Goal: Task Accomplishment & Management: Manage account settings

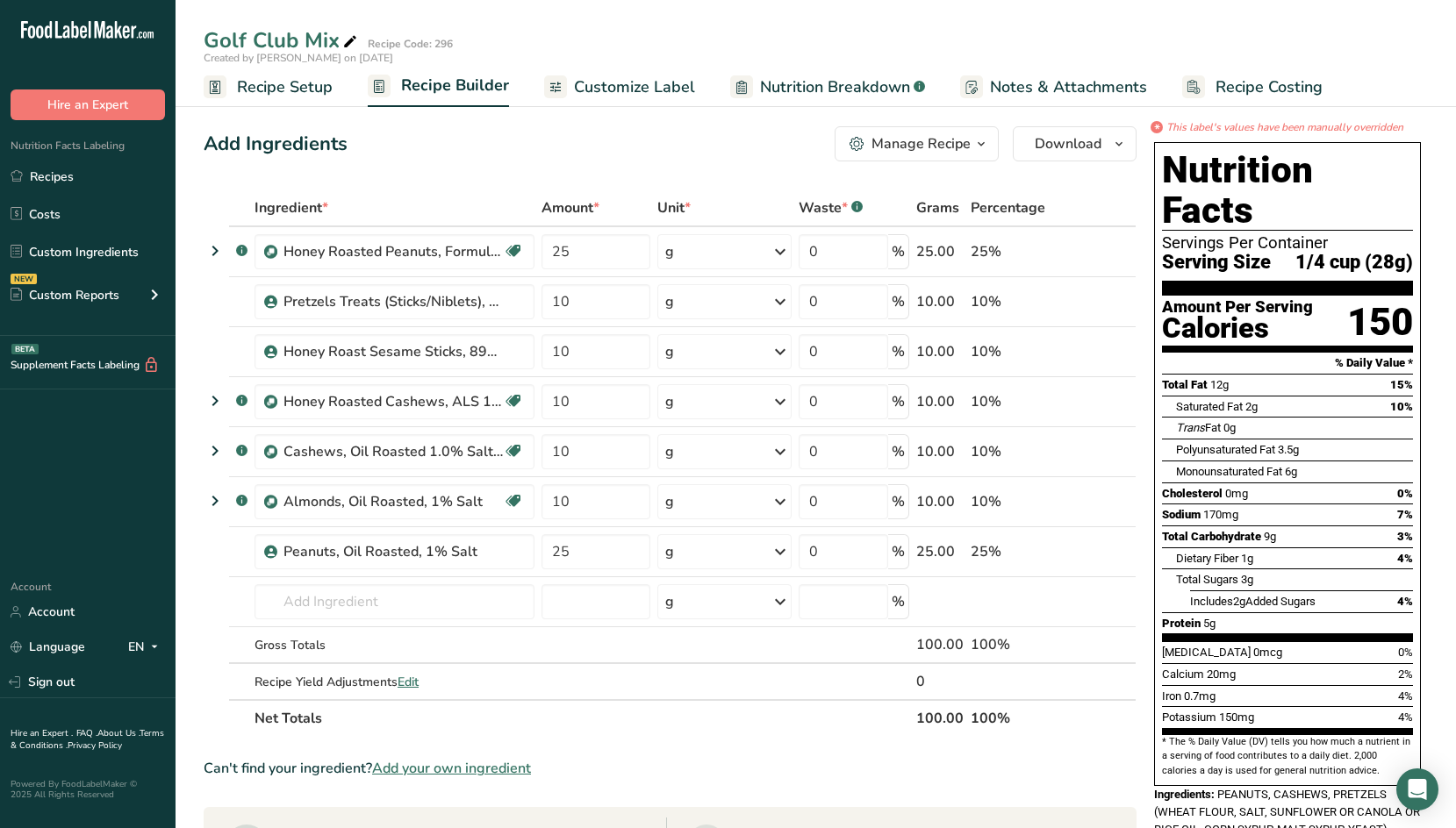
click at [314, 87] on span "Recipe Setup" at bounding box center [285, 87] width 96 height 23
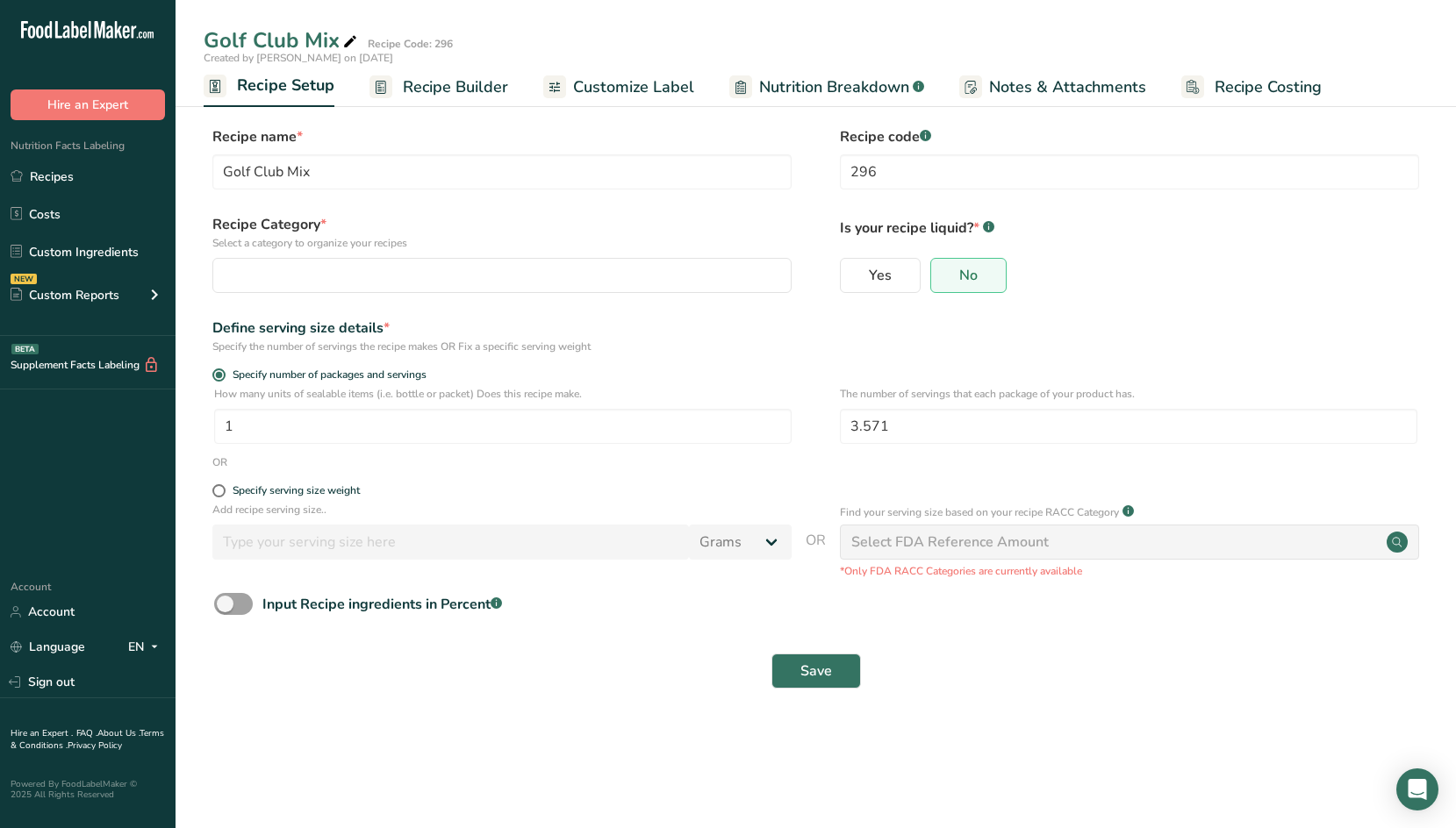
click at [449, 84] on span "Recipe Builder" at bounding box center [455, 87] width 105 height 23
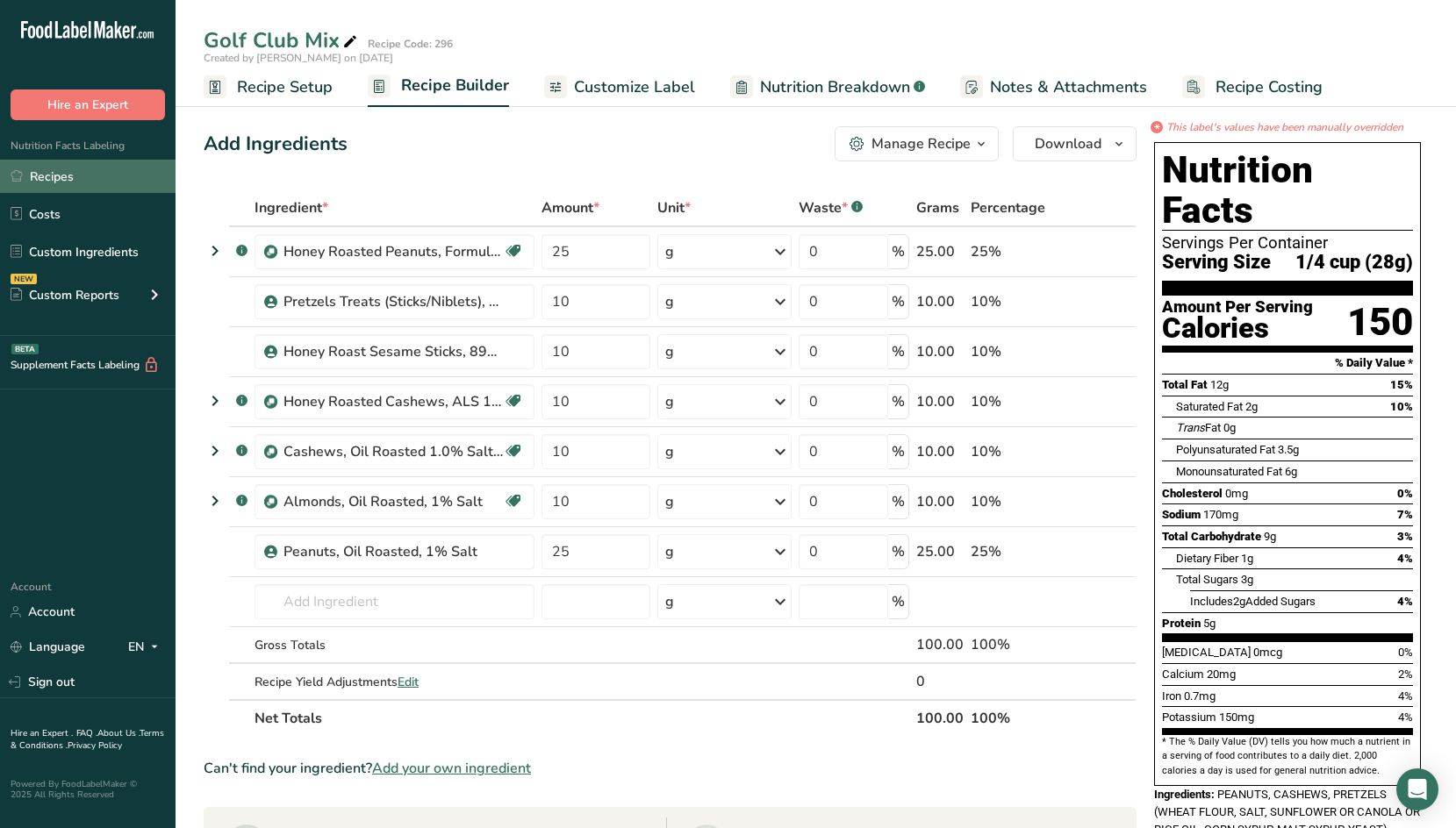
click at [93, 178] on link "Recipes" at bounding box center [87, 177] width 176 height 33
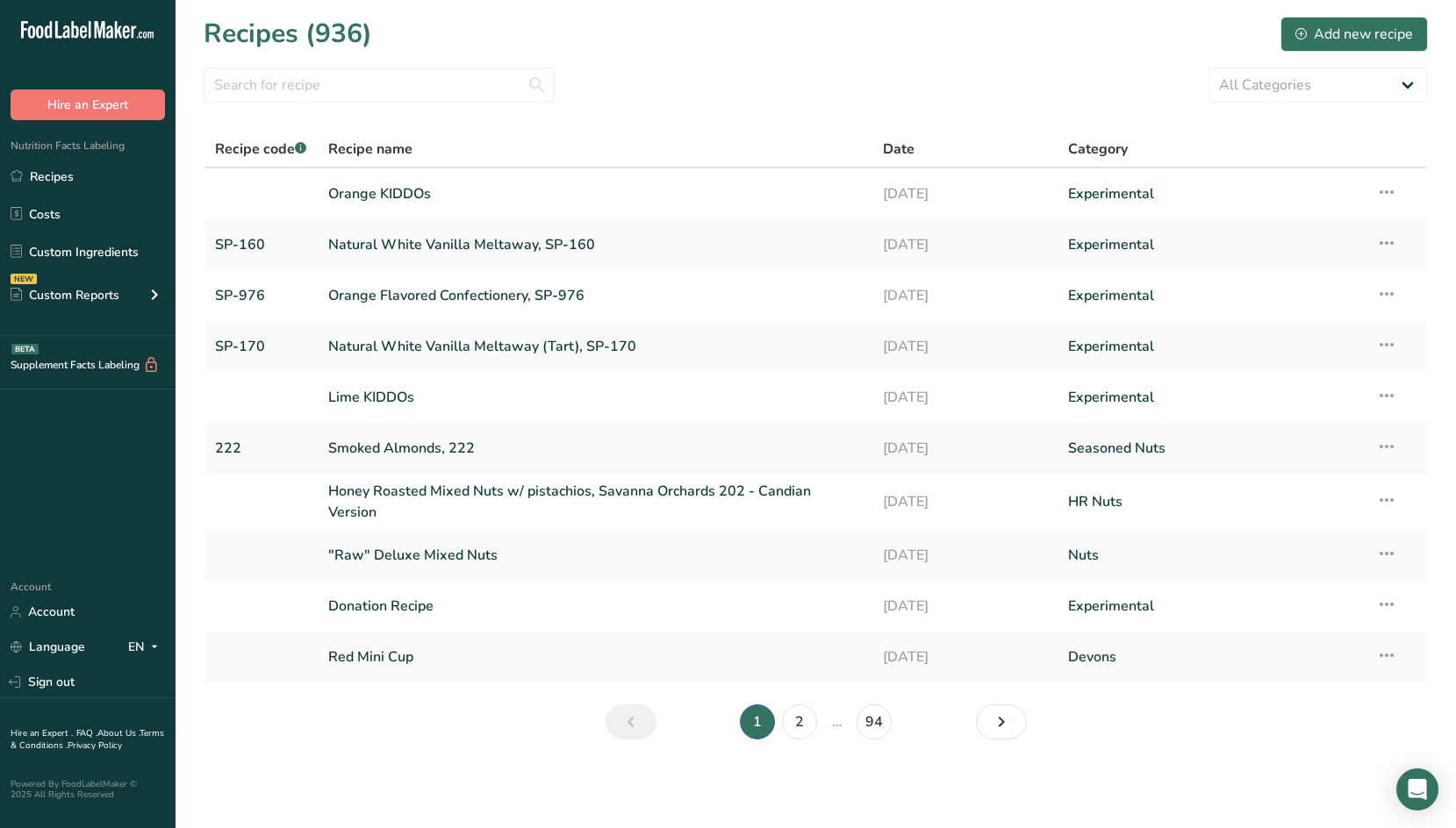
drag, startPoint x: 704, startPoint y: 71, endPoint x: 699, endPoint y: 89, distance: 18.7
click at [704, 71] on div "All Categories Archived Baked Goods [GEOGRAPHIC_DATA] Chocolate Covered Nuts Ch…" at bounding box center [816, 86] width 1224 height 35
click at [352, 93] on input "text" at bounding box center [379, 86] width 351 height 35
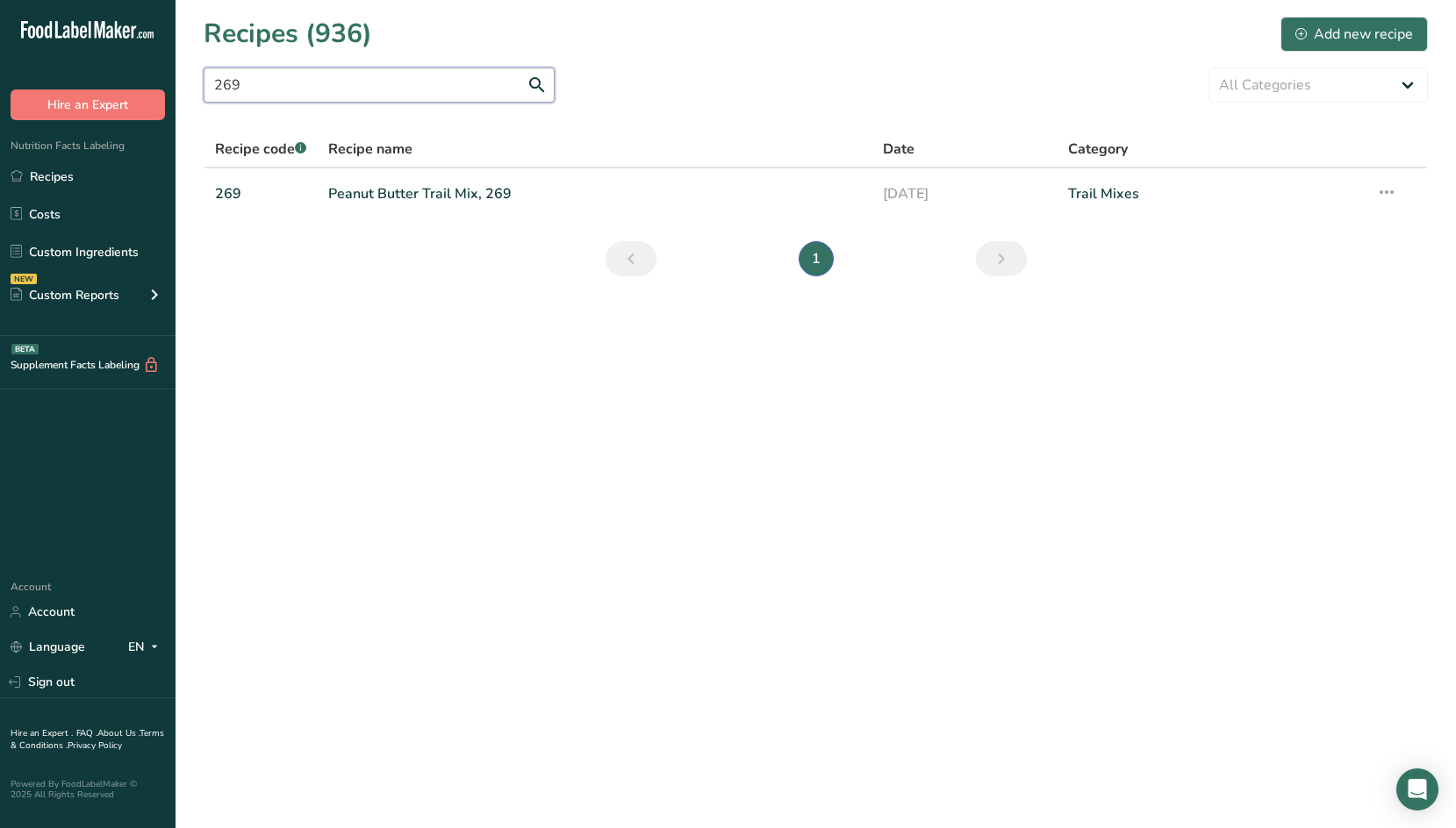
drag, startPoint x: 275, startPoint y: 85, endPoint x: 197, endPoint y: 82, distance: 78.1
click at [197, 82] on section "Recipes (936) Add new recipe 269 All Categories Archived Baked Goods [GEOGRAPHI…" at bounding box center [816, 152] width 1280 height 304
drag, startPoint x: 251, startPoint y: 87, endPoint x: 173, endPoint y: 87, distance: 78.0
click at [174, 87] on div ".a-20{fill:#fff;} Hire an Expert Nutrition Facts Labeling Recipes Costs Custom …" at bounding box center [728, 414] width 1456 height 828
type input "296"
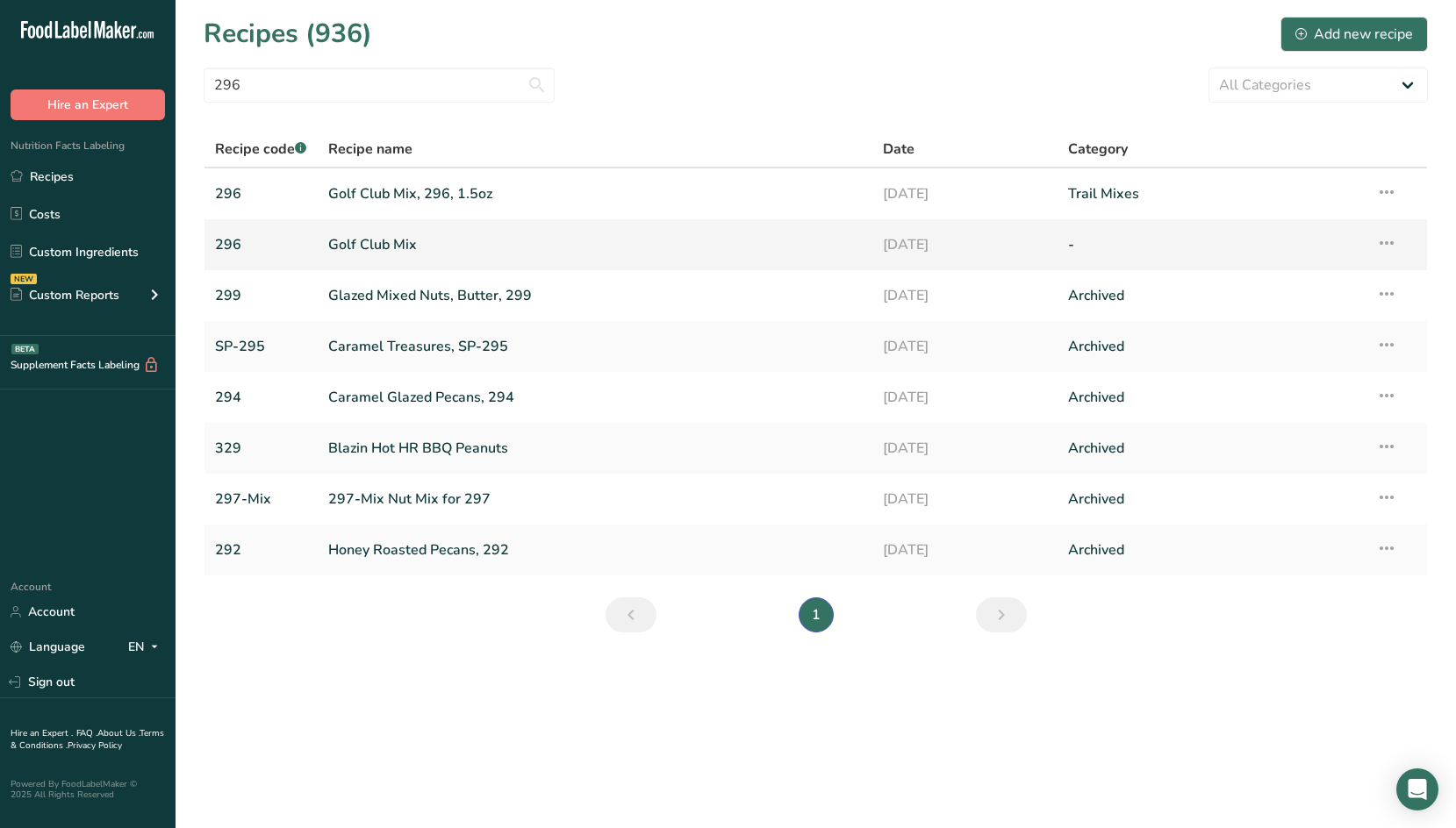
click at [1390, 240] on icon at bounding box center [1386, 243] width 21 height 32
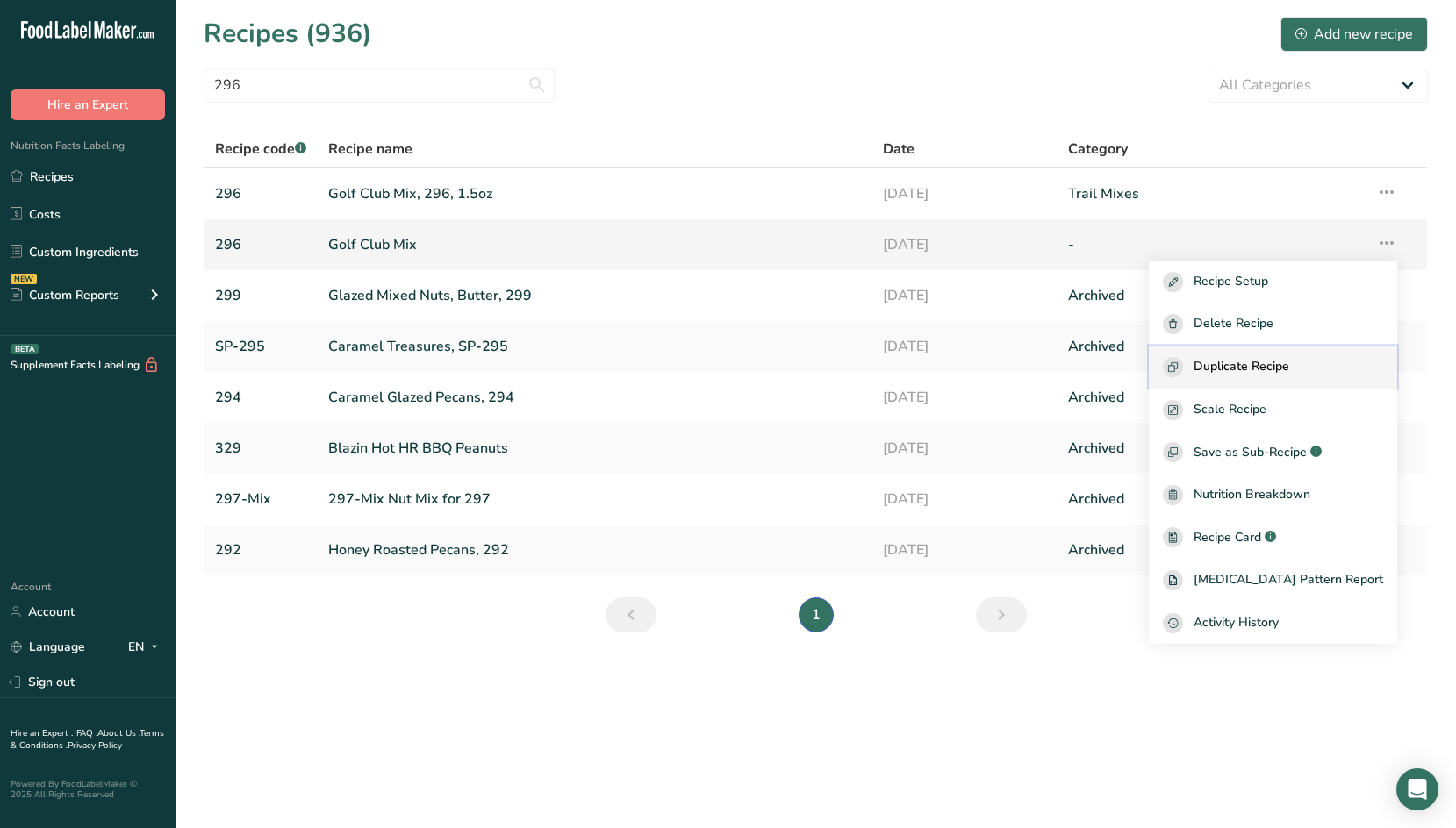
click at [1324, 364] on div "Duplicate Recipe" at bounding box center [1273, 367] width 220 height 20
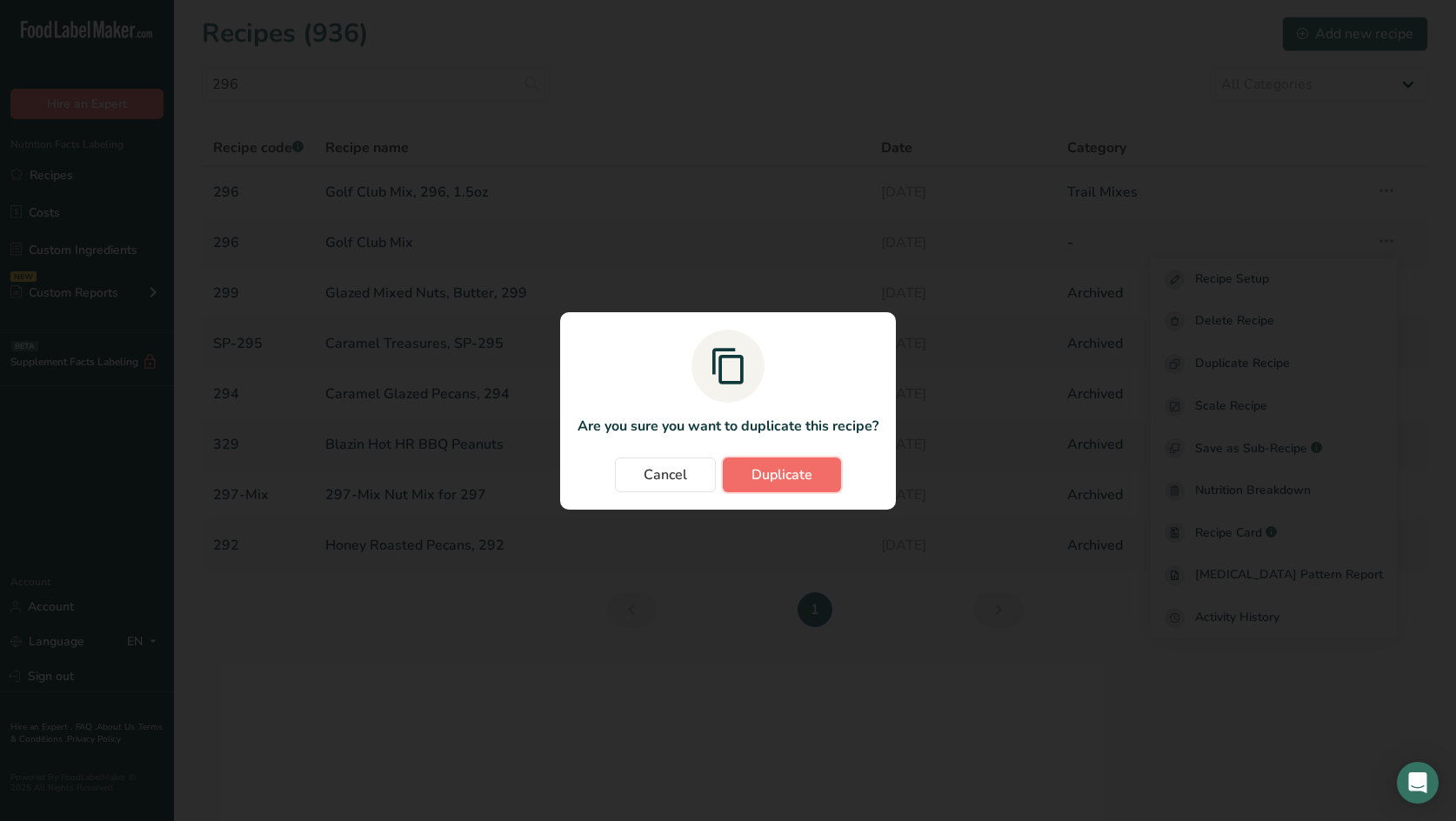
click at [793, 474] on span "Duplicate" at bounding box center [782, 475] width 61 height 21
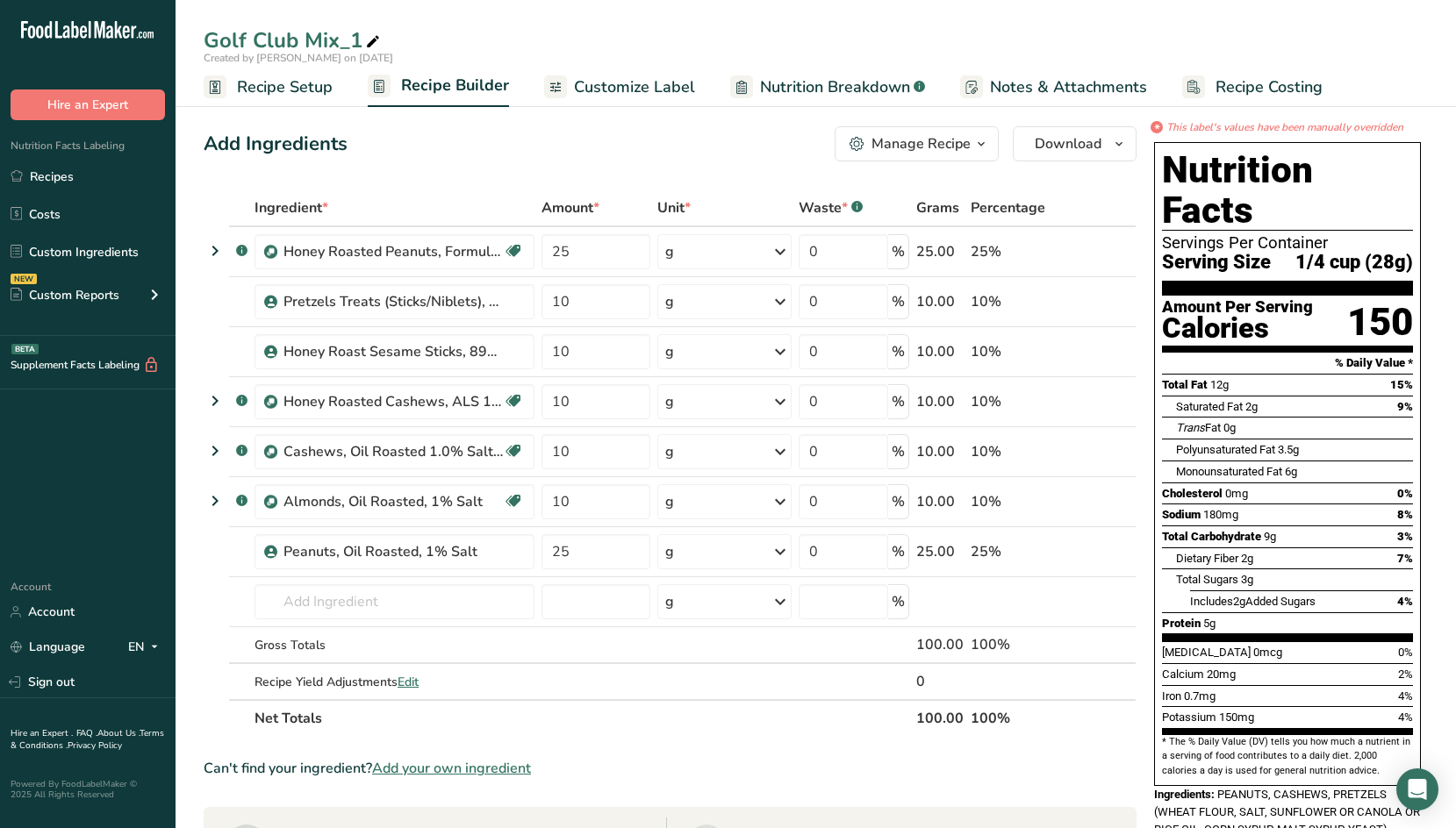
click at [379, 37] on icon at bounding box center [372, 42] width 16 height 24
type input "Golf Club Mix - Dual Column, 3oz (85g)"
click at [620, 85] on span "Customize Label" at bounding box center [634, 87] width 121 height 23
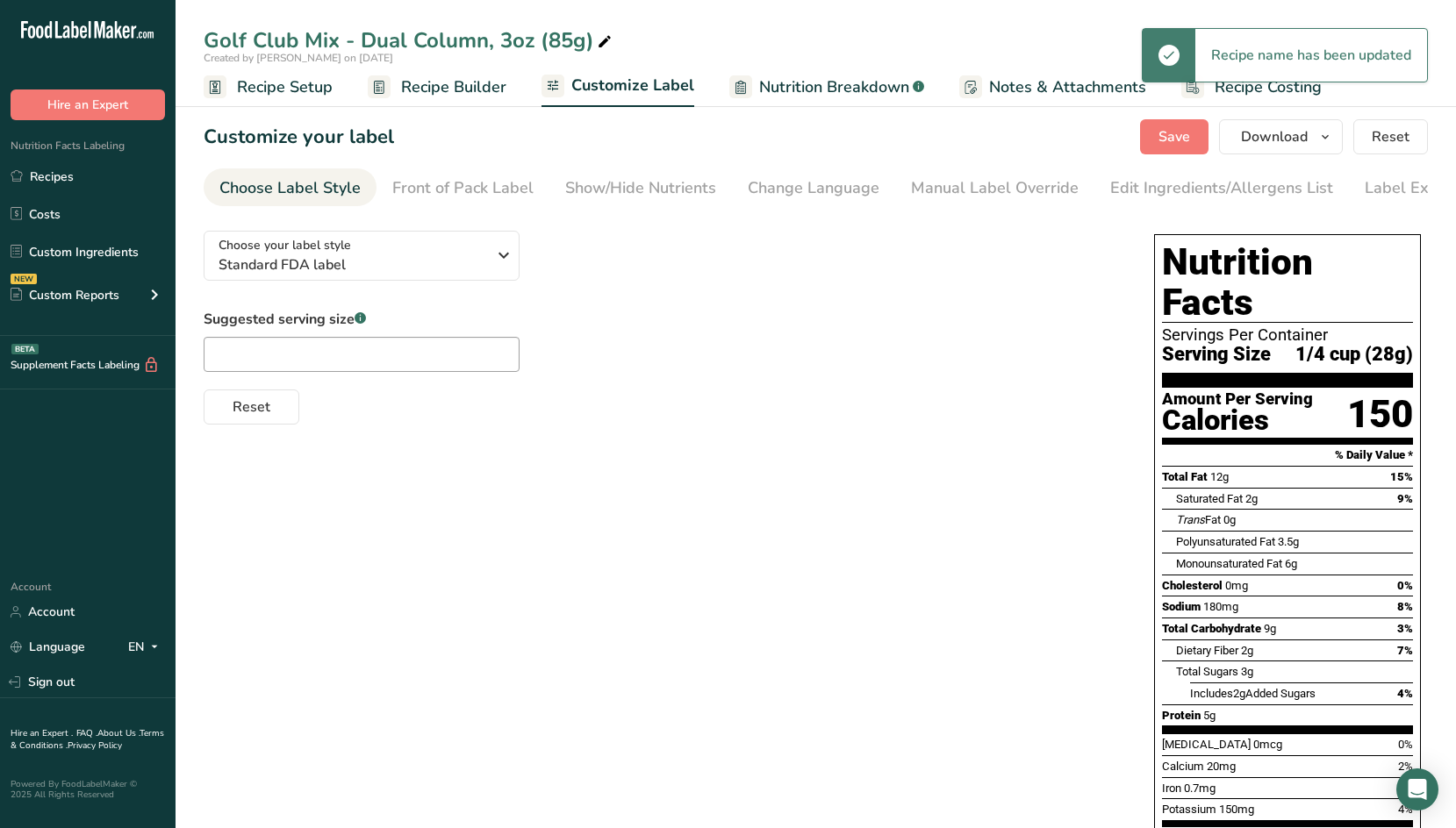
click at [649, 566] on div "Choose your label style Standard FDA label USA (FDA) Standard FDA label Tabular…" at bounding box center [816, 726] width 1224 height 1018
click at [462, 254] on div "Choose your label style Standard FDA label" at bounding box center [353, 256] width 268 height 39
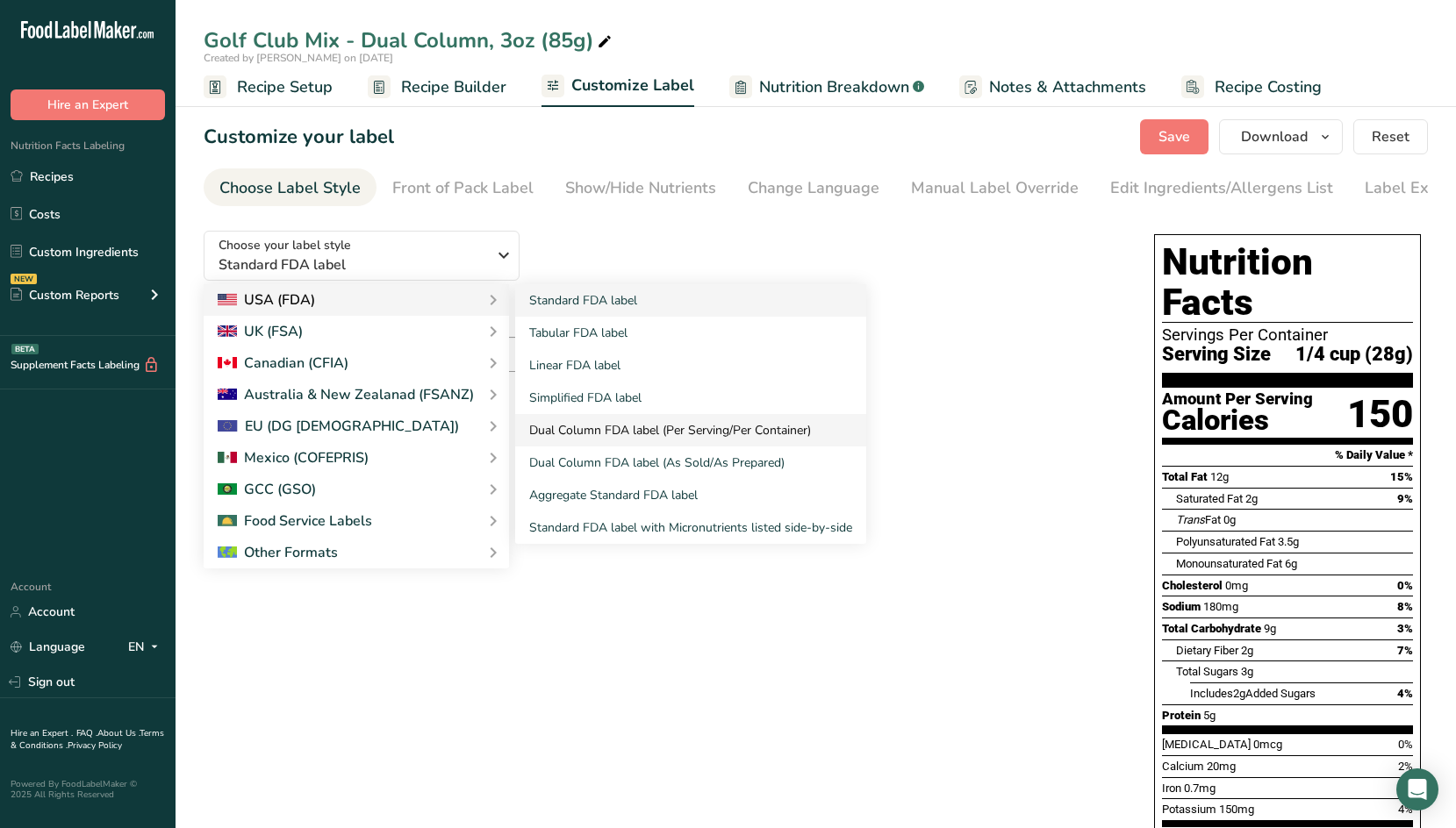
click at [606, 435] on link "Dual Column FDA label (Per Serving/Per Container)" at bounding box center [690, 430] width 351 height 33
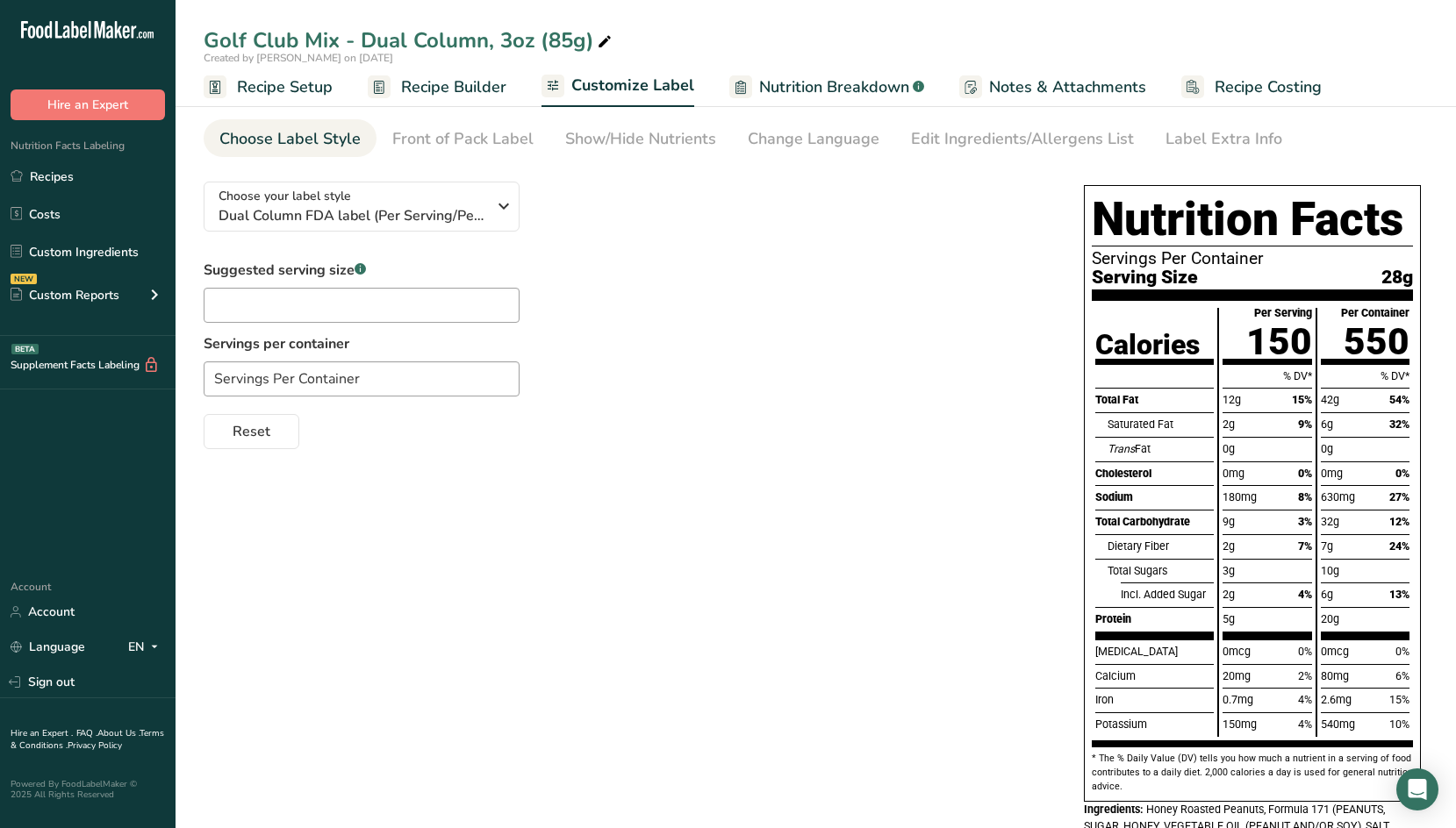
scroll to position [87, 0]
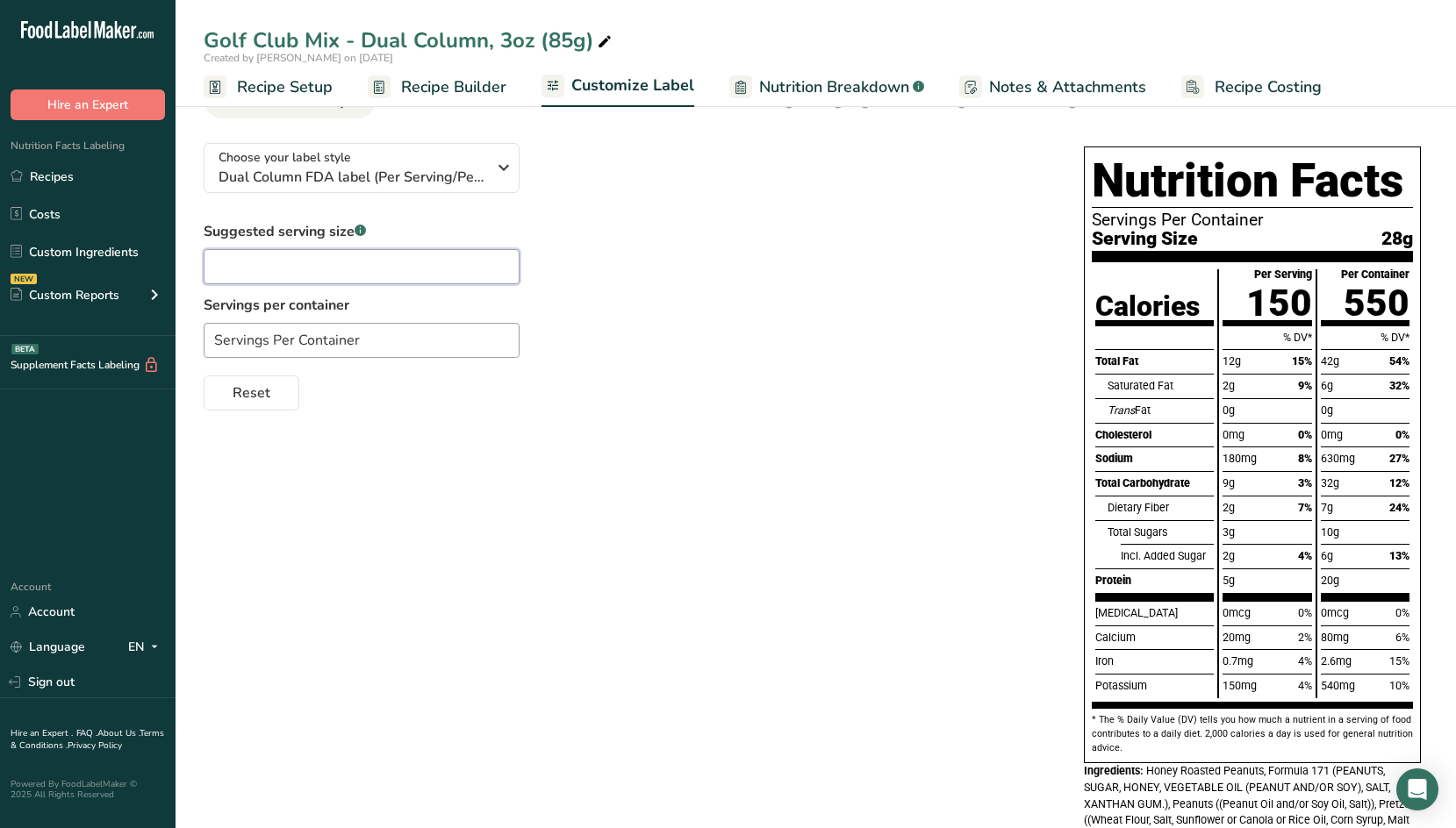
click at [380, 256] on input "text" at bounding box center [362, 267] width 316 height 35
type input "1/4 cup"
click at [437, 343] on input "Servings Per Container" at bounding box center [362, 341] width 316 height 35
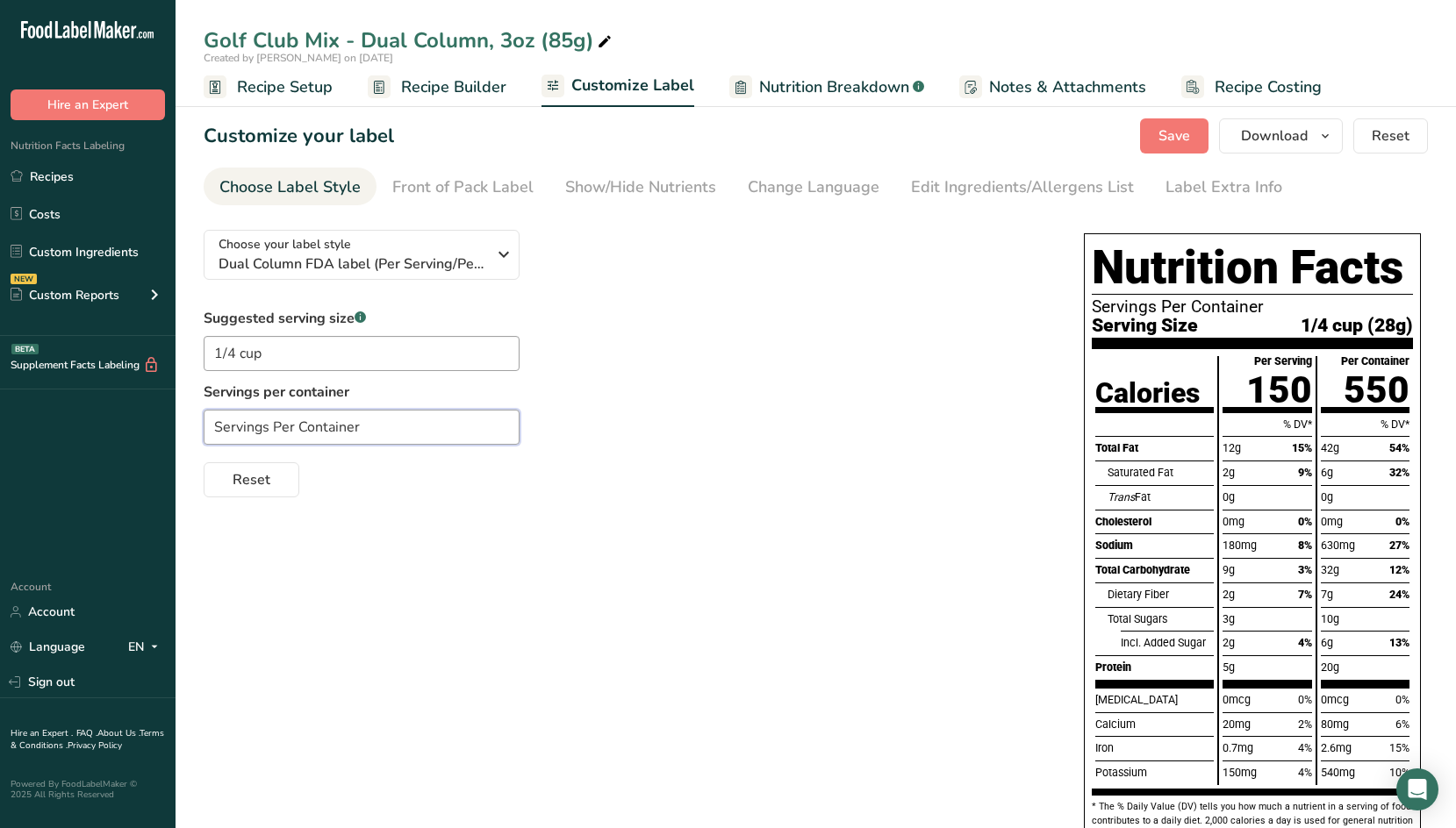
scroll to position [0, 0]
click at [471, 189] on div "Front of Pack Label" at bounding box center [463, 188] width 141 height 23
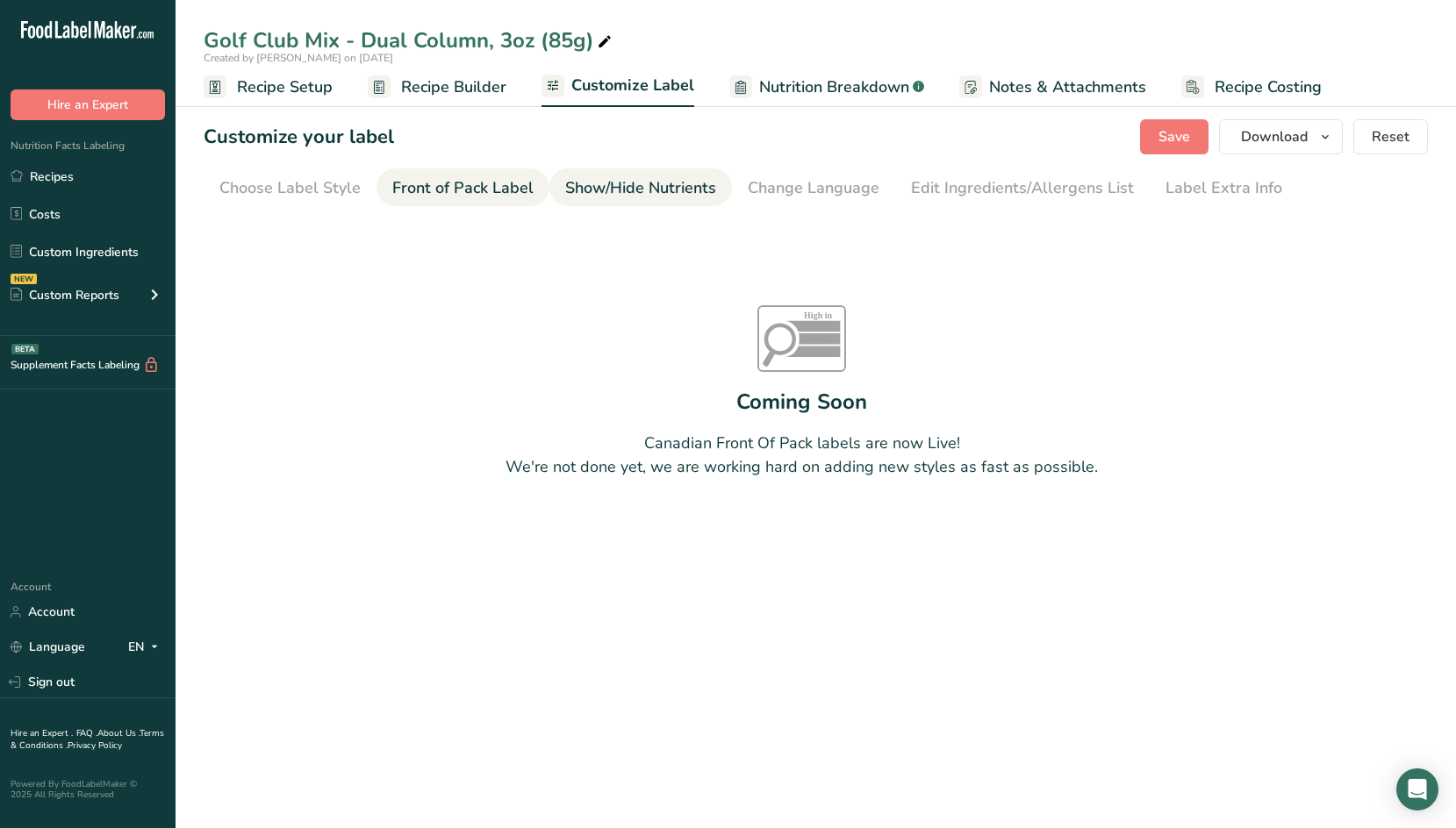
click at [643, 189] on div "Show/Hide Nutrients" at bounding box center [640, 188] width 151 height 23
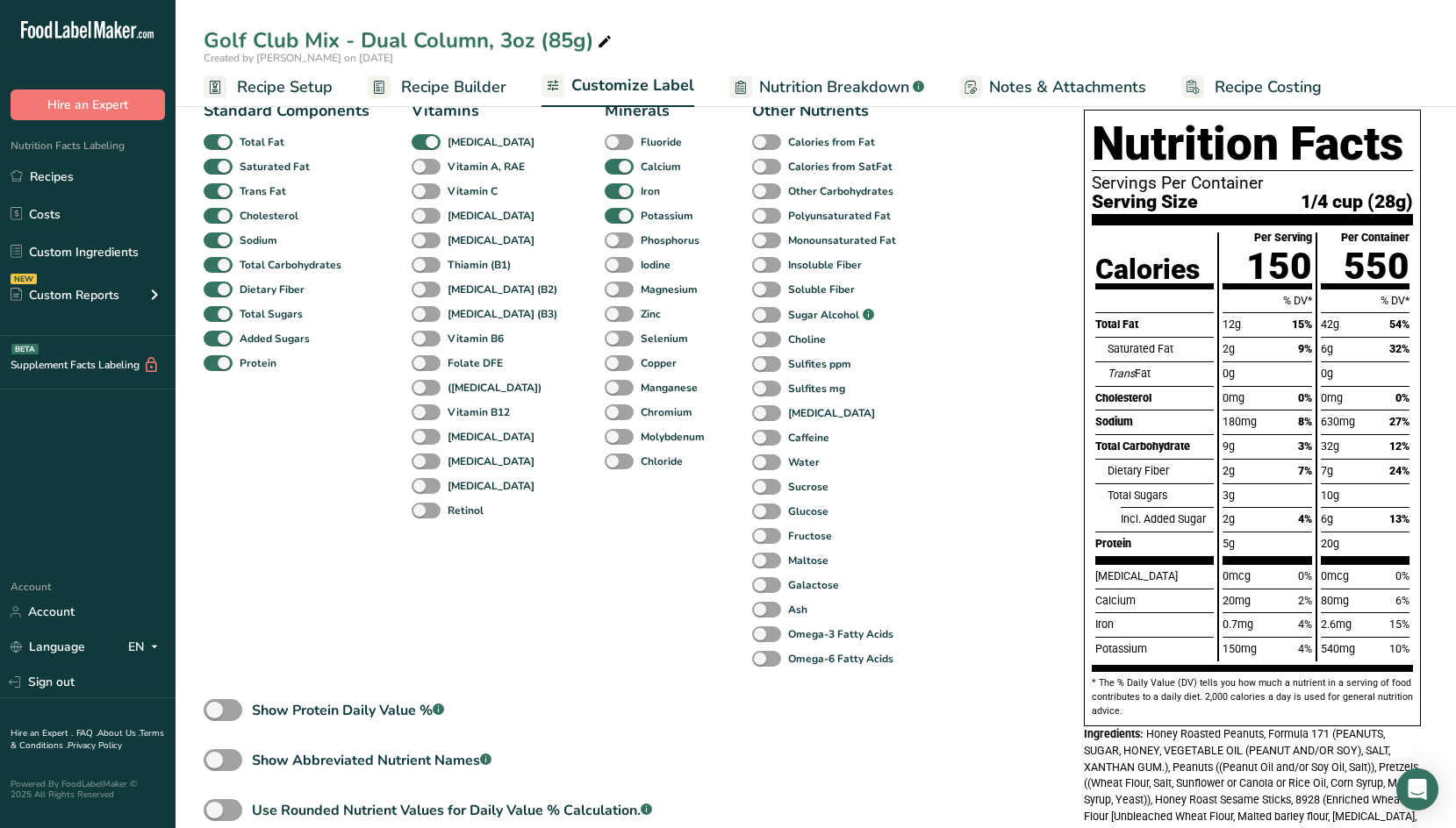
scroll to position [263, 0]
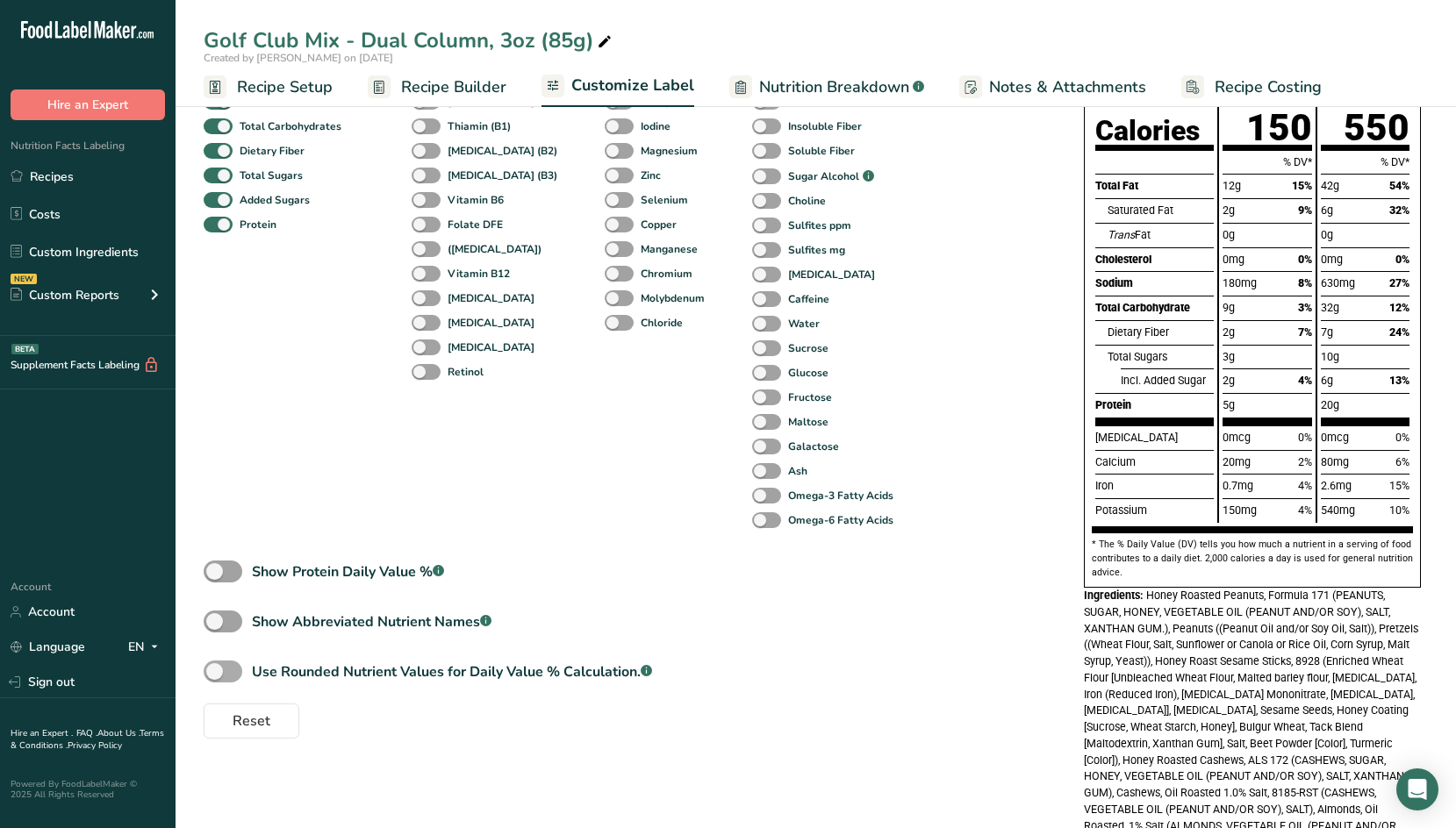
click at [218, 673] on span at bounding box center [223, 672] width 39 height 22
click at [215, 673] on input "Use Rounded Nutrient Values for Daily Value % Calculation. .a-a{fill:#347362;}.…" at bounding box center [209, 672] width 11 height 11
checkbox input "true"
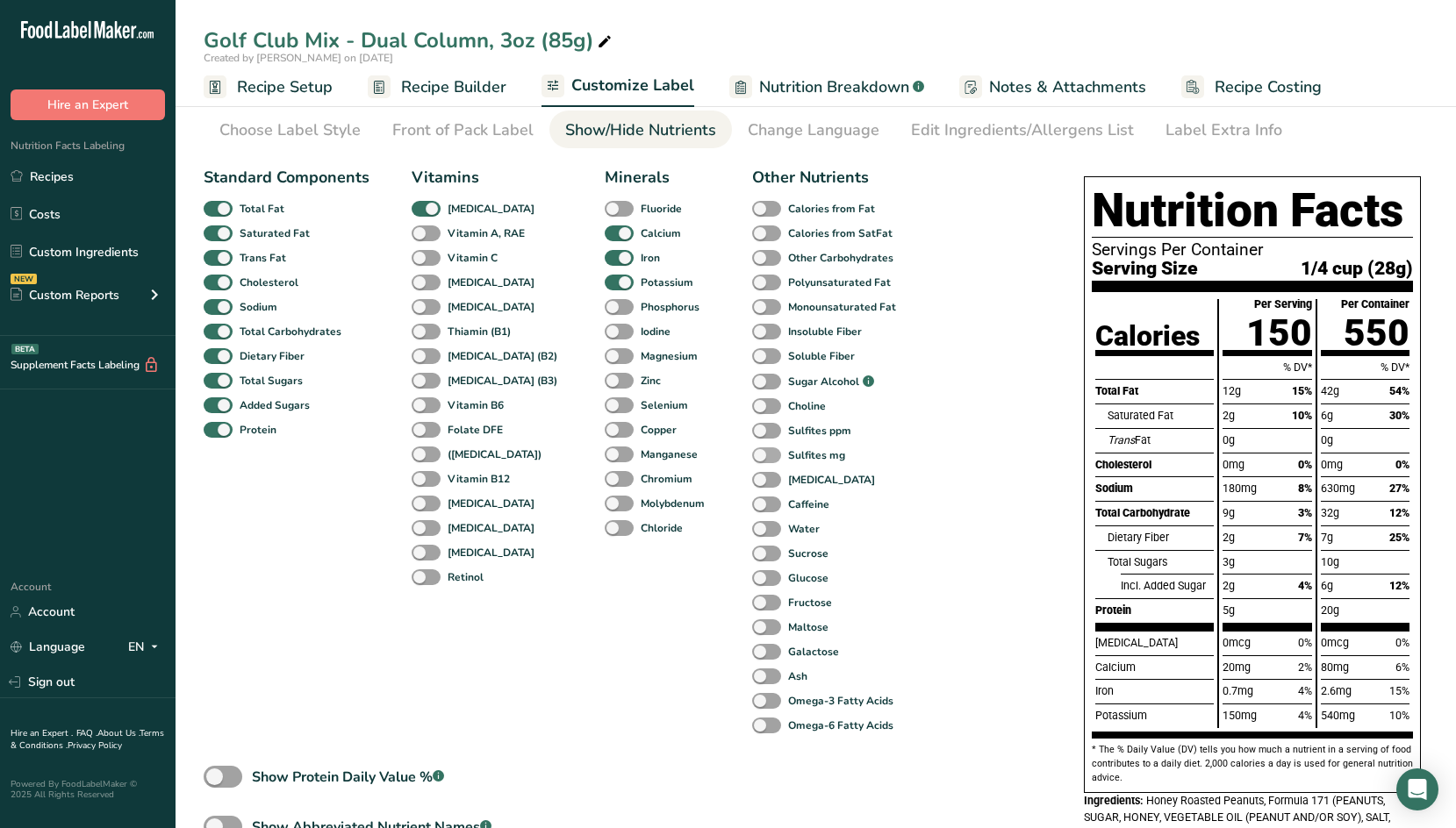
scroll to position [0, 0]
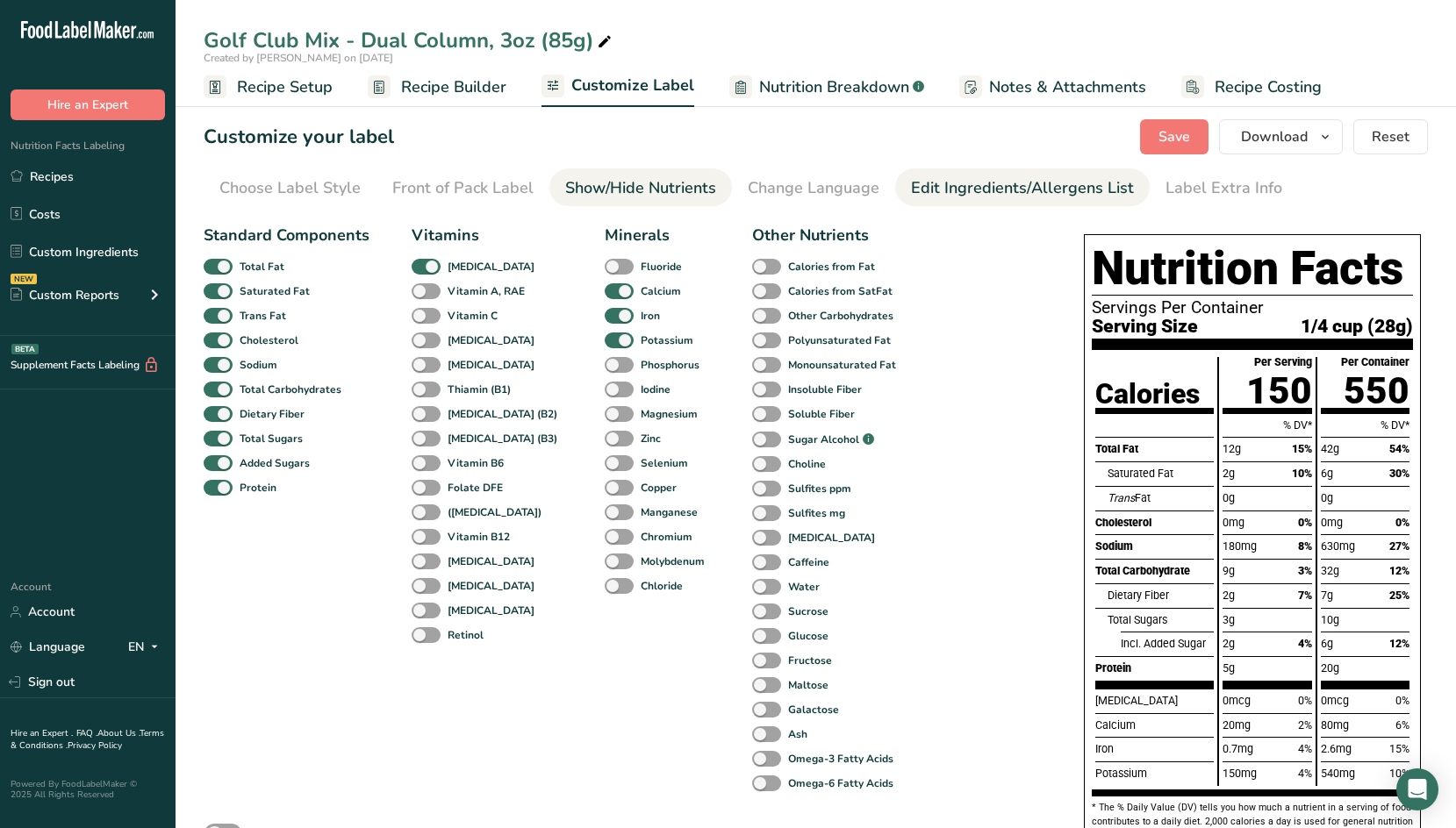
click at [944, 190] on div "Edit Ingredients/Allergens List" at bounding box center [1022, 188] width 223 height 23
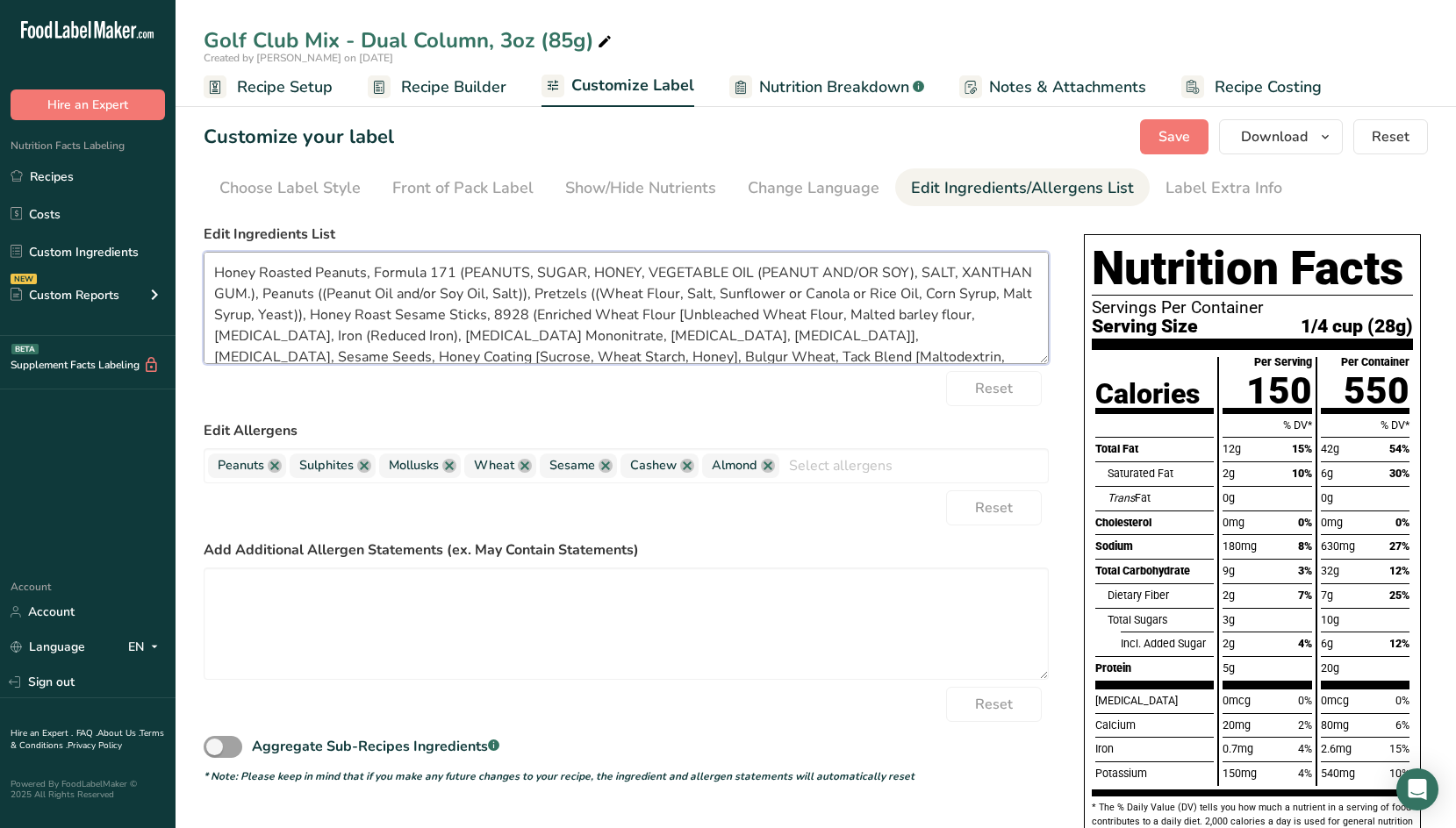
click at [215, 274] on textarea "Honey Roasted Peanuts, Formula 171 (PEANUTS, SUGAR, HONEY, VEGETABLE OIL (PEANU…" at bounding box center [626, 308] width 845 height 113
click at [628, 260] on textarea "Honey Roasted Peanuts, Formula 171 (PEANUTS, SUGAR, HONEY, VEGETABLE OIL (PEANU…" at bounding box center [626, 308] width 845 height 113
click at [433, 266] on textarea "Honey Roasted Peanuts, Formula 171 (PEANUTS, SUGAR, HONEY, VEGETABLE OIL (PEANU…" at bounding box center [626, 308] width 845 height 113
click at [571, 273] on textarea "Honey Roasted Peanuts, Formula 171 (PEANUTS, SUGAR, HONEY, VEGETABLE OIL (PEANU…" at bounding box center [626, 308] width 845 height 113
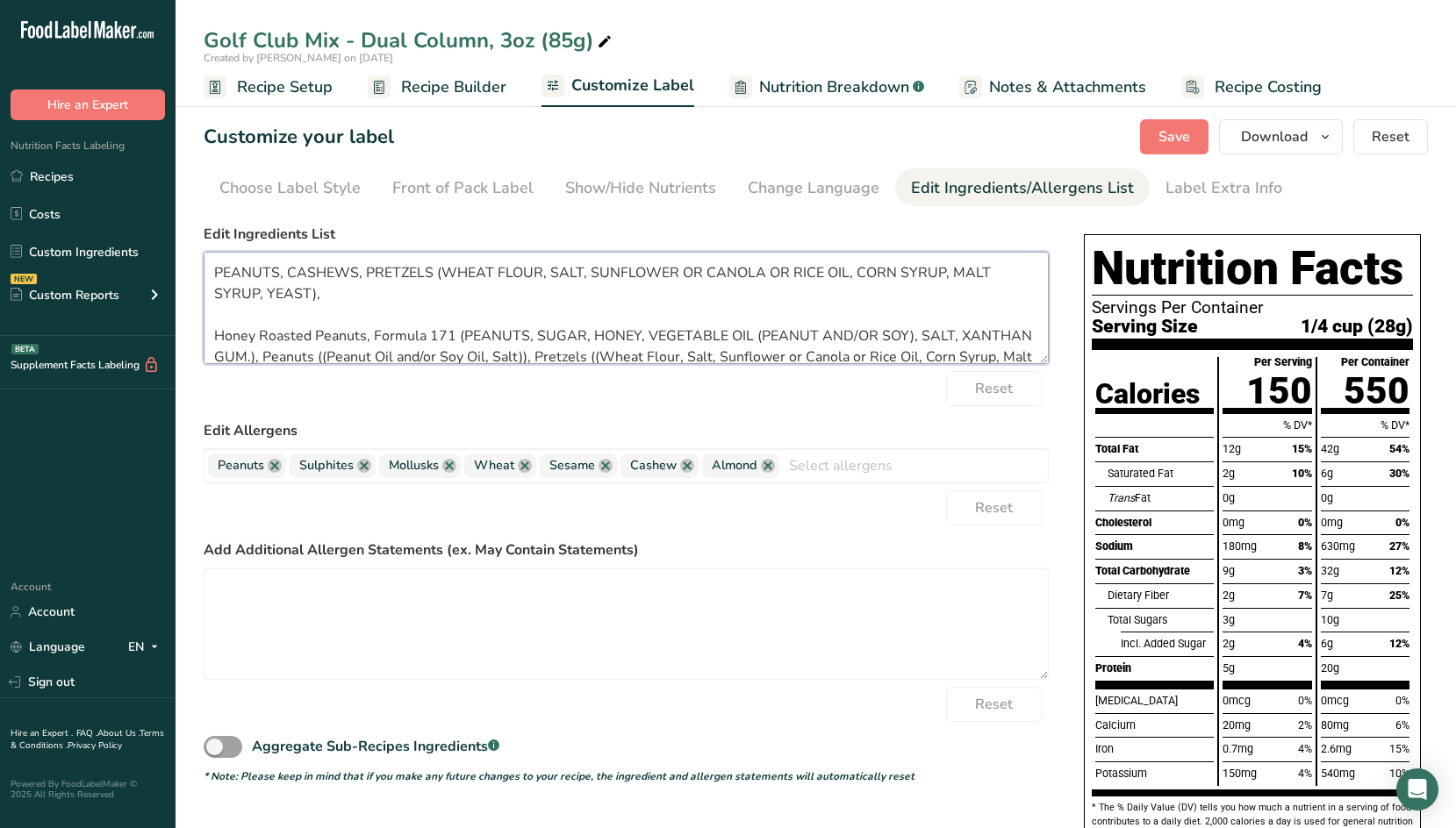
click at [685, 289] on textarea "PEANUTS, CASHEWS, PRETZELS (WHEAT FLOUR, SALT, SUNFLOWER OR CANOLA OR RICE OIL,…" at bounding box center [626, 308] width 845 height 113
click at [417, 288] on textarea "PEANUTS, CASHEWS, PRETZELS (WHEAT FLOUR, SALT, SUNFLOWER OR CANOLA OR RICE OIL,…" at bounding box center [626, 308] width 845 height 113
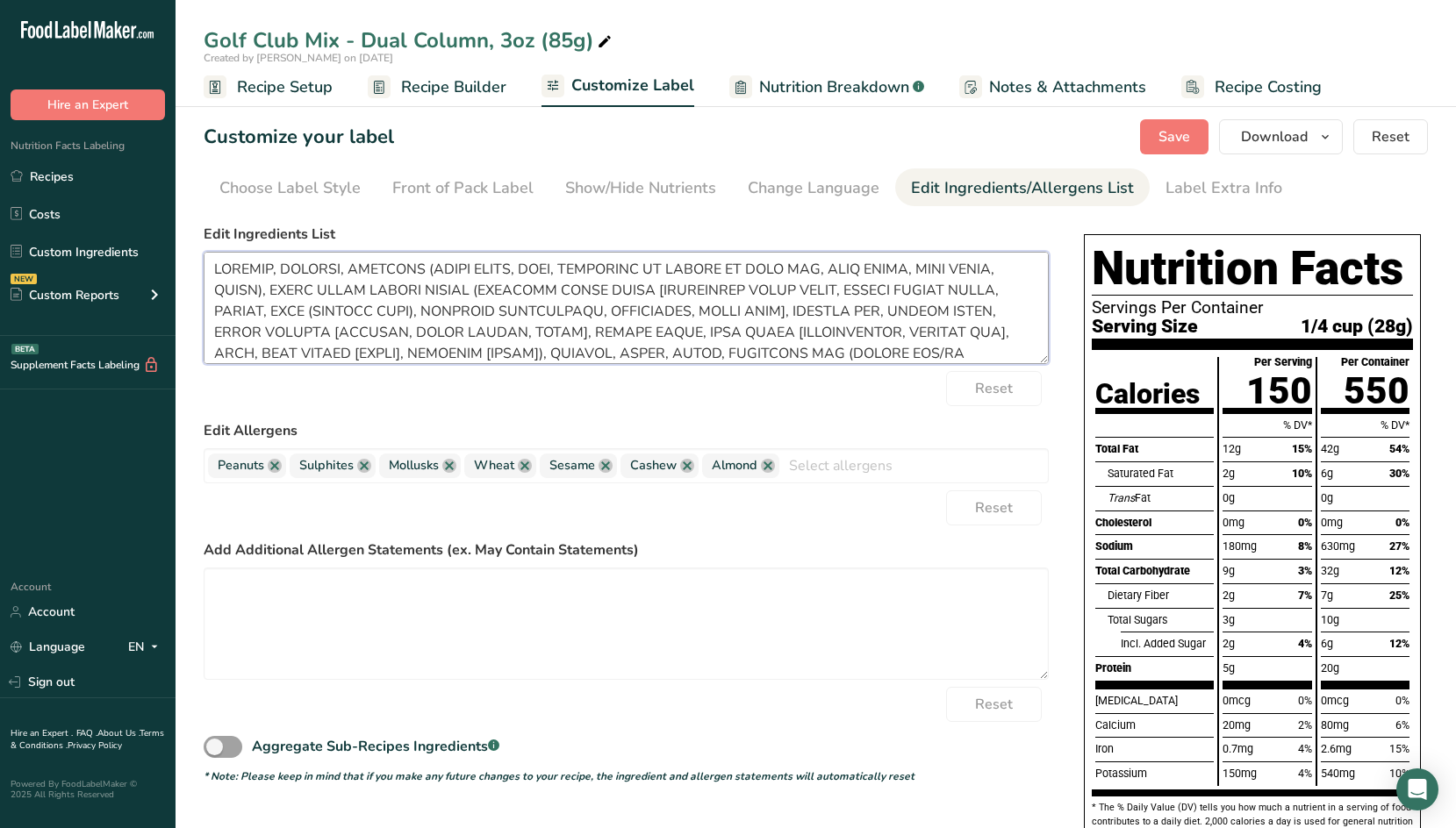
scroll to position [24, 0]
click at [688, 354] on textarea at bounding box center [626, 308] width 845 height 113
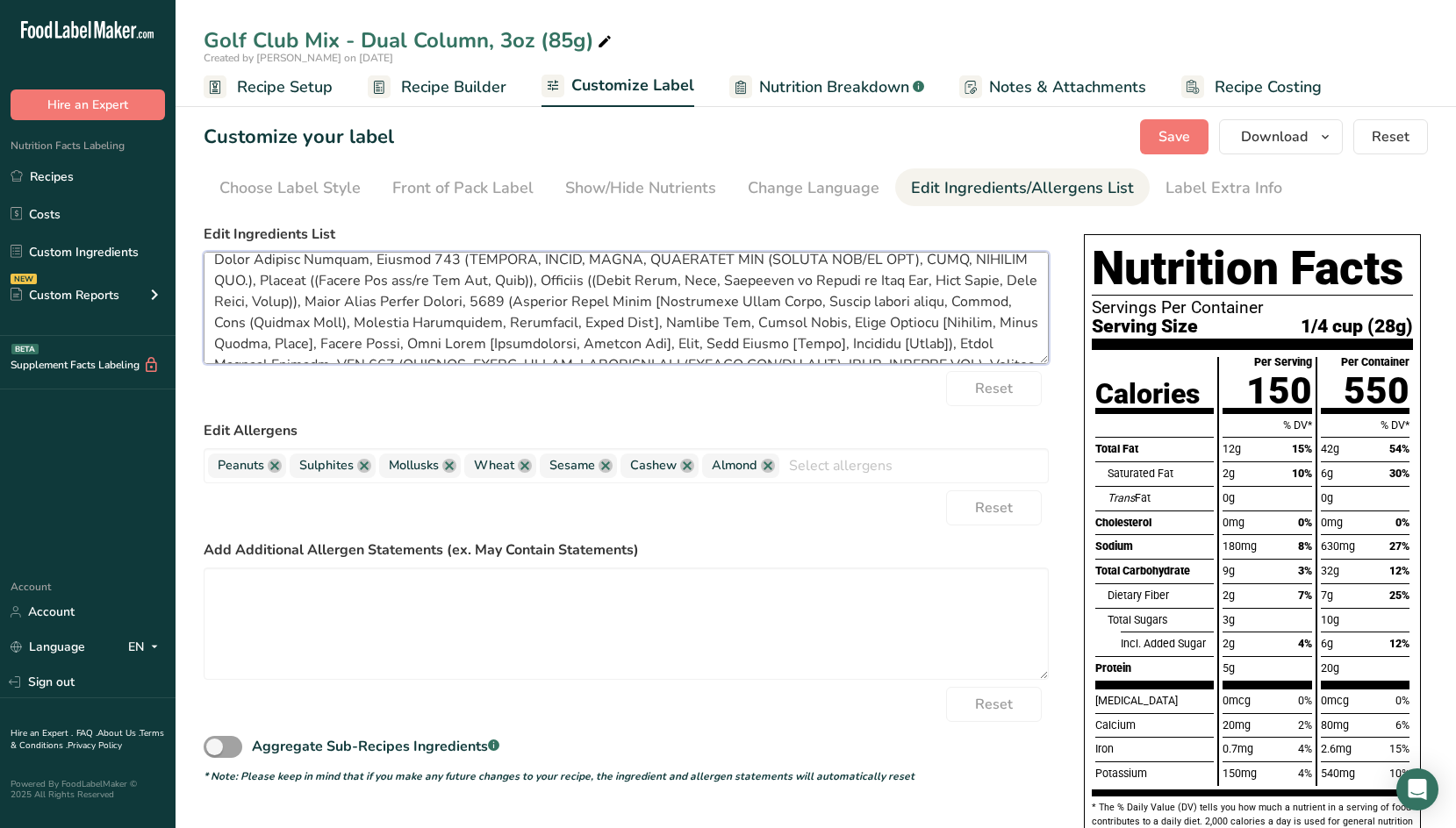
scroll to position [224, 0]
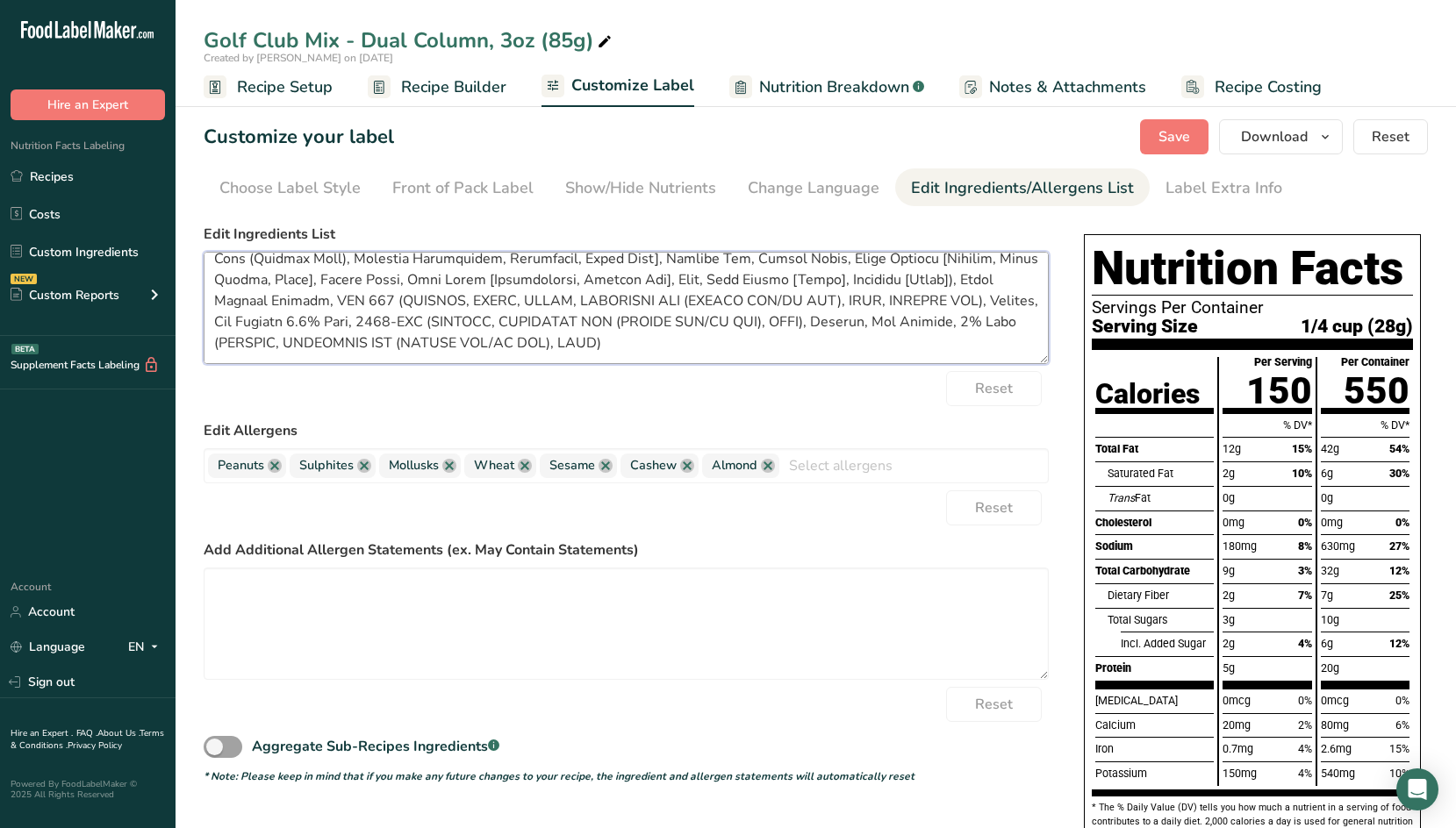
drag, startPoint x: 214, startPoint y: 285, endPoint x: 746, endPoint y: 358, distance: 537.0
click at [746, 358] on textarea at bounding box center [626, 308] width 845 height 113
type textarea "PEANUTS, CASHEWS, PRETZELS (WHEAT FLOUR, SALT, SUNFLOWER OR CANOLA OR RICE OIL,…"
click at [363, 463] on link at bounding box center [364, 465] width 14 height 14
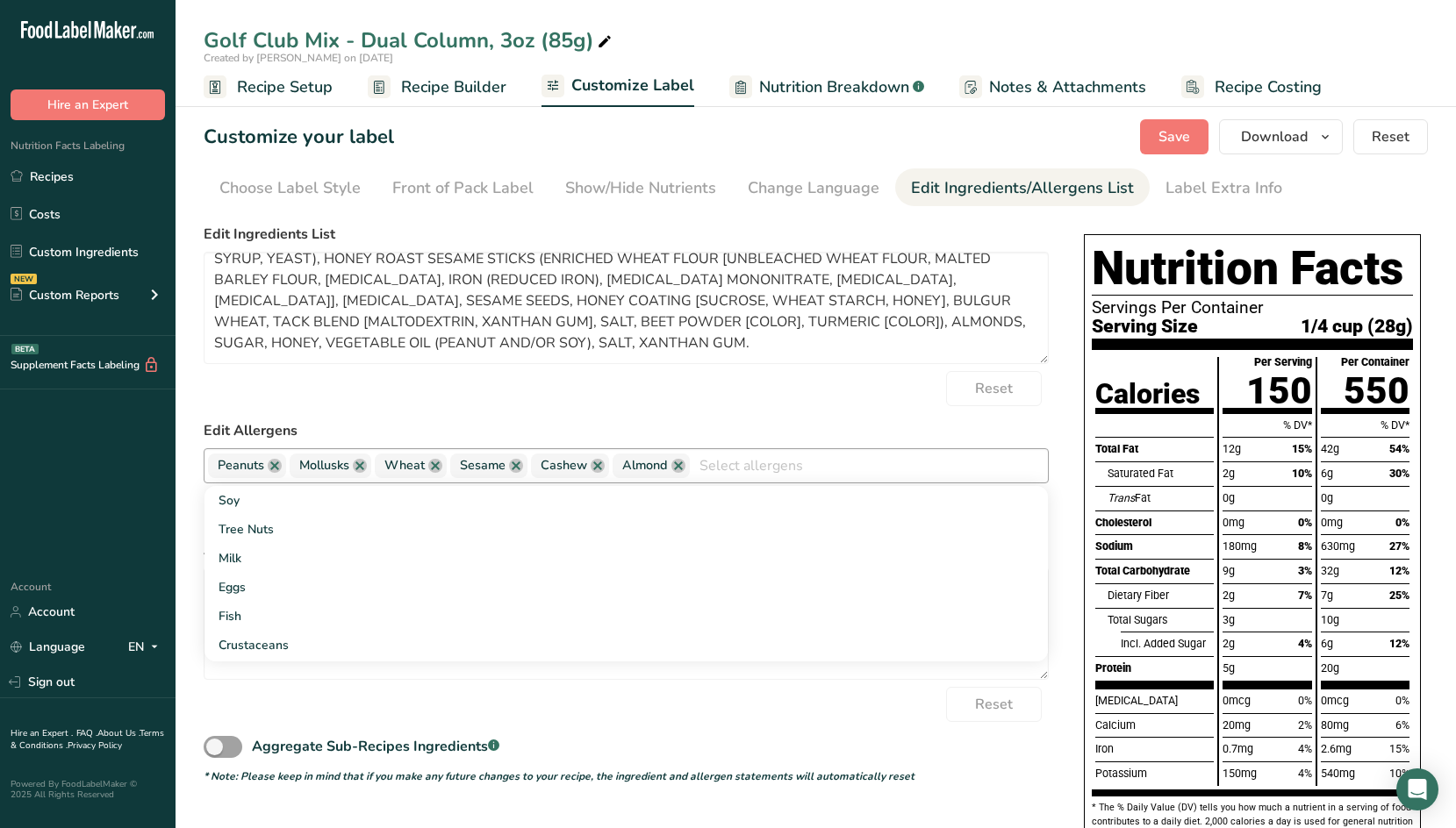
click at [363, 463] on link at bounding box center [359, 465] width 14 height 14
click at [807, 426] on label "Edit Allergens" at bounding box center [626, 431] width 845 height 21
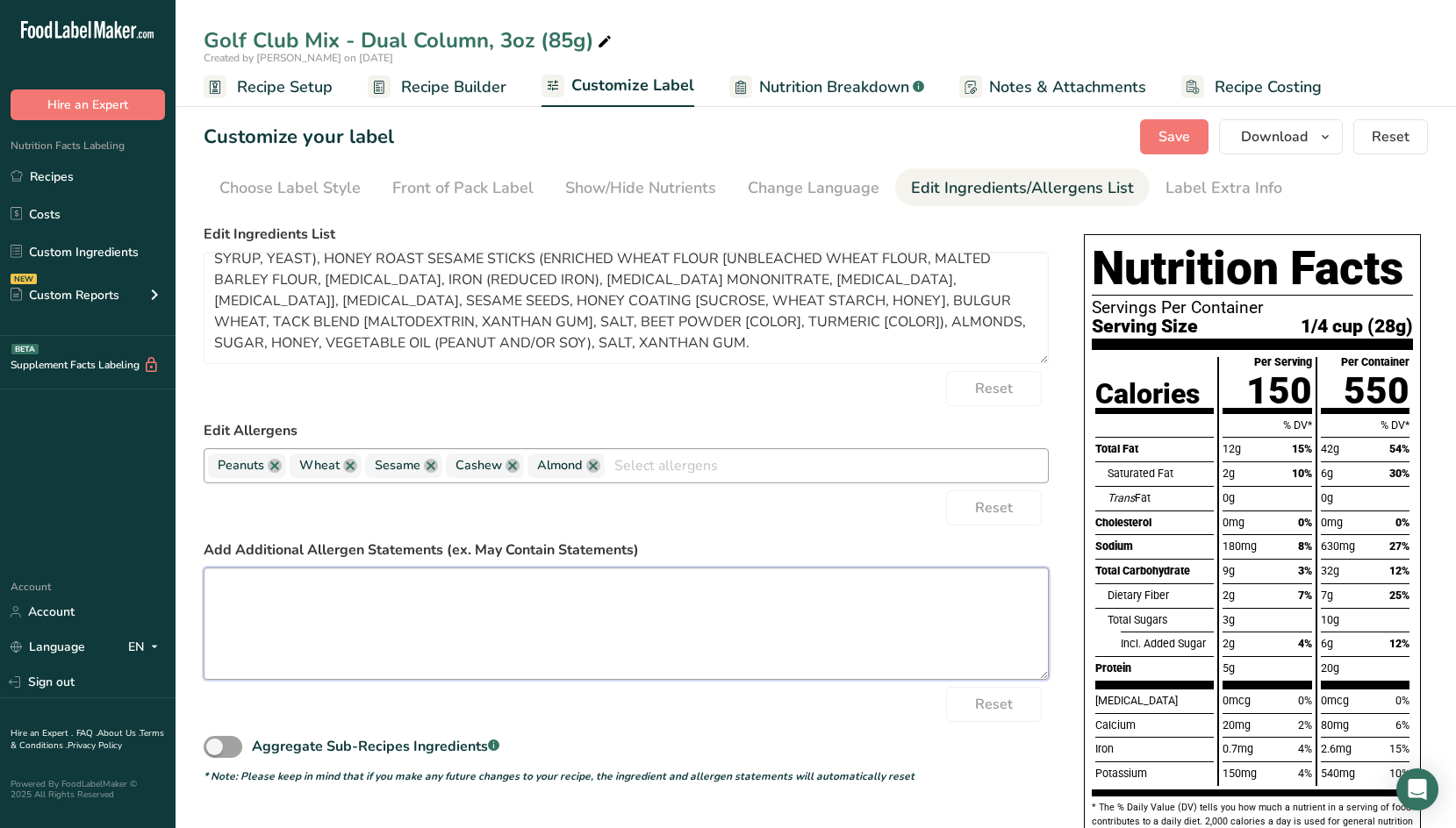
click at [766, 604] on textarea at bounding box center [626, 623] width 845 height 113
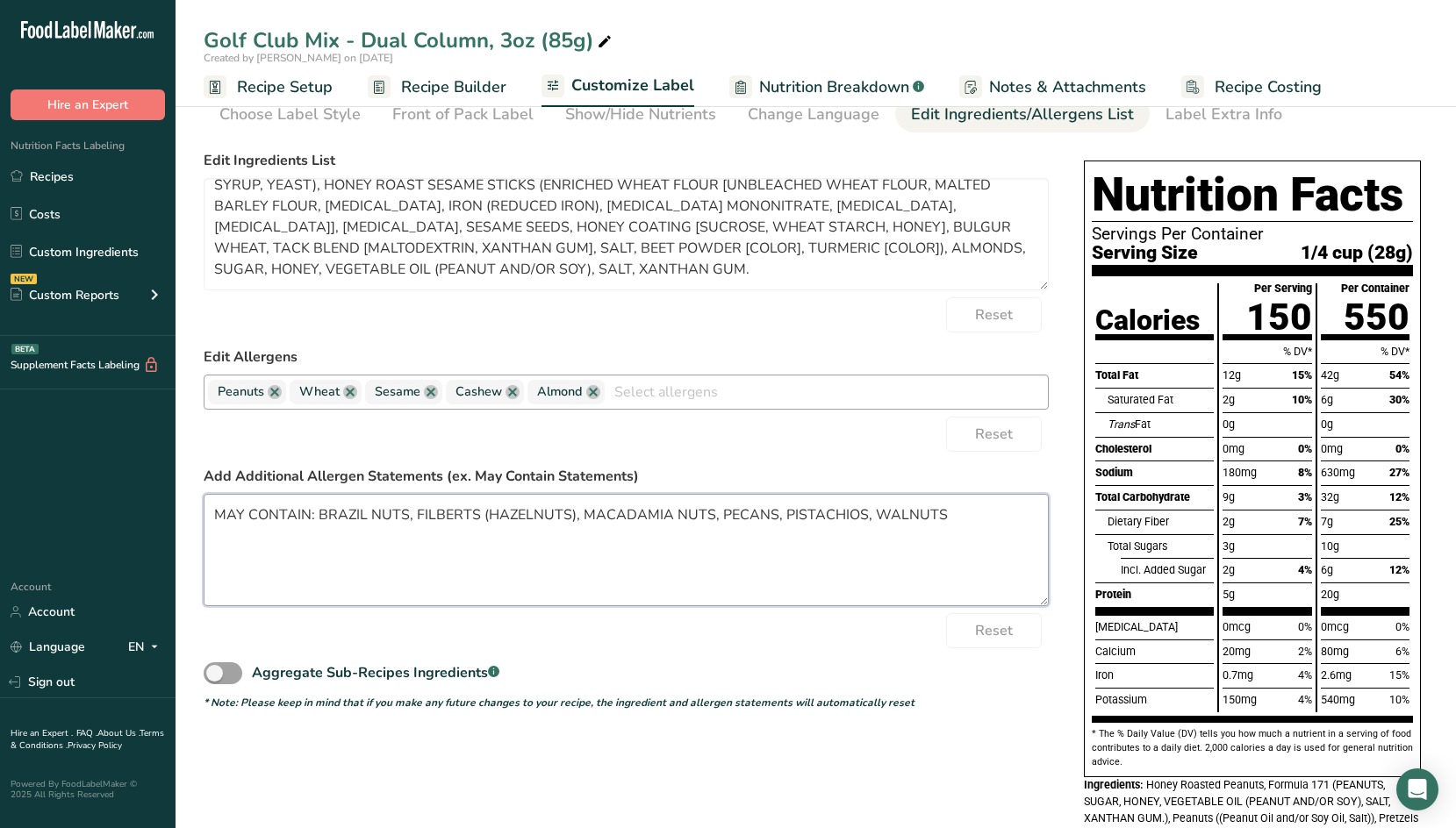
scroll to position [0, 0]
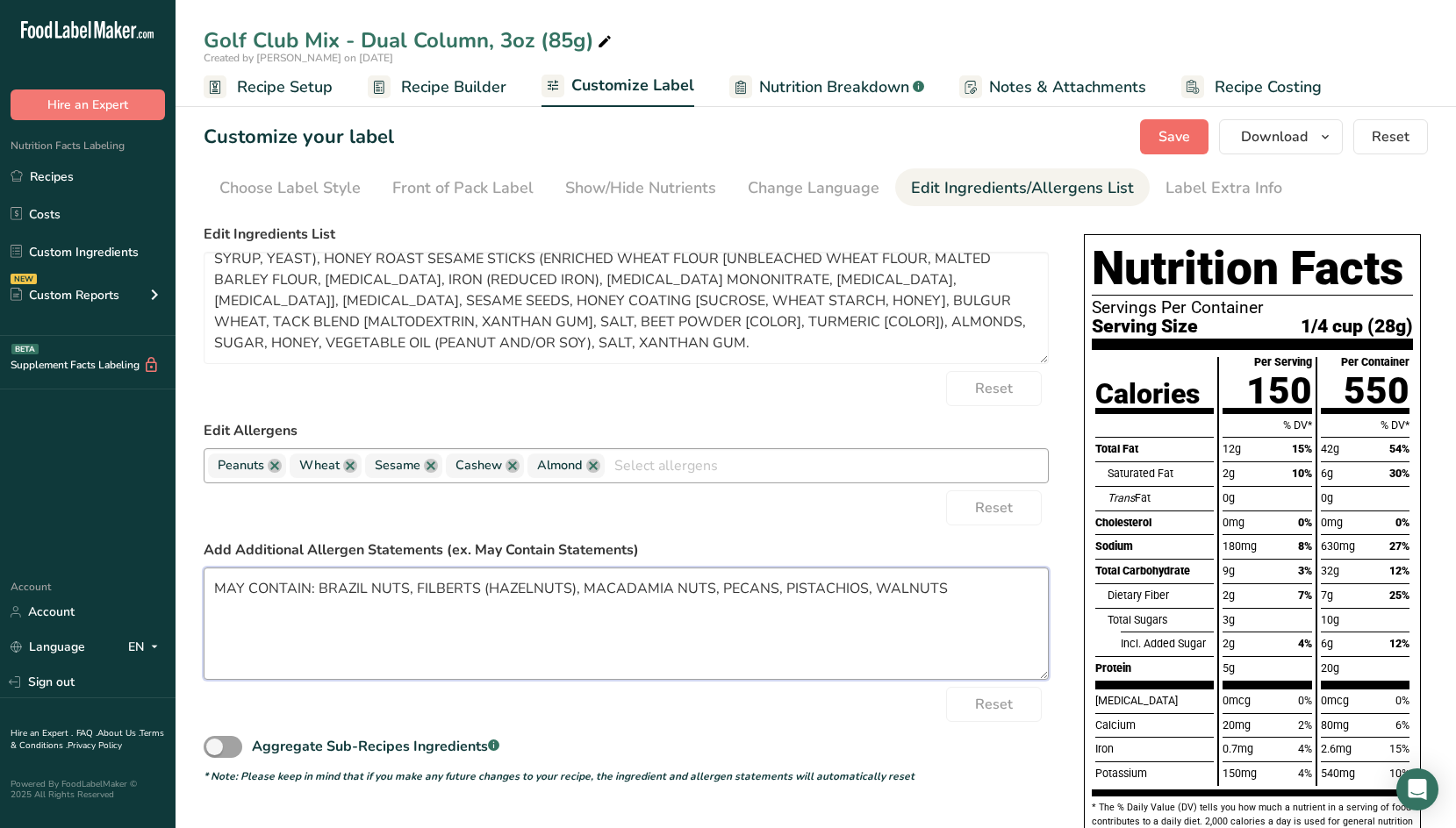
type textarea "MAY CONTAIN: BRAZIL NUTS, FILBERTS (HAZELNUTS), MACADAMIA NUTS, PECANS, PISTACH…"
click at [1171, 134] on span "Save" at bounding box center [1174, 137] width 32 height 21
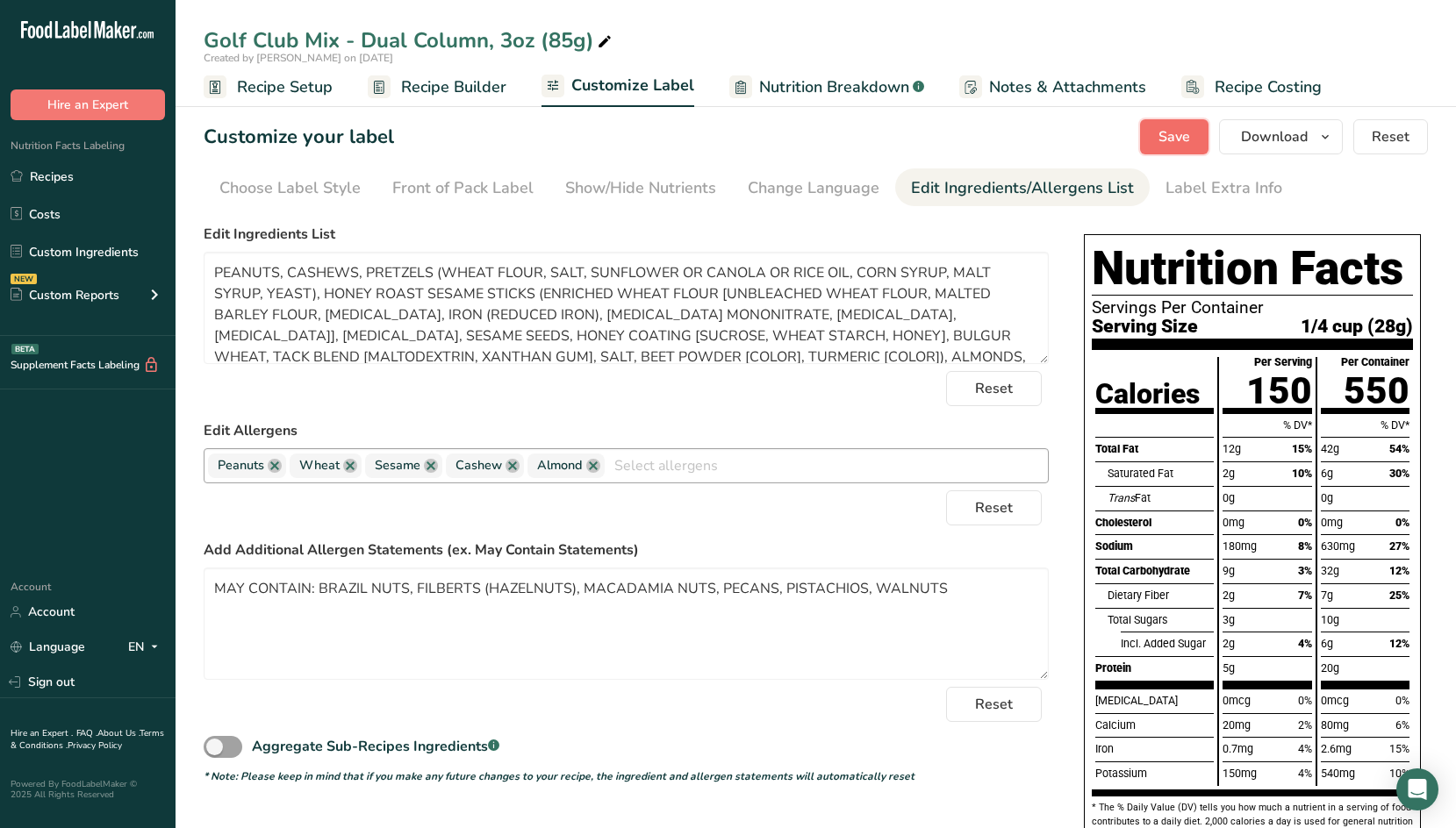
click at [1180, 134] on span "Save" at bounding box center [1174, 137] width 32 height 21
click at [458, 87] on span "Recipe Builder" at bounding box center [453, 87] width 105 height 23
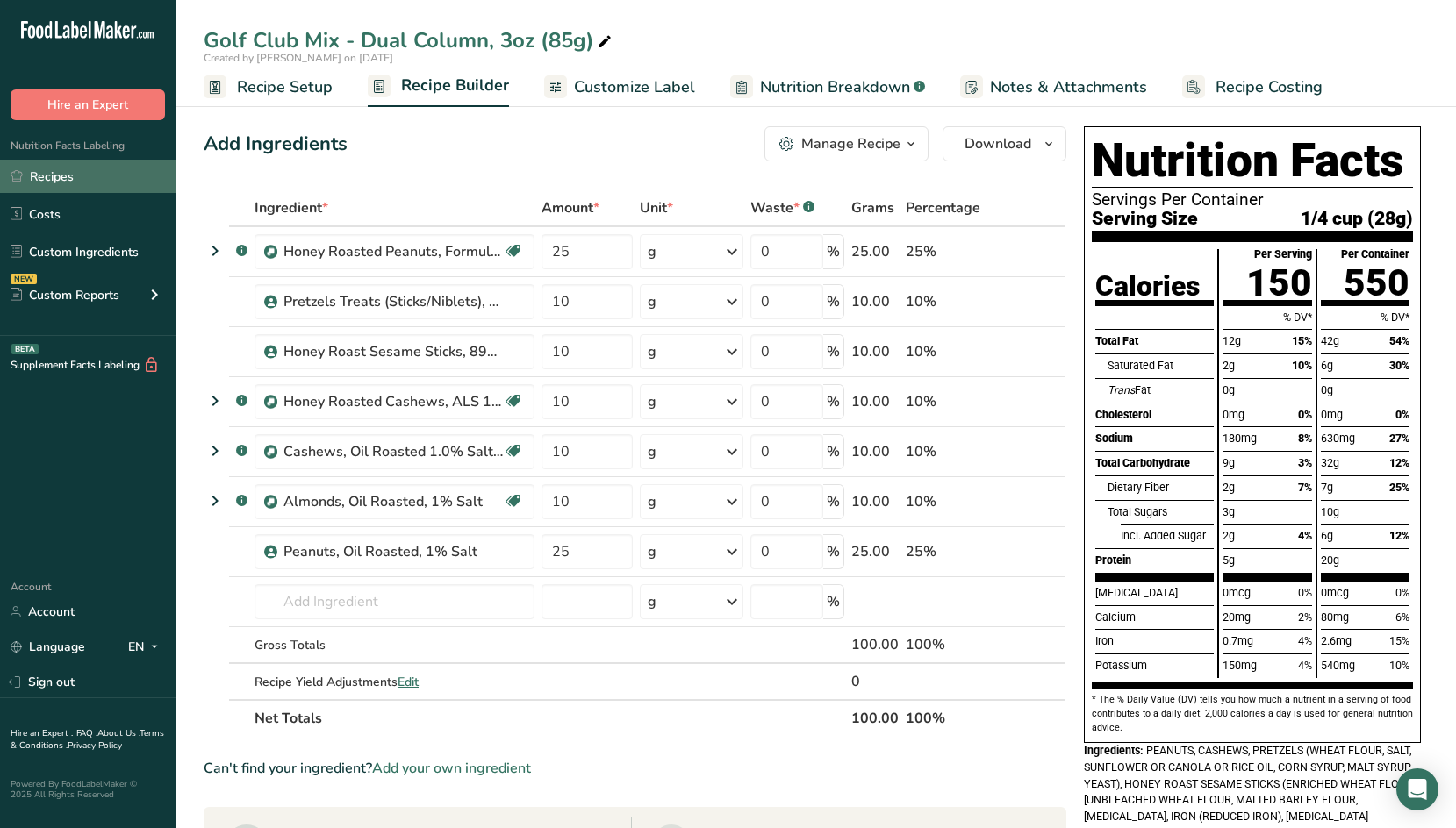
click at [86, 177] on link "Recipes" at bounding box center [87, 177] width 176 height 33
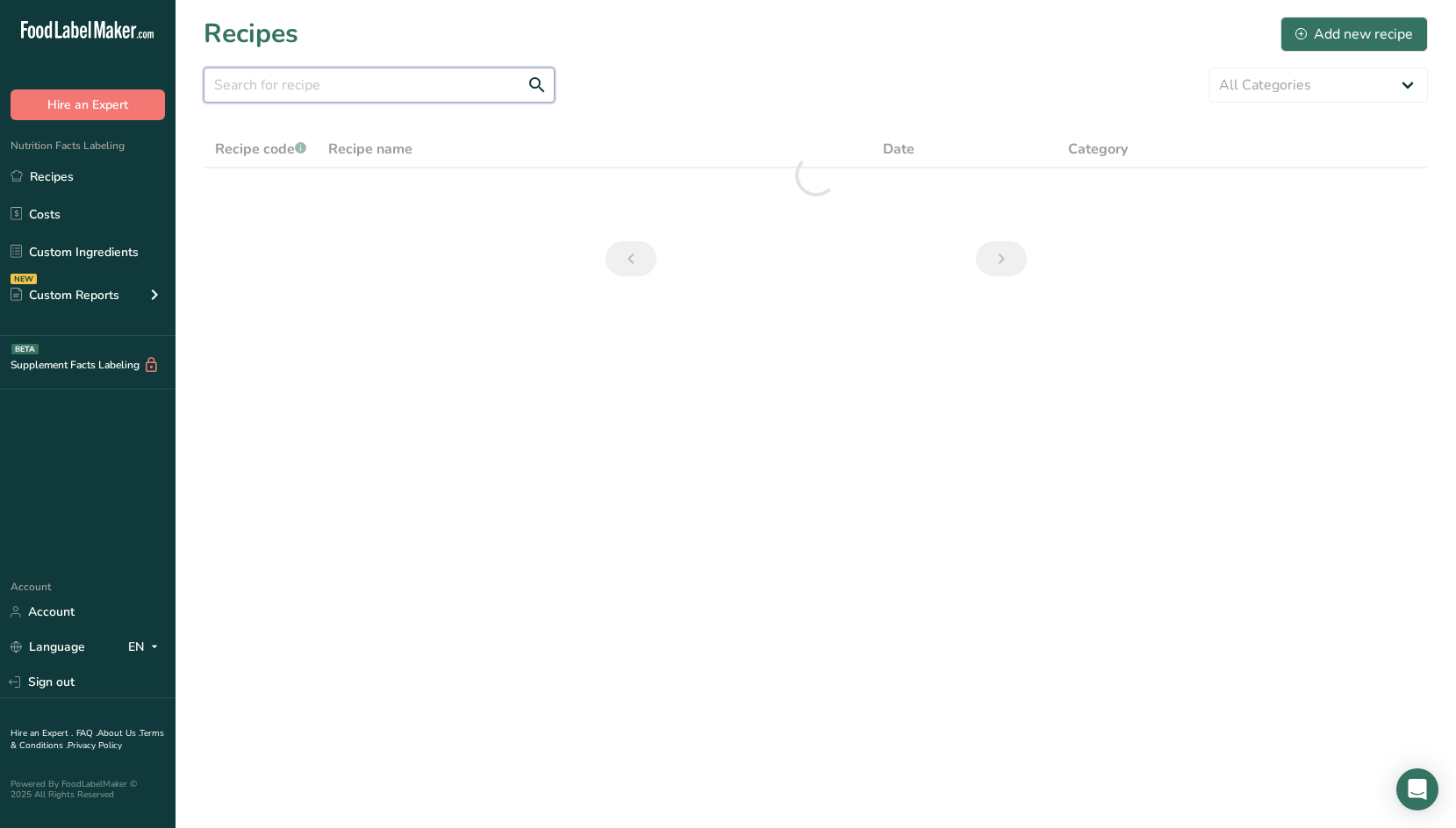
click at [382, 90] on input "text" at bounding box center [379, 86] width 351 height 35
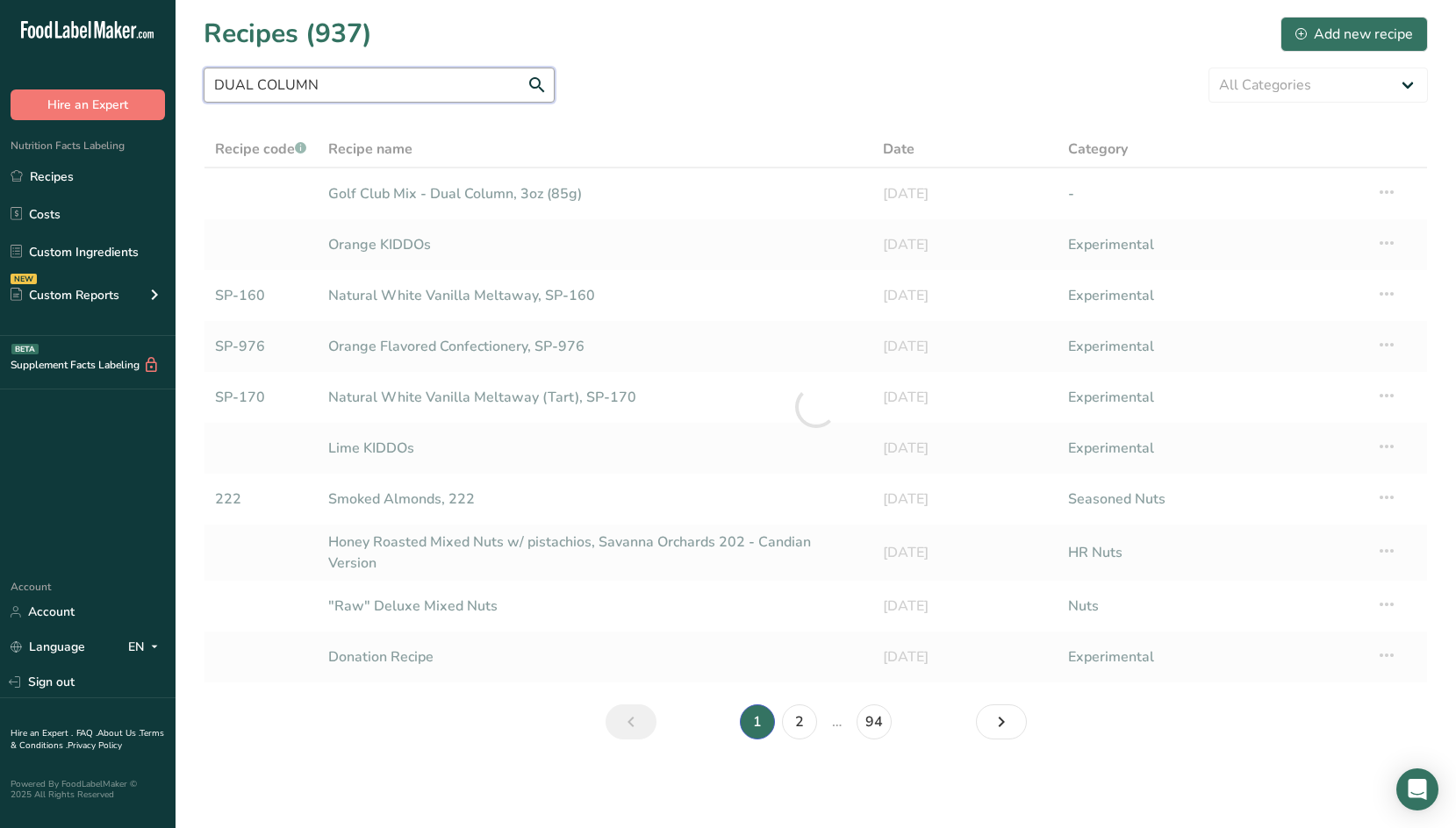
type input "DUAL COLUMN"
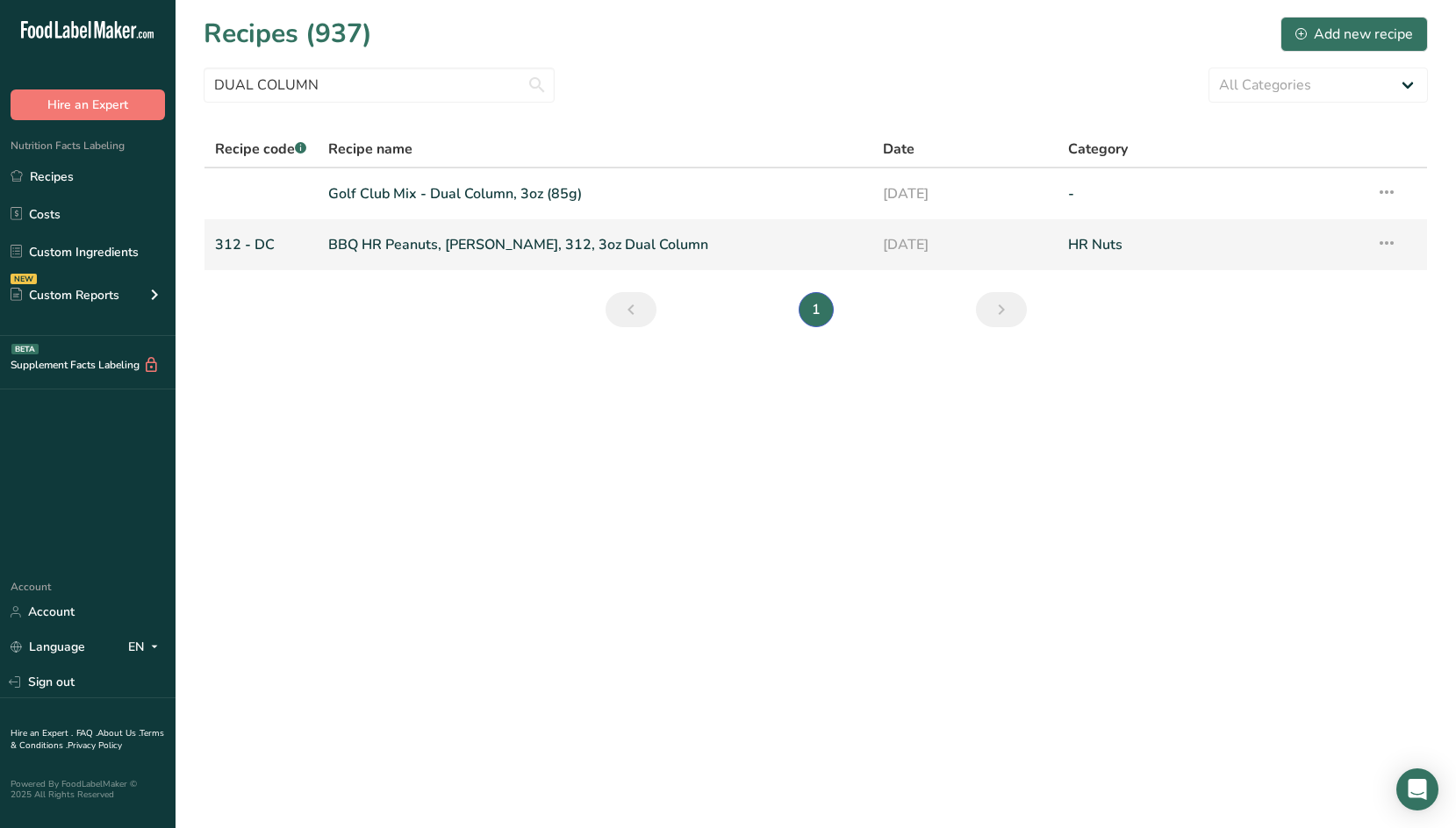
click at [616, 243] on link "BBQ HR Peanuts, [PERSON_NAME], 312, 3oz Dual Column" at bounding box center [595, 245] width 534 height 37
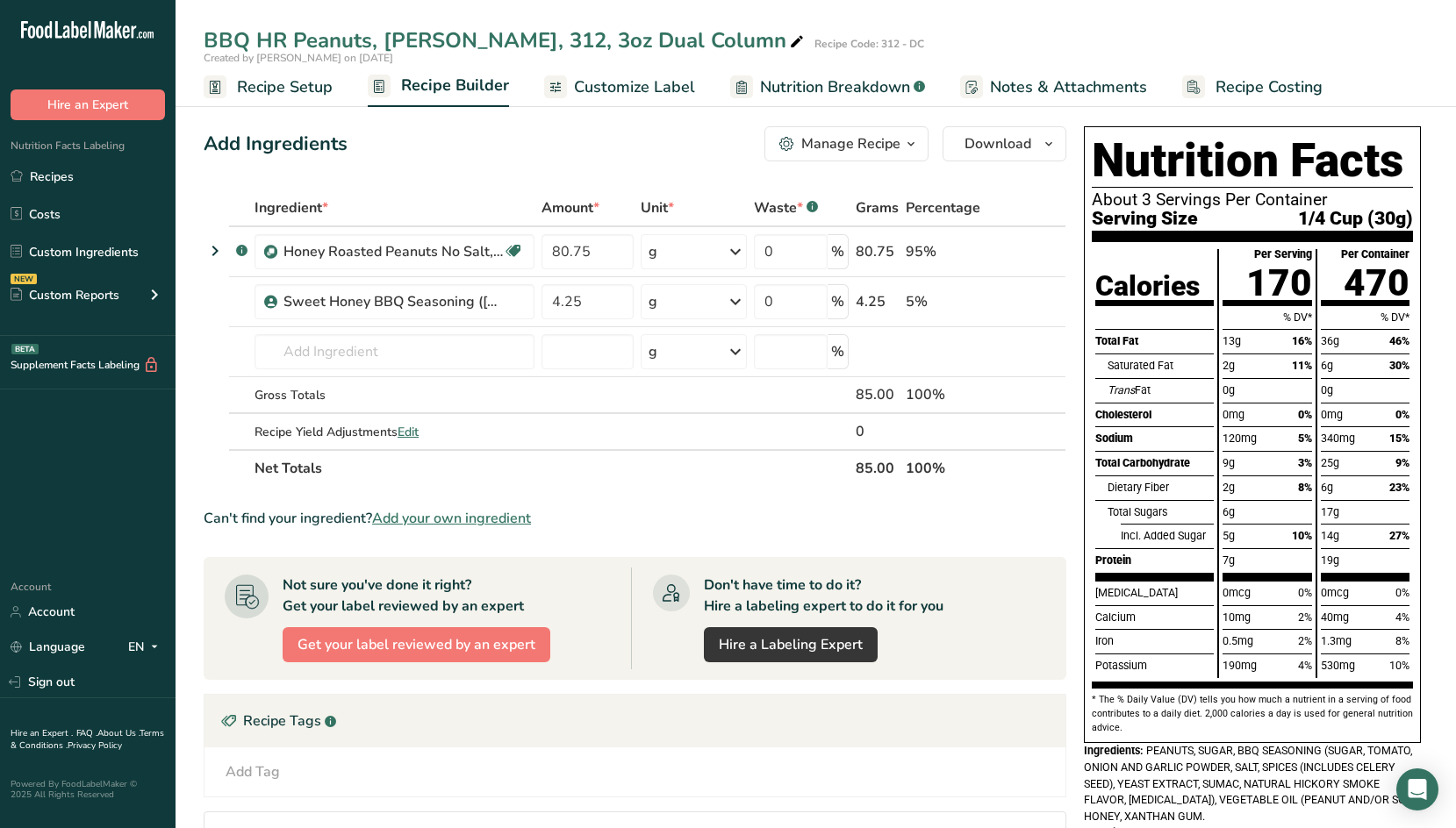
click at [893, 146] on div "Manage Recipe" at bounding box center [850, 143] width 100 height 21
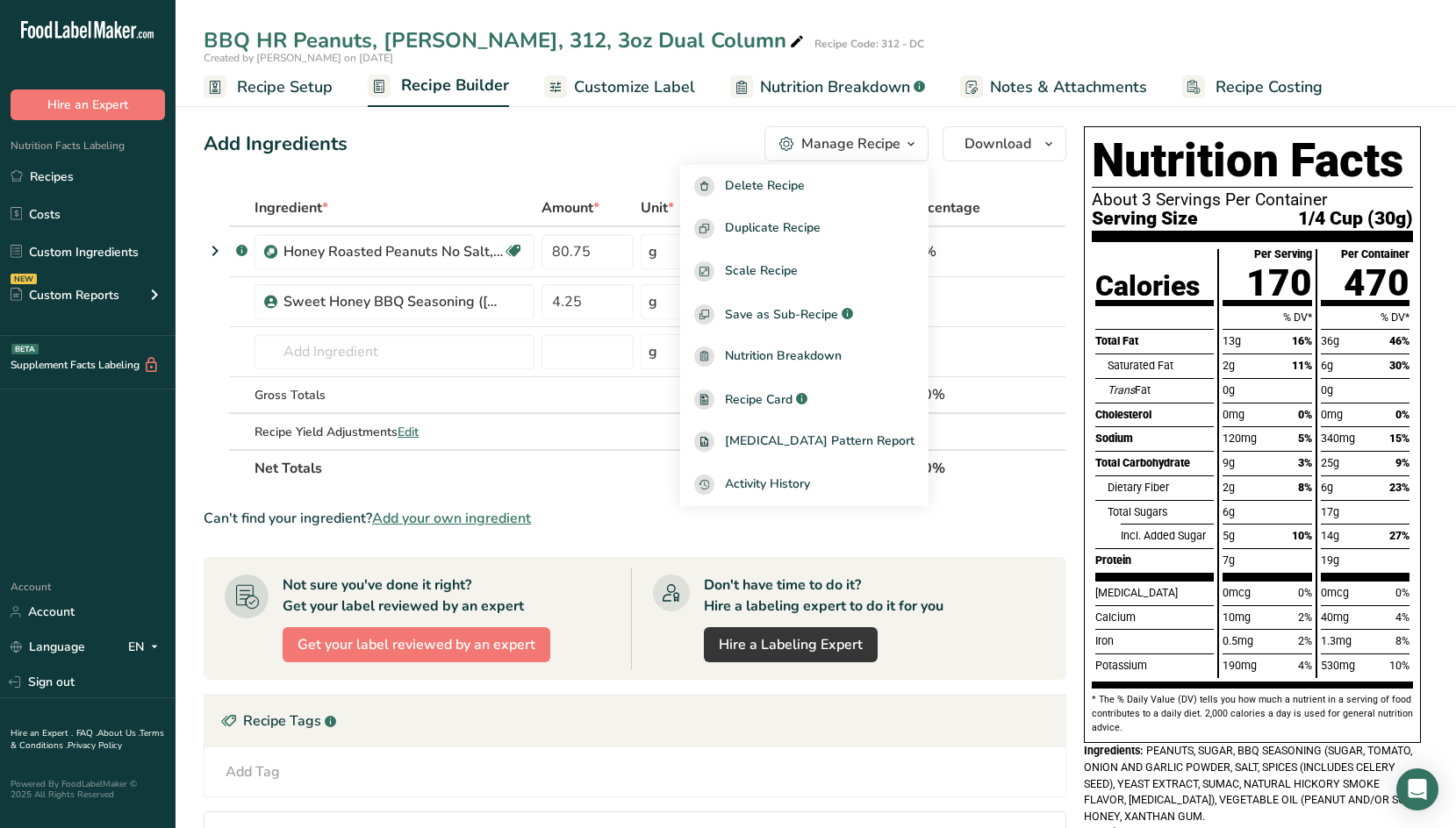
click at [892, 141] on div "Manage Recipe" at bounding box center [850, 143] width 100 height 21
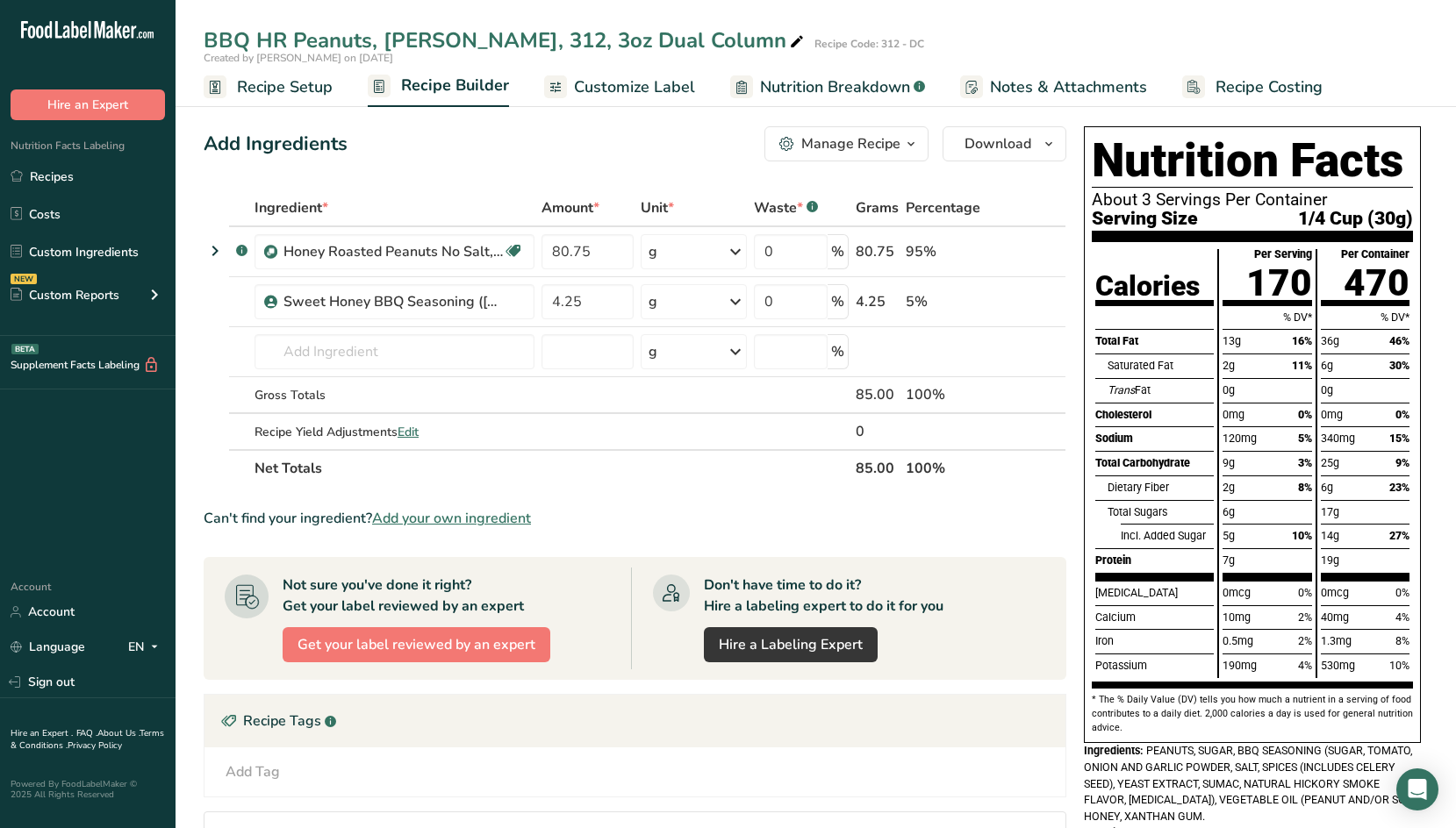
click at [889, 140] on div "Manage Recipe" at bounding box center [850, 143] width 100 height 21
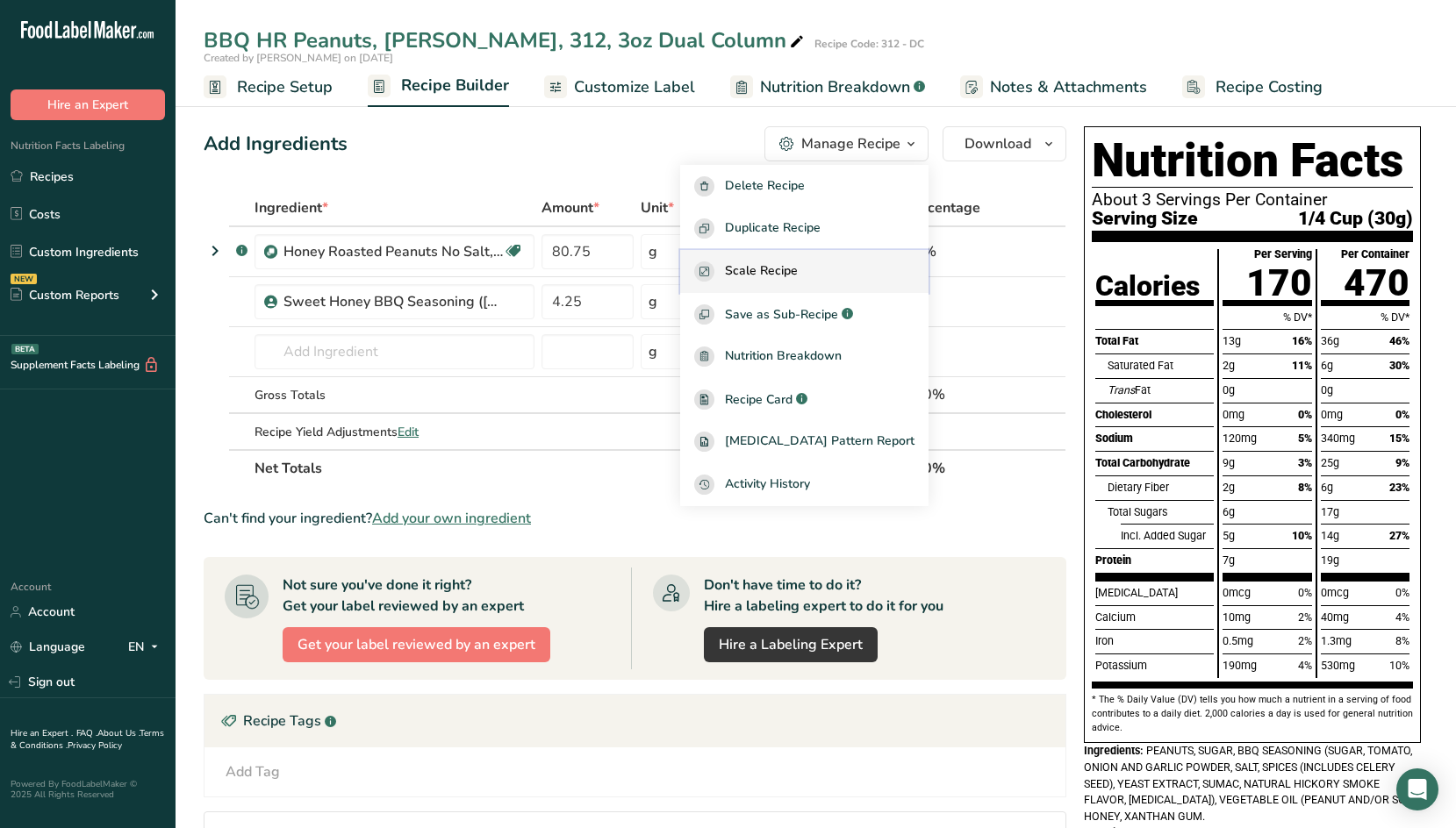
click at [850, 272] on div "Scale Recipe" at bounding box center [804, 272] width 220 height 20
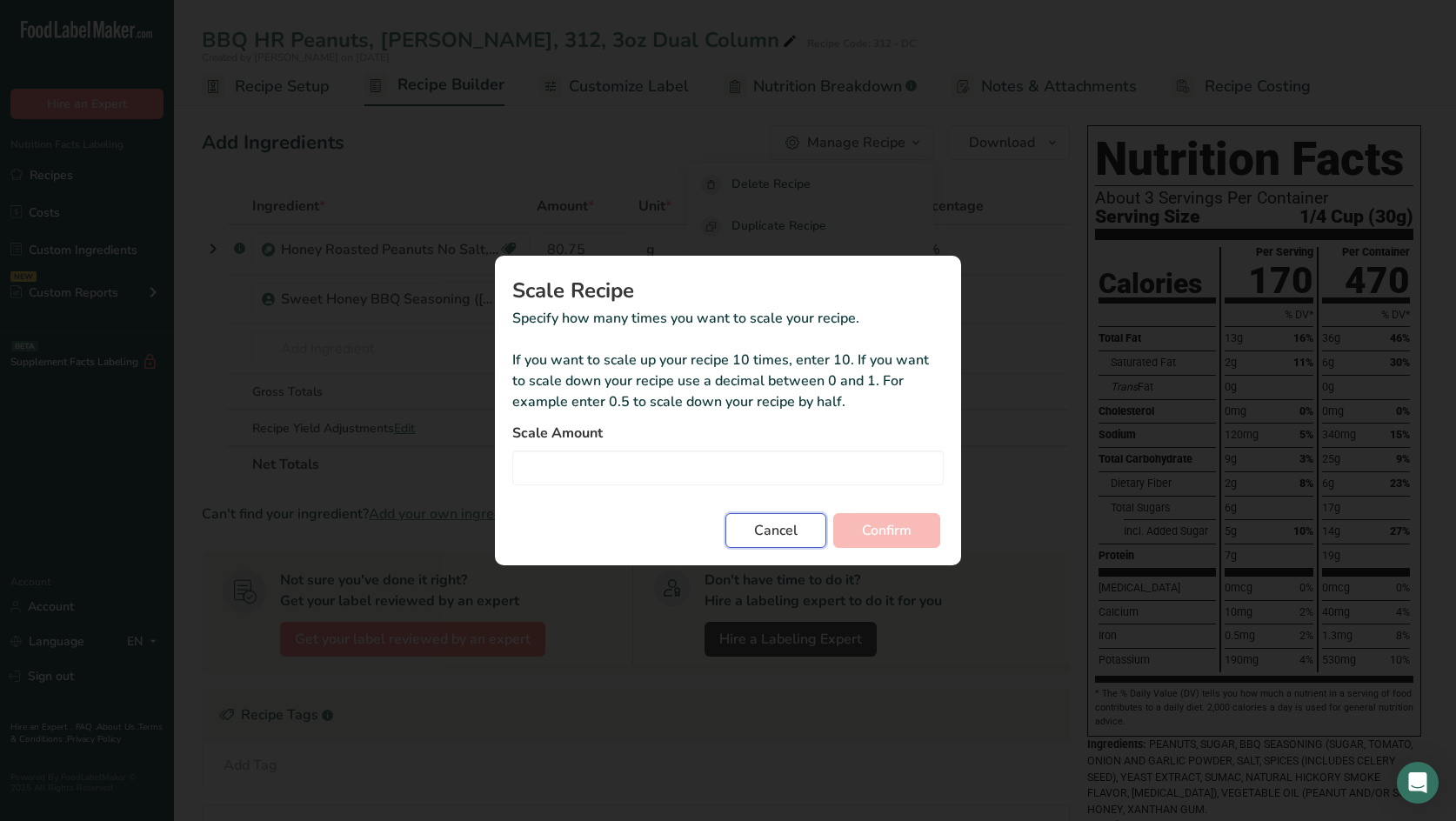
click at [769, 529] on span "Cancel" at bounding box center [775, 530] width 43 height 21
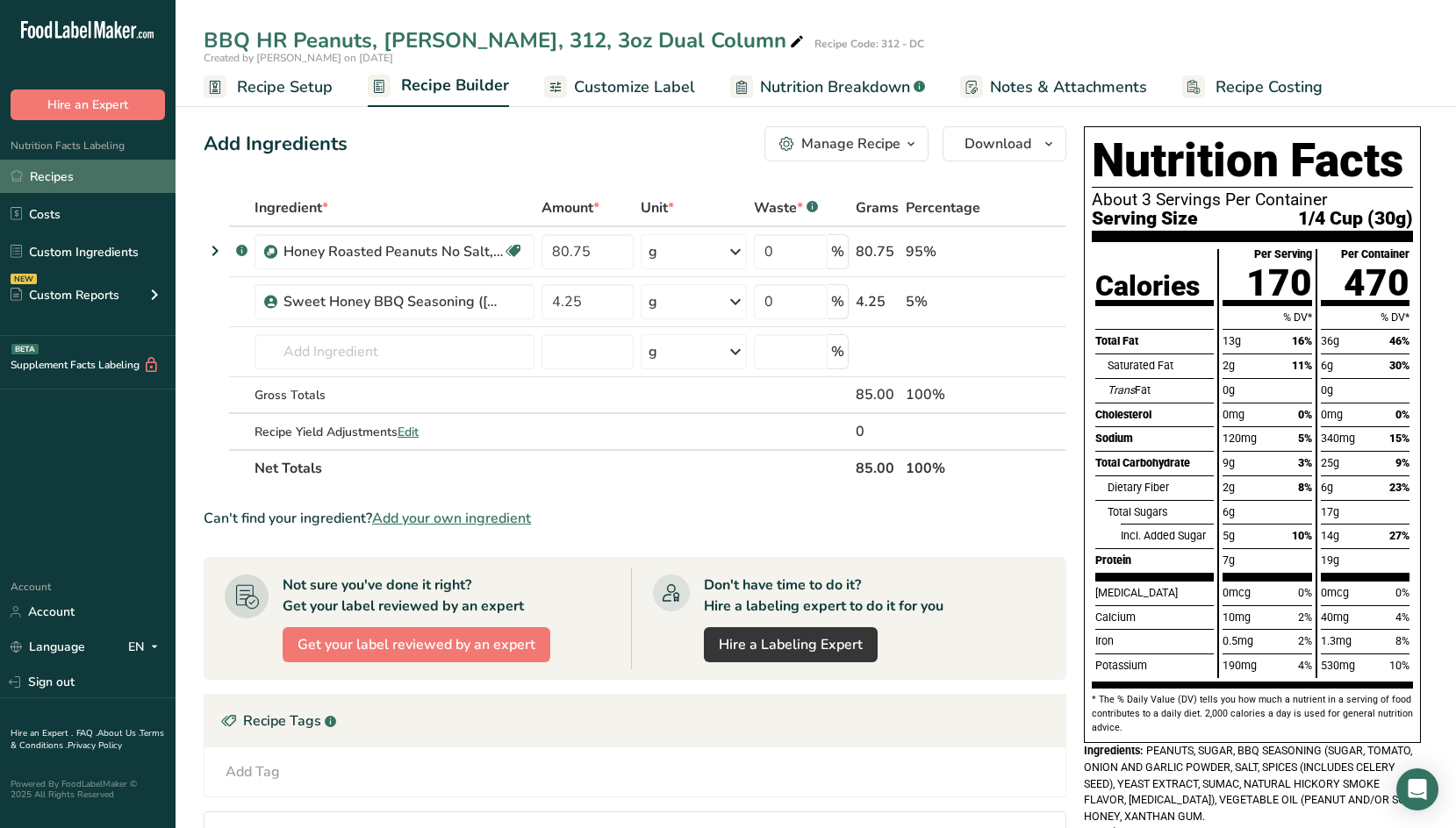
click at [58, 174] on link "Recipes" at bounding box center [87, 177] width 176 height 33
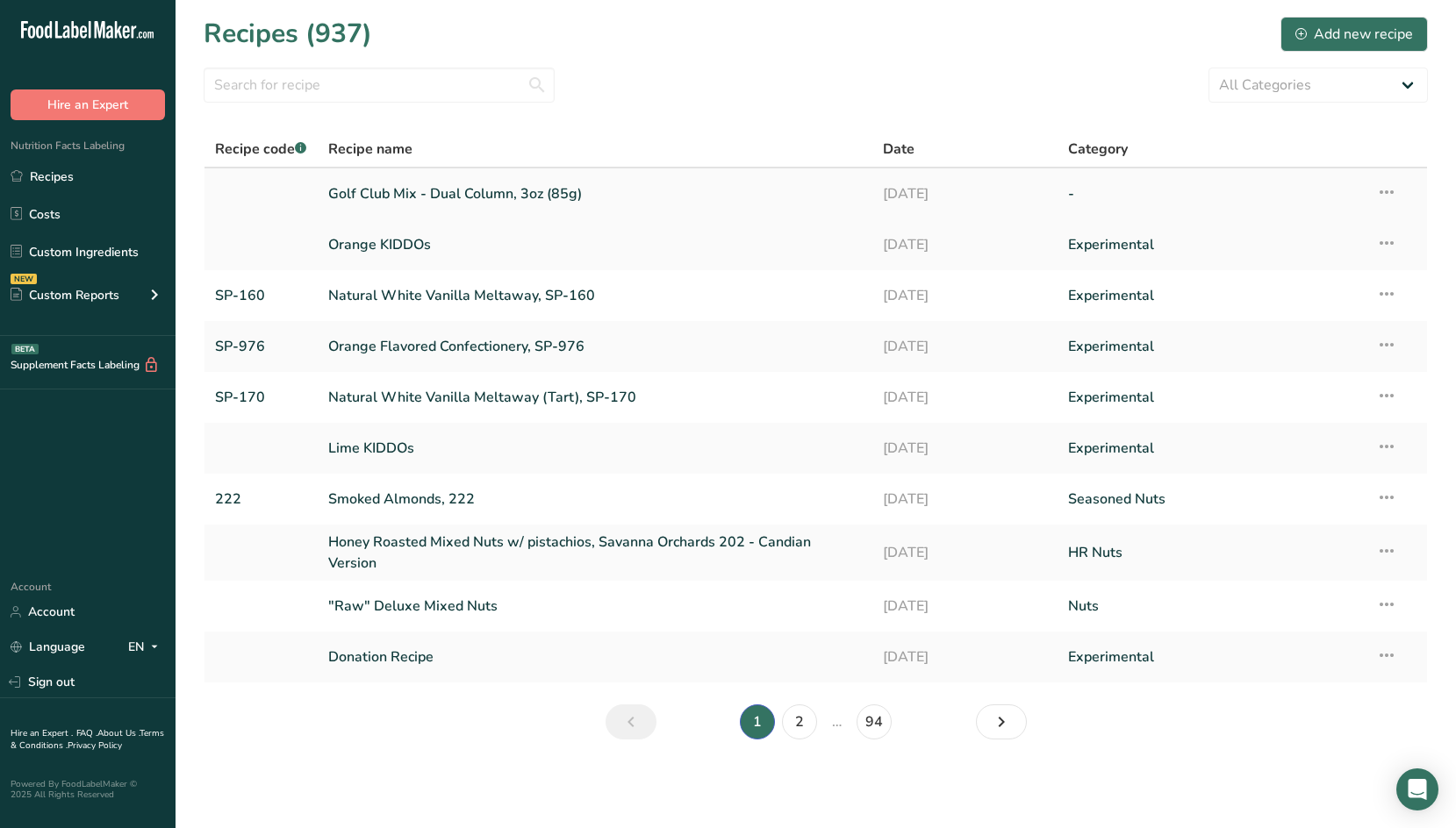
click at [509, 195] on link "Golf Club Mix - Dual Column, 3oz (85g)" at bounding box center [595, 194] width 534 height 37
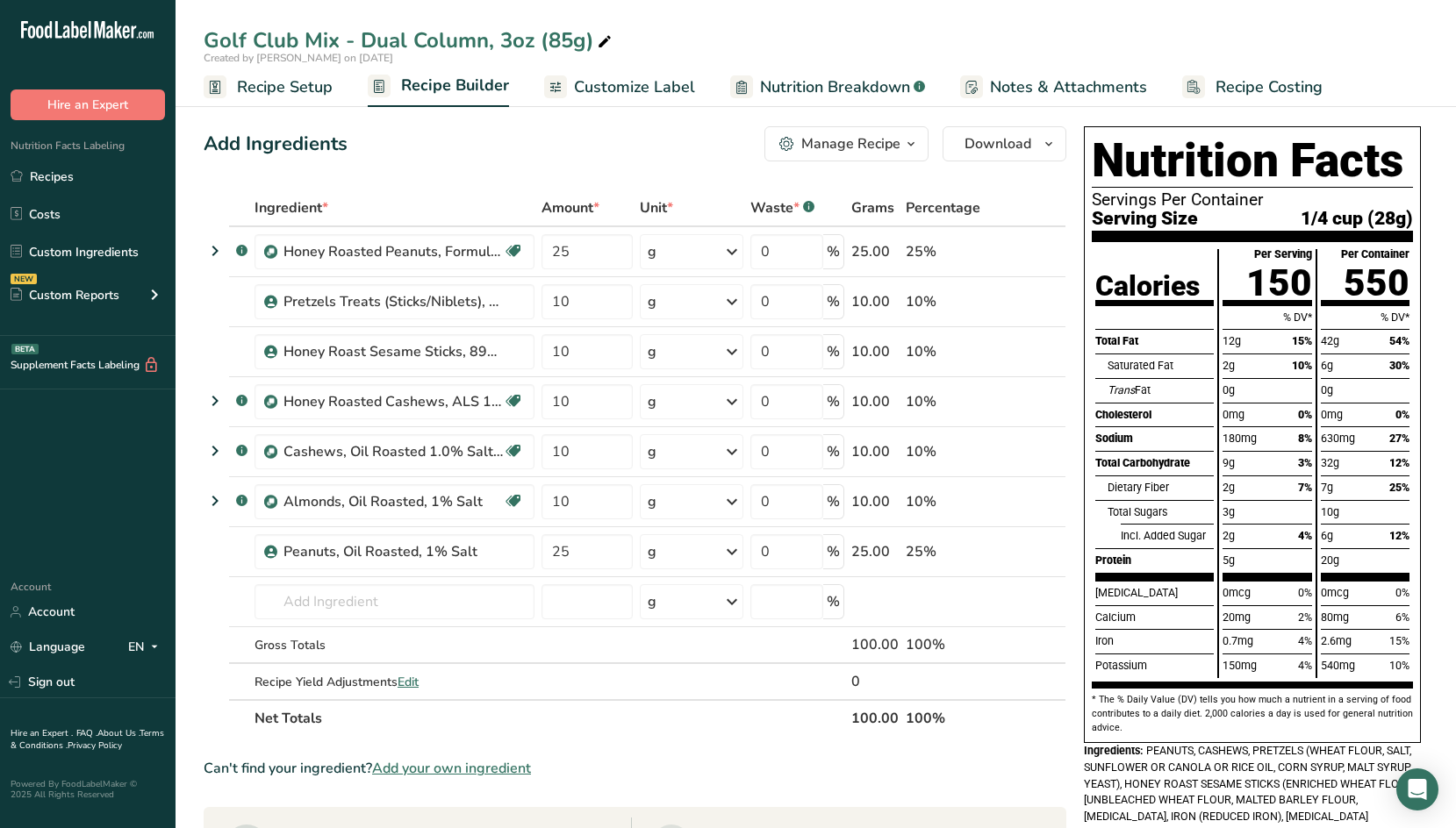
click at [848, 133] on div "Manage Recipe" at bounding box center [850, 143] width 100 height 21
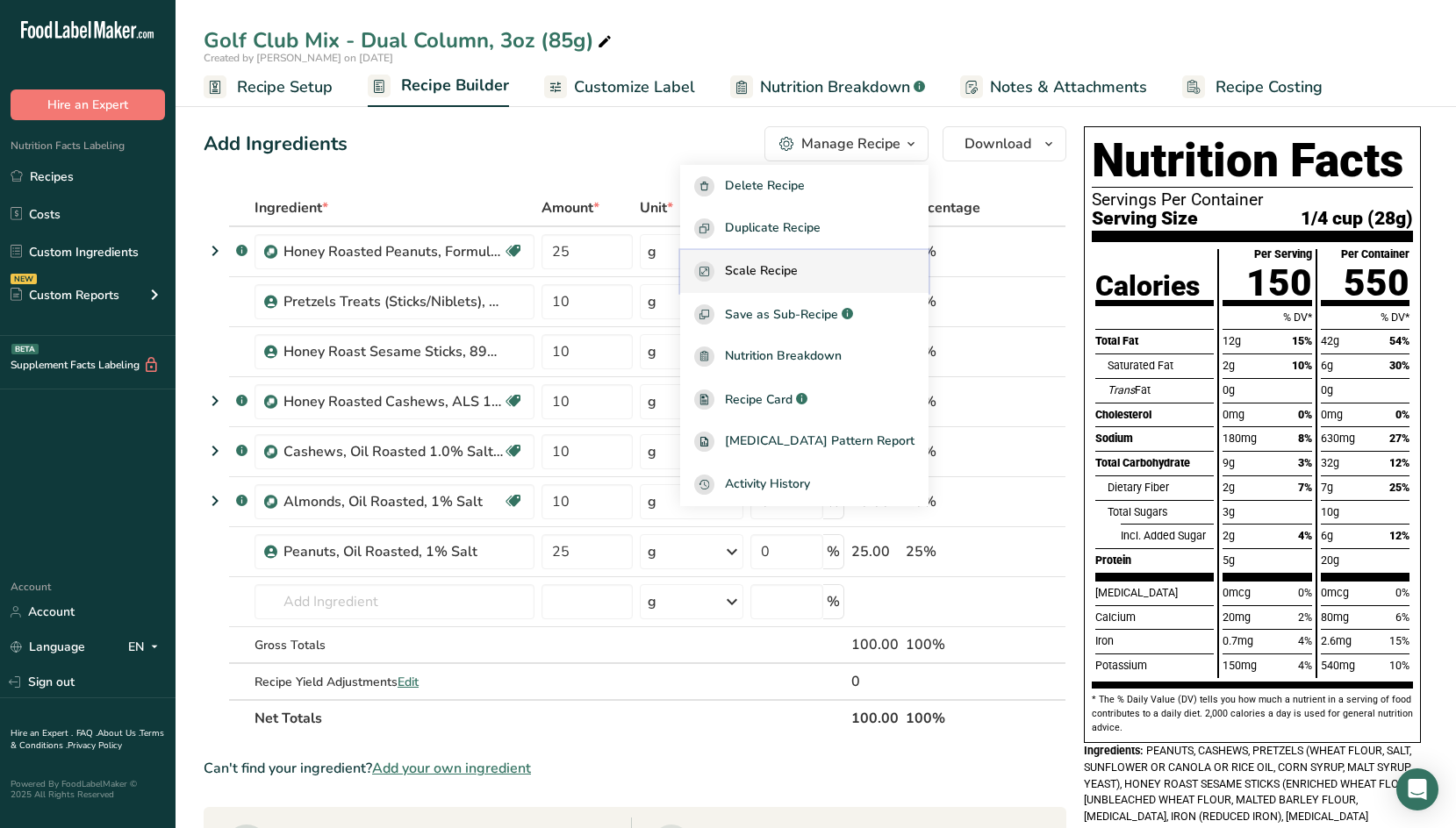
click at [829, 270] on div "Scale Recipe" at bounding box center [804, 272] width 220 height 20
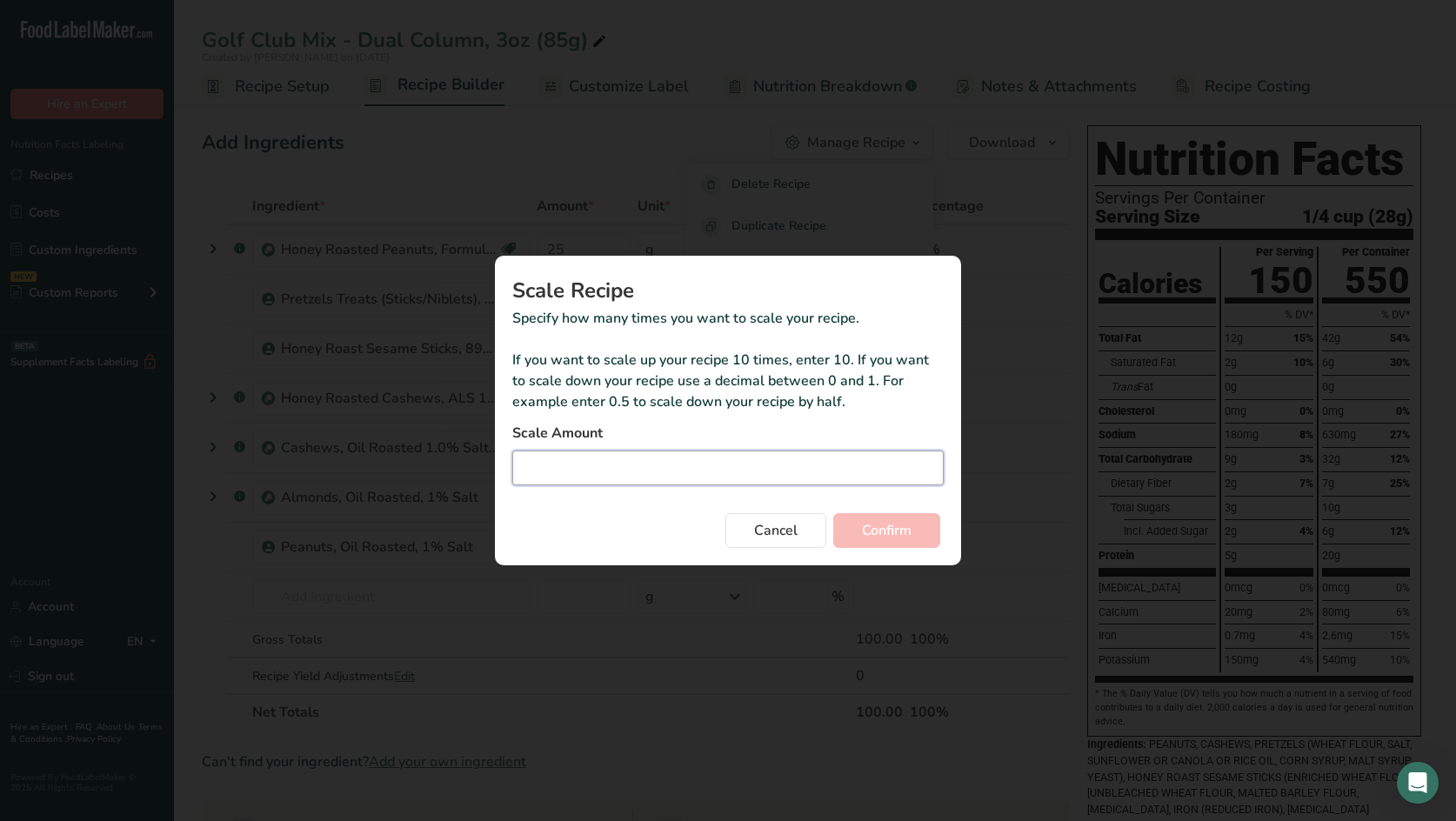
click at [732, 468] on input "Duplicate recipe modal" at bounding box center [728, 469] width 432 height 35
type input "0.85"
click at [897, 534] on span "Confirm" at bounding box center [887, 530] width 50 height 21
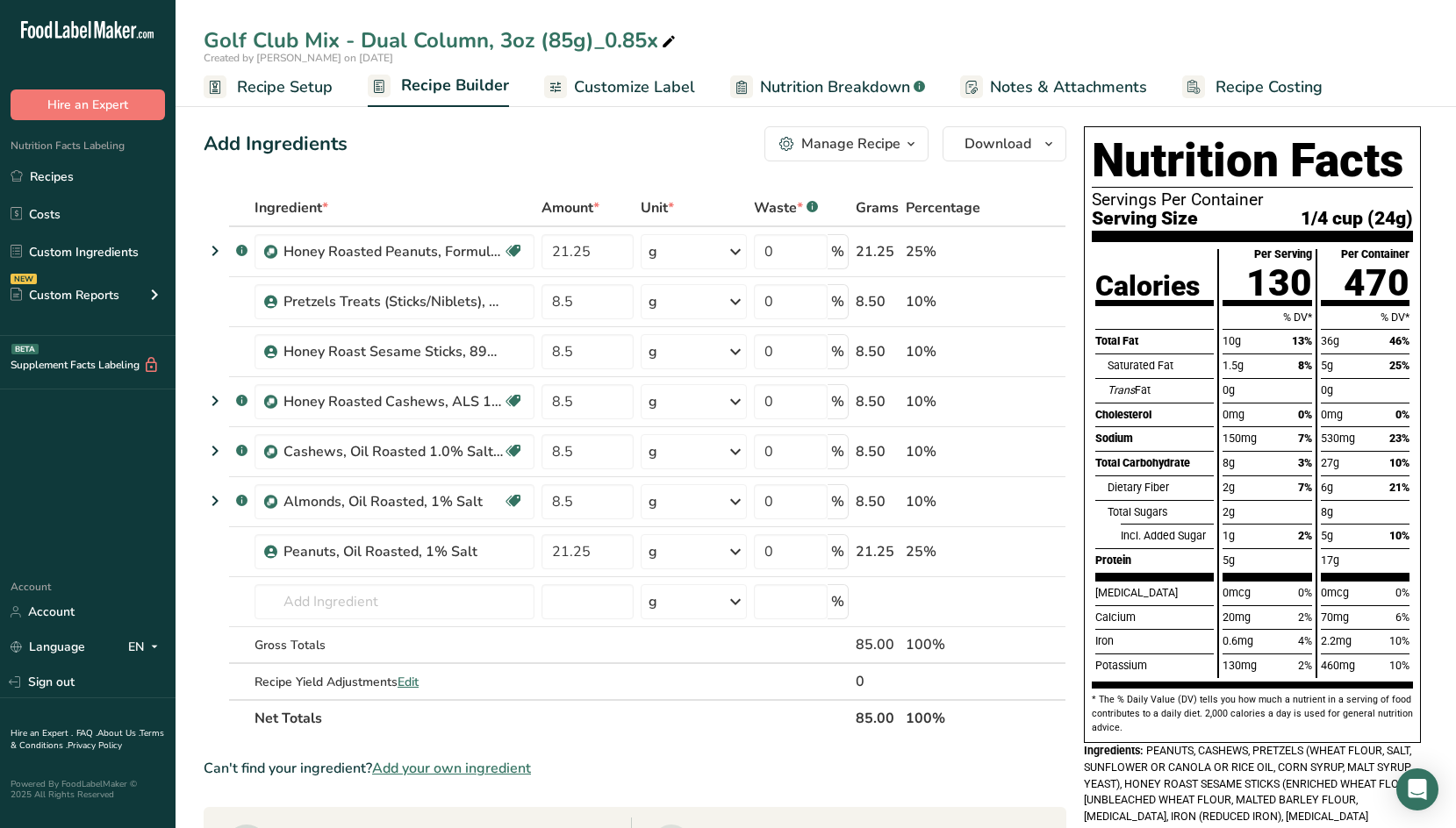
click at [282, 85] on span "Recipe Setup" at bounding box center [285, 87] width 96 height 23
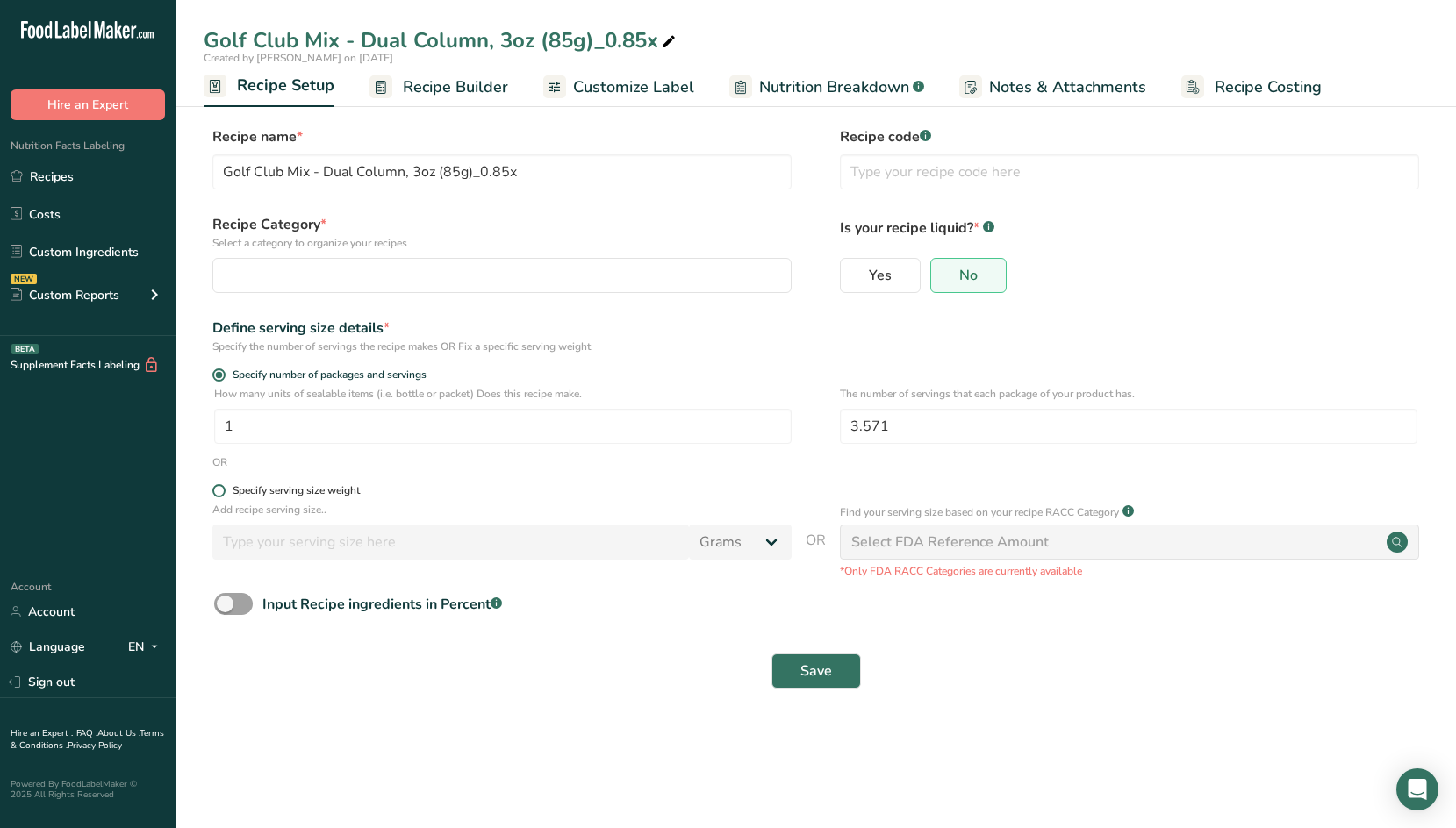
click at [228, 494] on span "Specify serving size weight" at bounding box center [292, 491] width 134 height 13
click at [224, 494] on input "Specify serving size weight" at bounding box center [218, 491] width 11 height 11
radio input "true"
radio input "false"
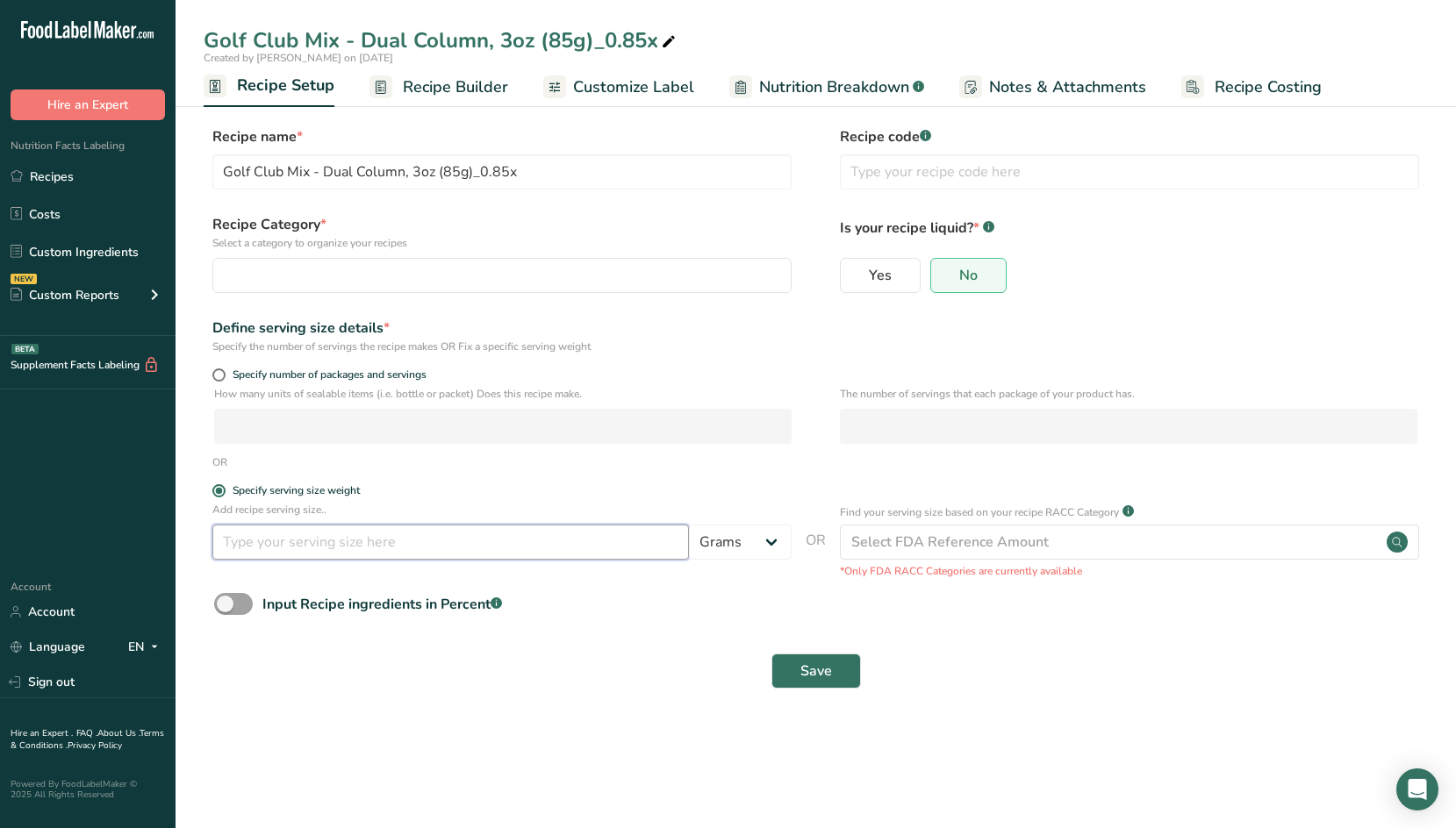
click at [511, 541] on input "number" at bounding box center [450, 542] width 476 height 35
type input "28"
click at [802, 670] on span "Save" at bounding box center [816, 671] width 32 height 21
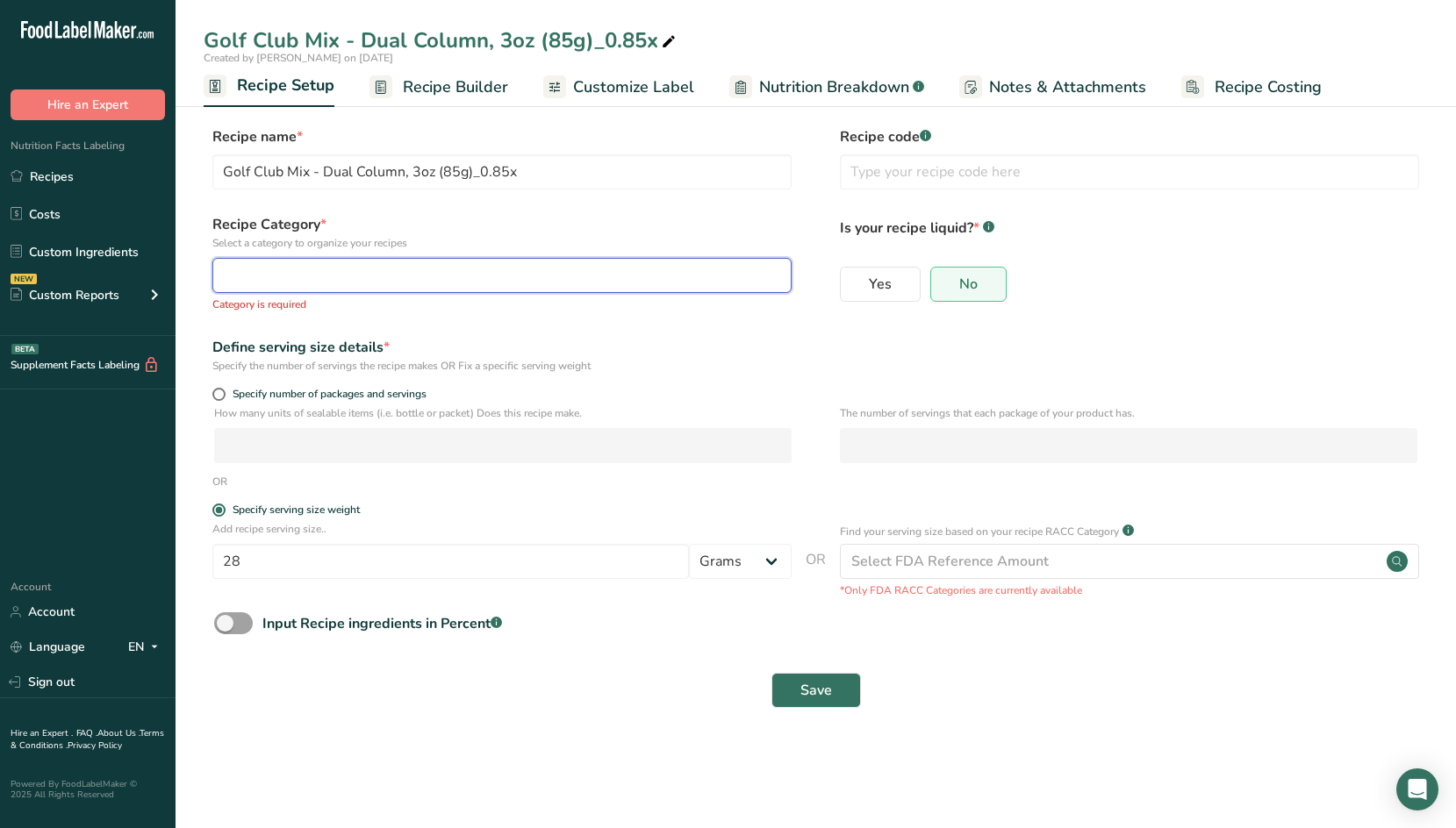
click at [595, 270] on div "button" at bounding box center [497, 275] width 546 height 21
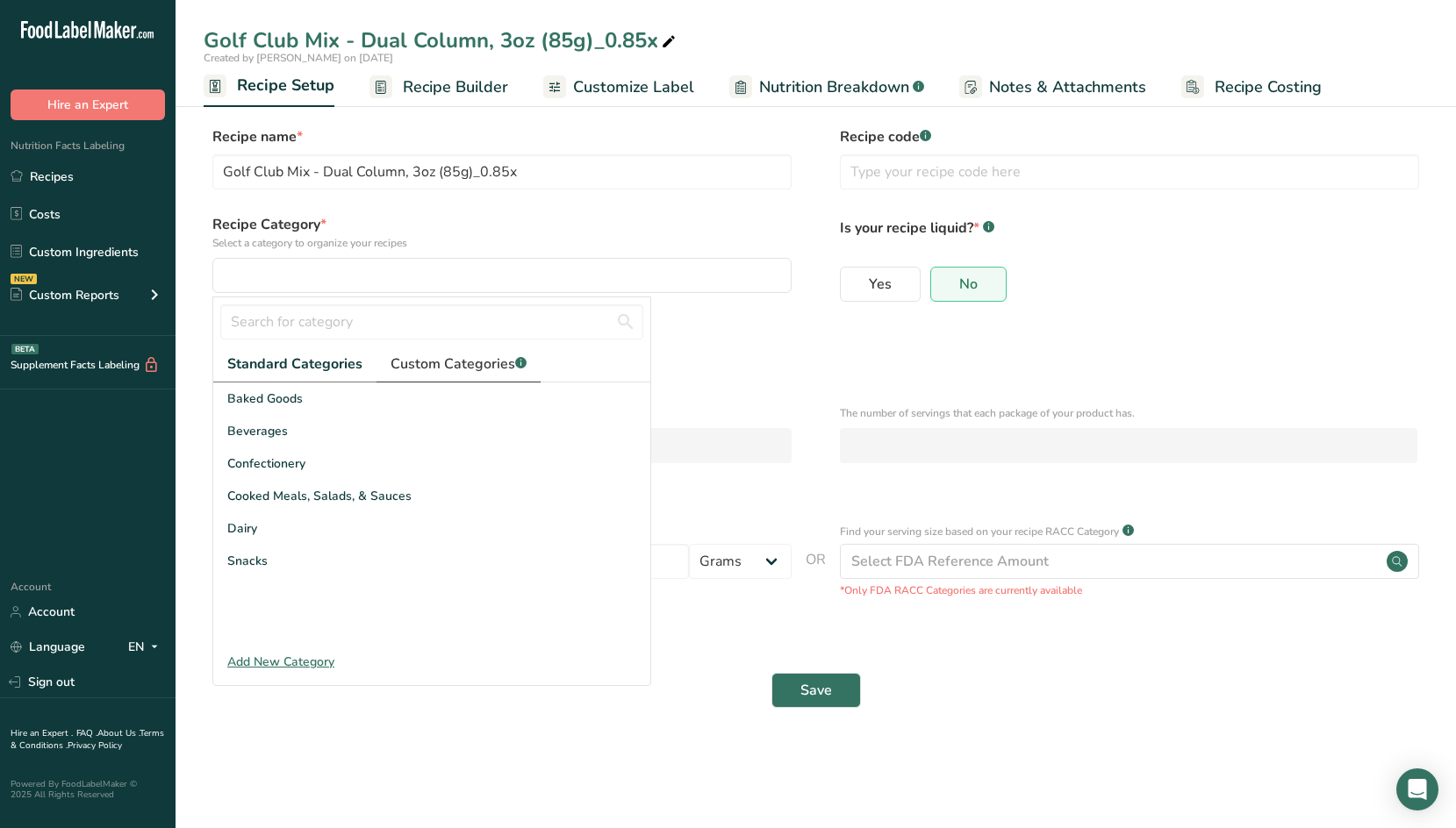
click at [432, 364] on span "Custom Categories .a-a{fill:#347362;}.b-a{fill:#fff;}" at bounding box center [459, 364] width 136 height 21
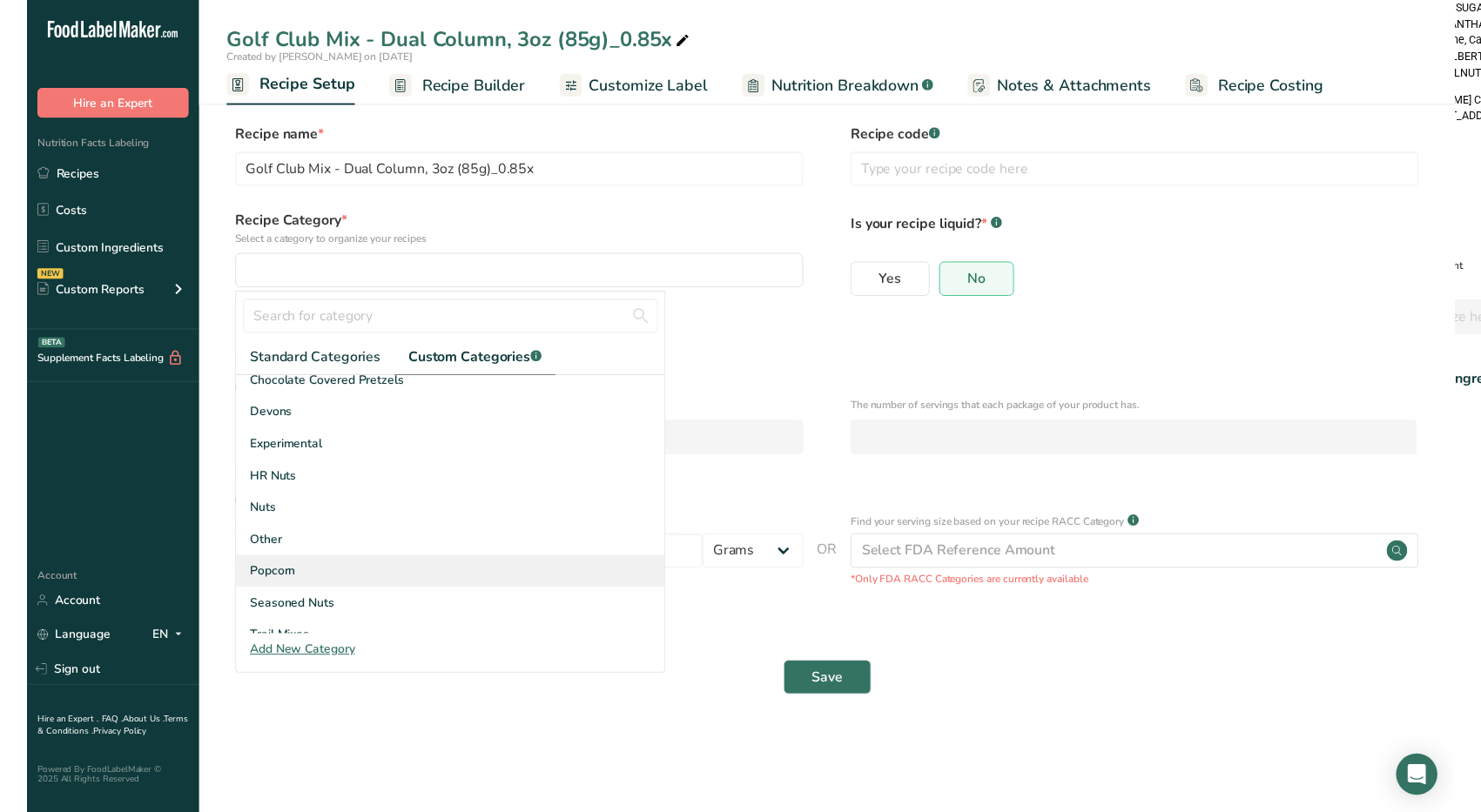
scroll to position [87, 0]
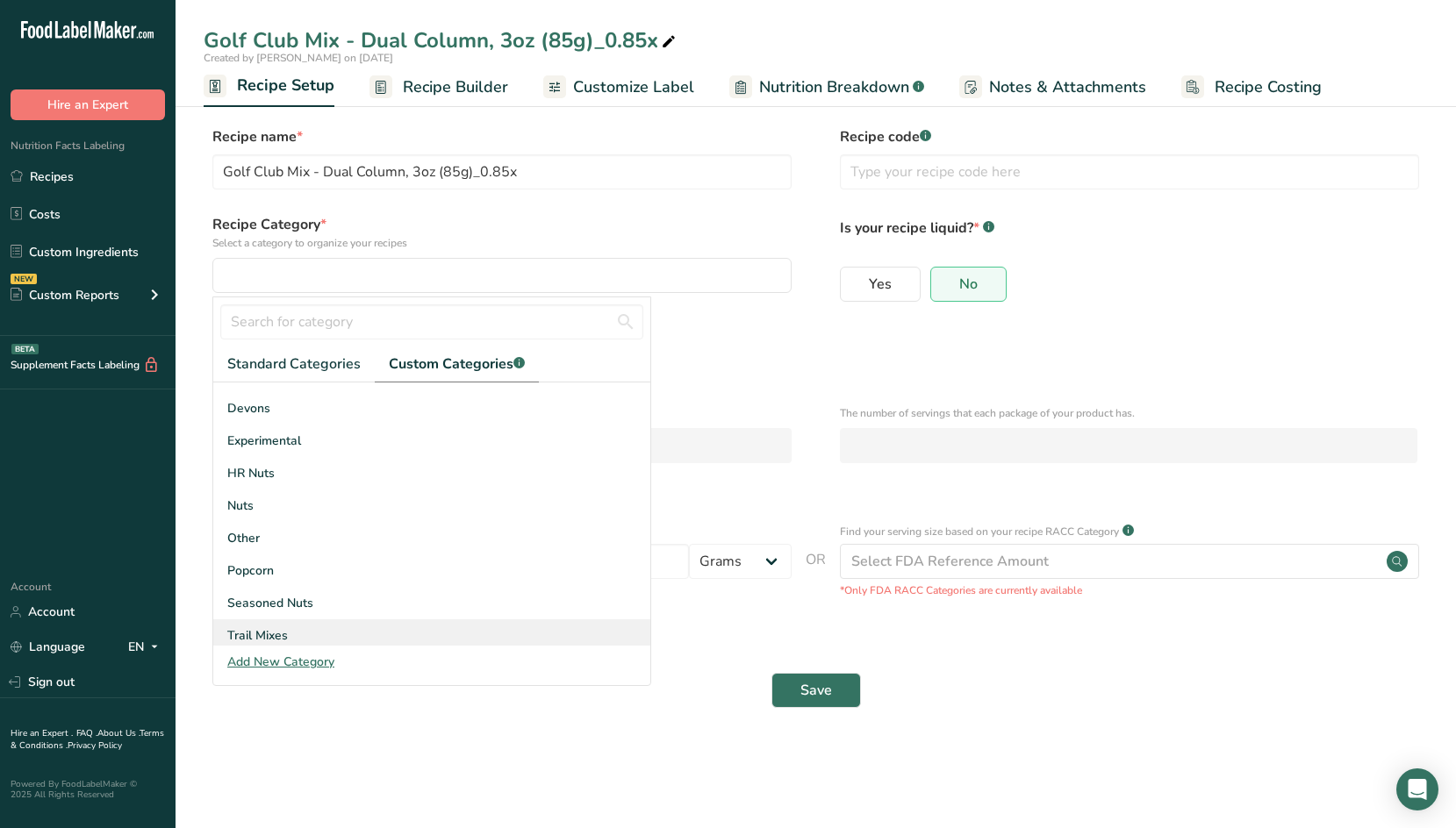
click at [432, 634] on div "Trail Mixes" at bounding box center [432, 635] width 437 height 33
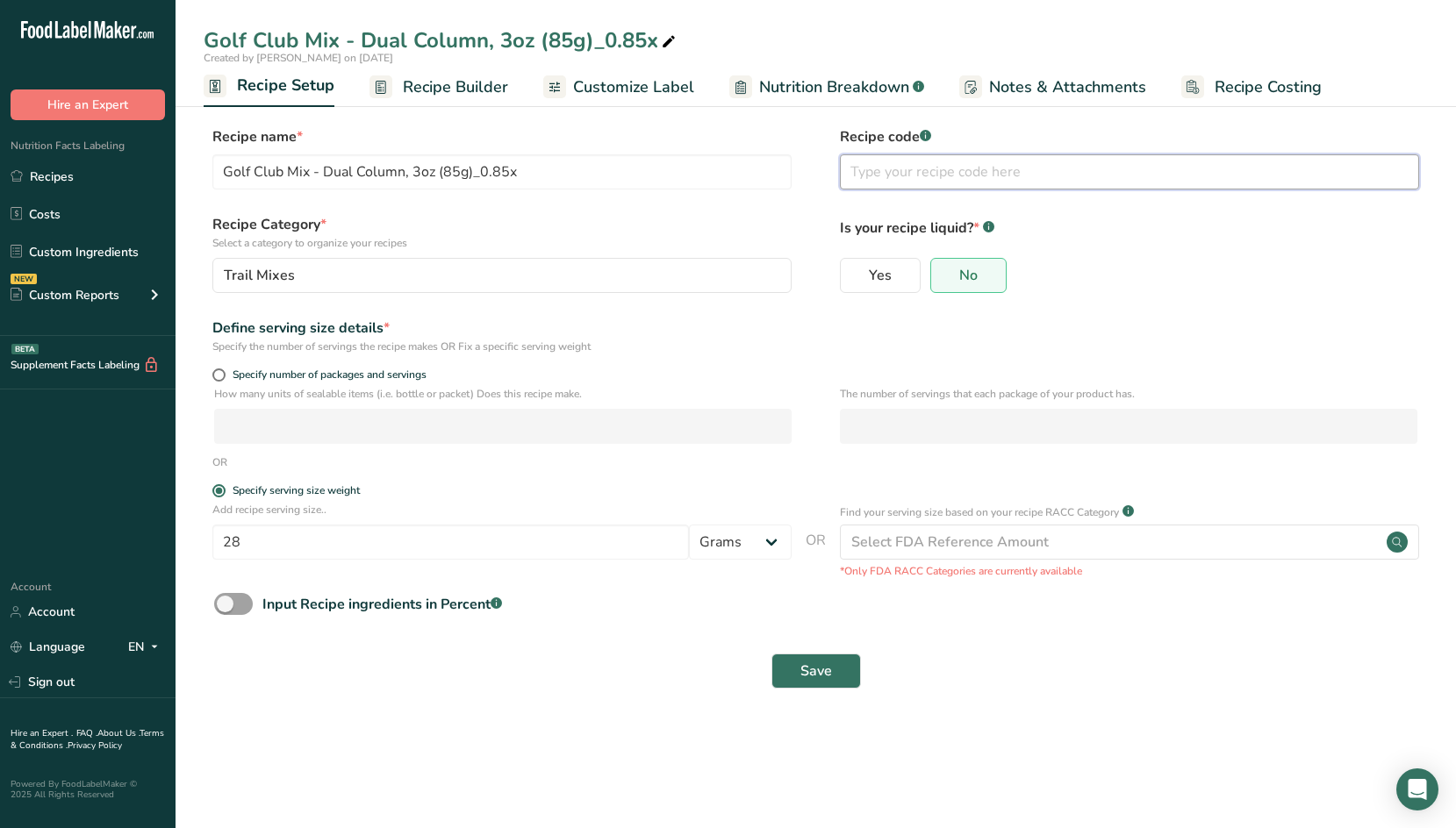
click at [914, 166] on input "text" at bounding box center [1129, 172] width 580 height 35
type input "296"
click at [814, 239] on div "Recipe Category * Select a category to organize your recipes Trail Mixes Standa…" at bounding box center [816, 259] width 1224 height 89
click at [814, 674] on span "Save" at bounding box center [816, 671] width 32 height 21
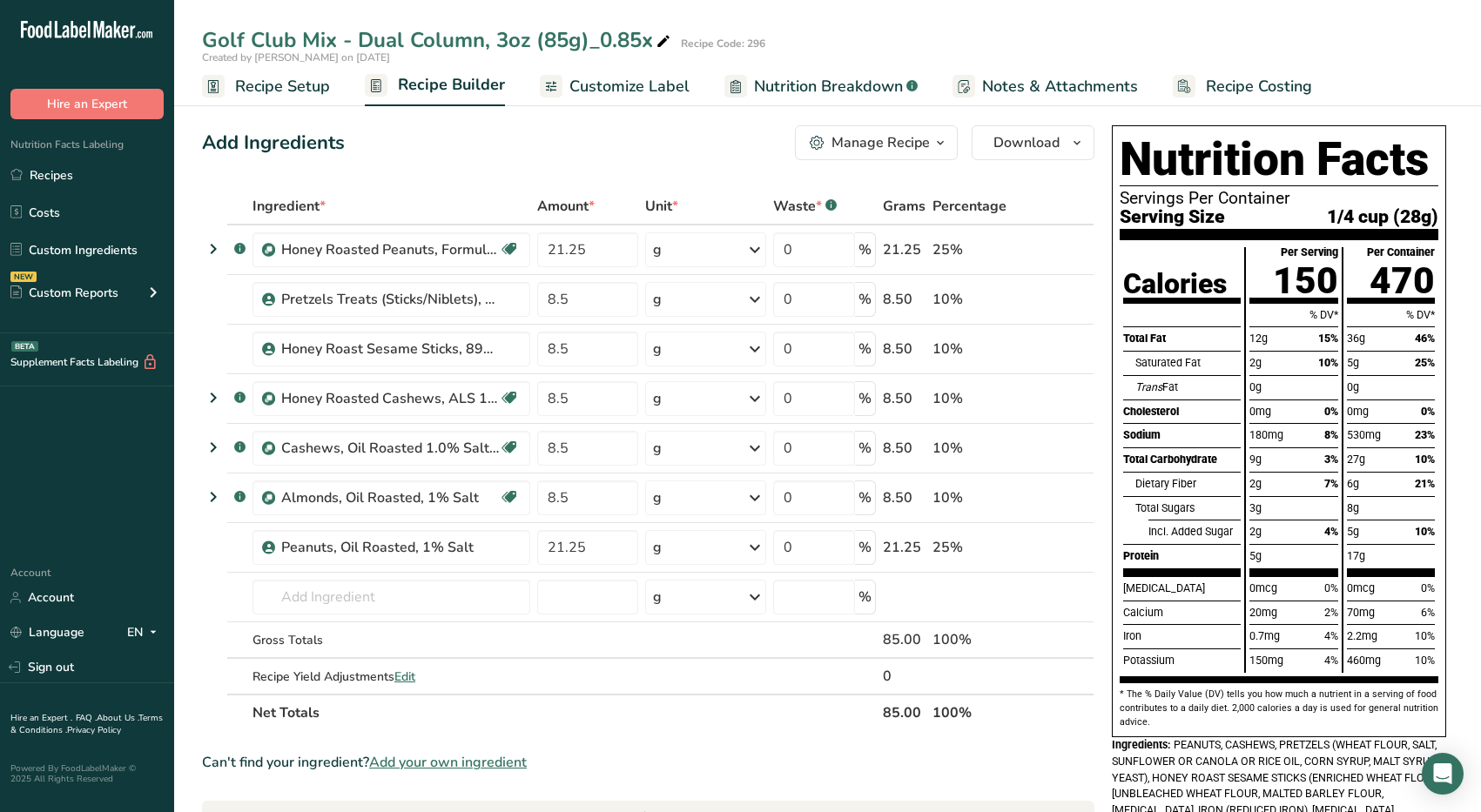
click at [675, 37] on div "Golf Club Mix - Dual Column, 3oz (85g)_0.85x Recipe Code: 296" at bounding box center [828, 40] width 1307 height 31
click at [662, 39] on icon at bounding box center [663, 42] width 16 height 24
drag, startPoint x: 658, startPoint y: 40, endPoint x: 588, endPoint y: 42, distance: 70.0
click at [588, 42] on input "Golf Club Mix - Dual Column, 3oz (85g)_0.85x" at bounding box center [782, 40] width 1159 height 31
type input "Golf Club Mix - Dual Column, 3oz (85g)"
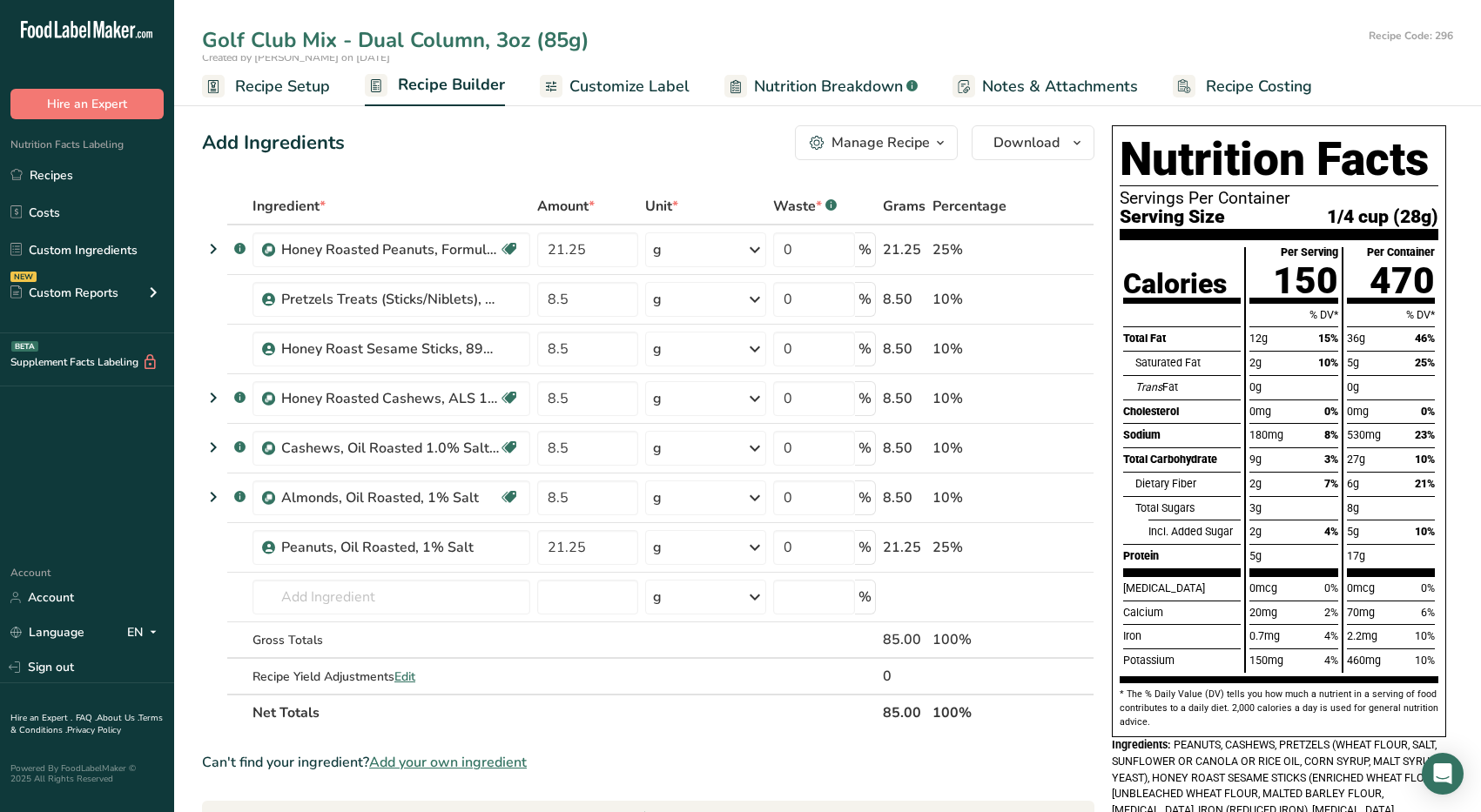
click at [683, 125] on div "Add Ingredients Manage Recipe Delete Recipe Duplicate Recipe Scale Recipe Save …" at bounding box center [653, 742] width 902 height 1248
click at [633, 84] on span "Customize Label" at bounding box center [629, 86] width 120 height 23
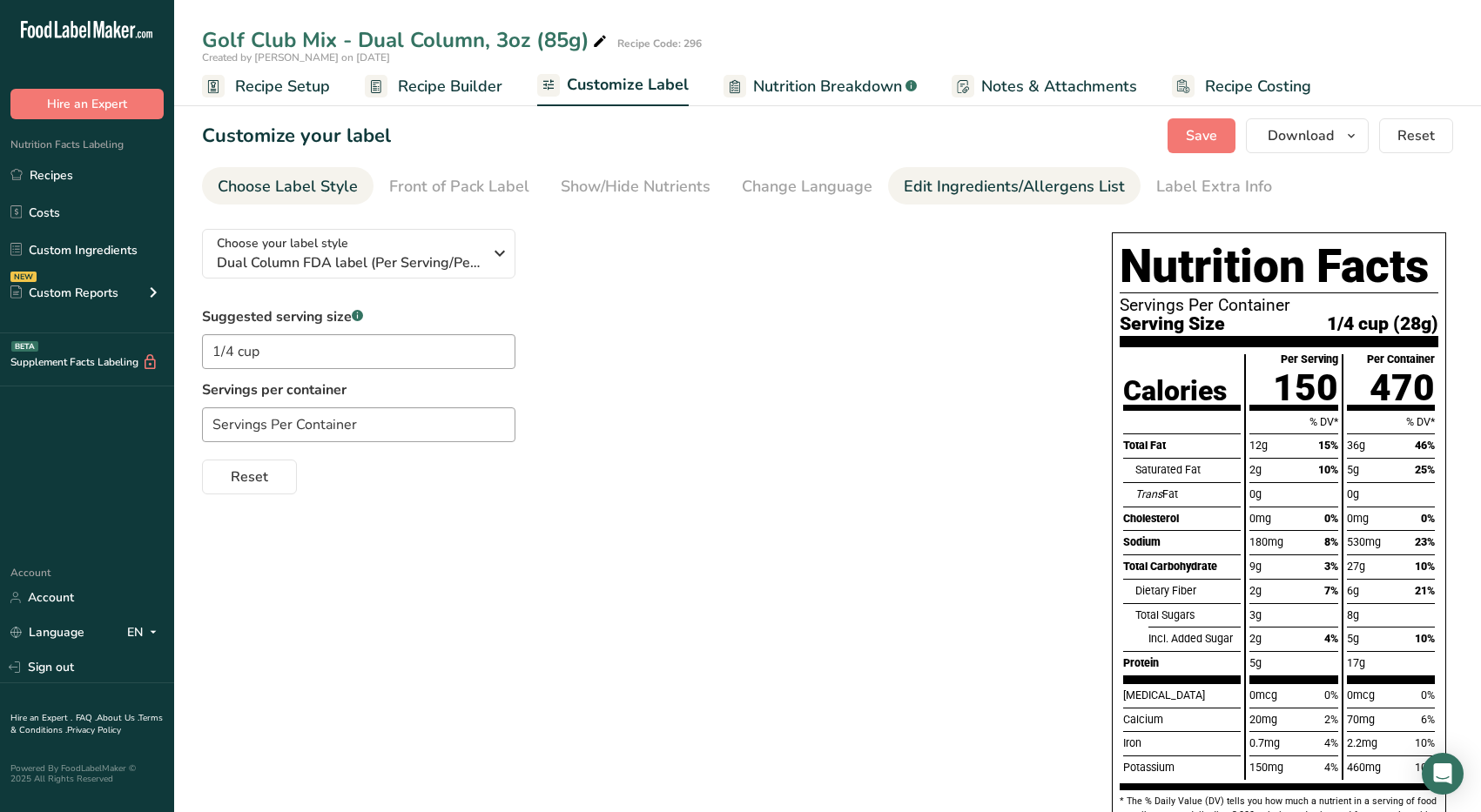
click at [978, 185] on div "Edit Ingredients/Allergens List" at bounding box center [1014, 186] width 221 height 23
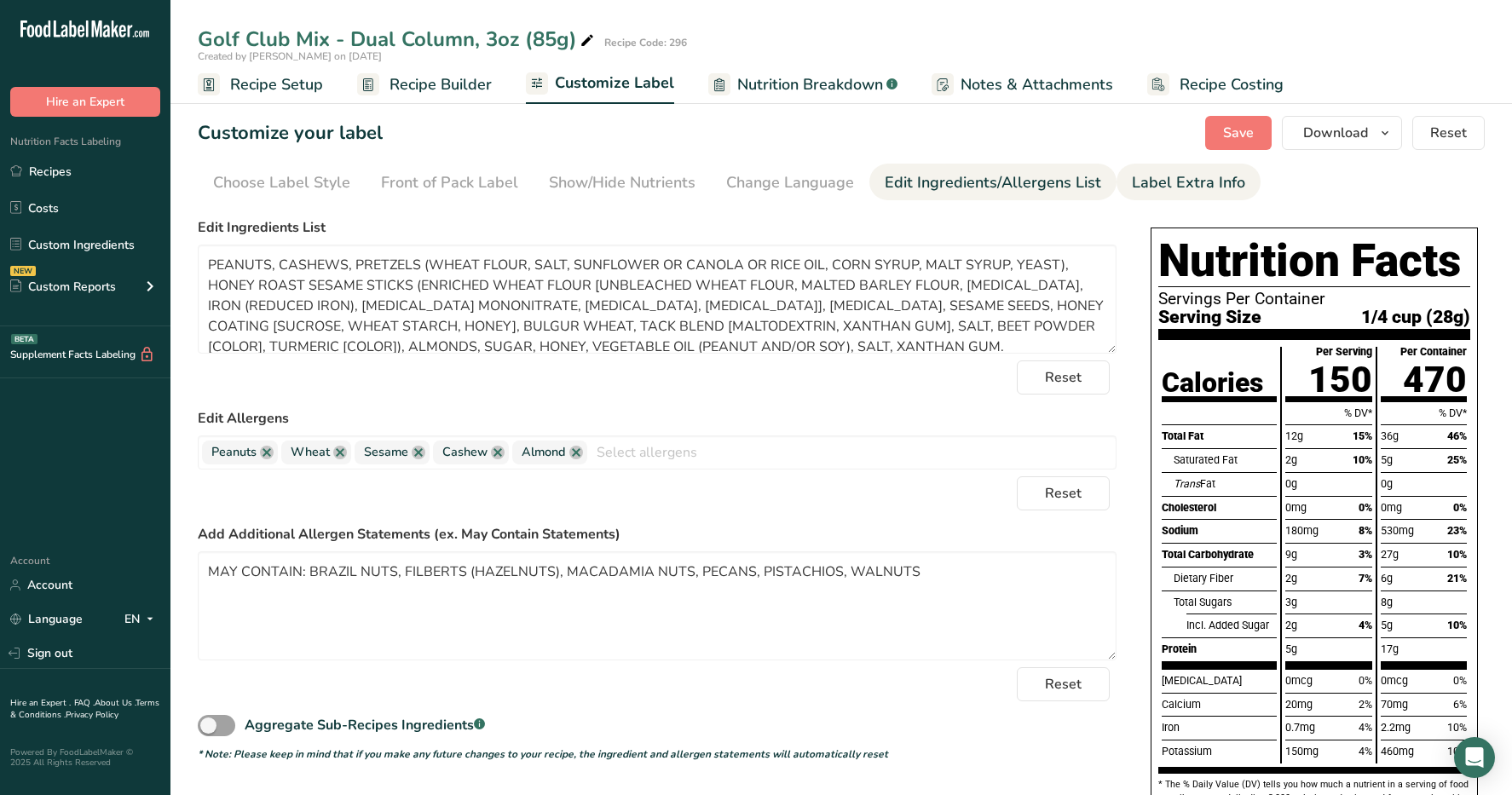
click at [1150, 180] on div "Label Extra Info" at bounding box center [1188, 182] width 113 height 23
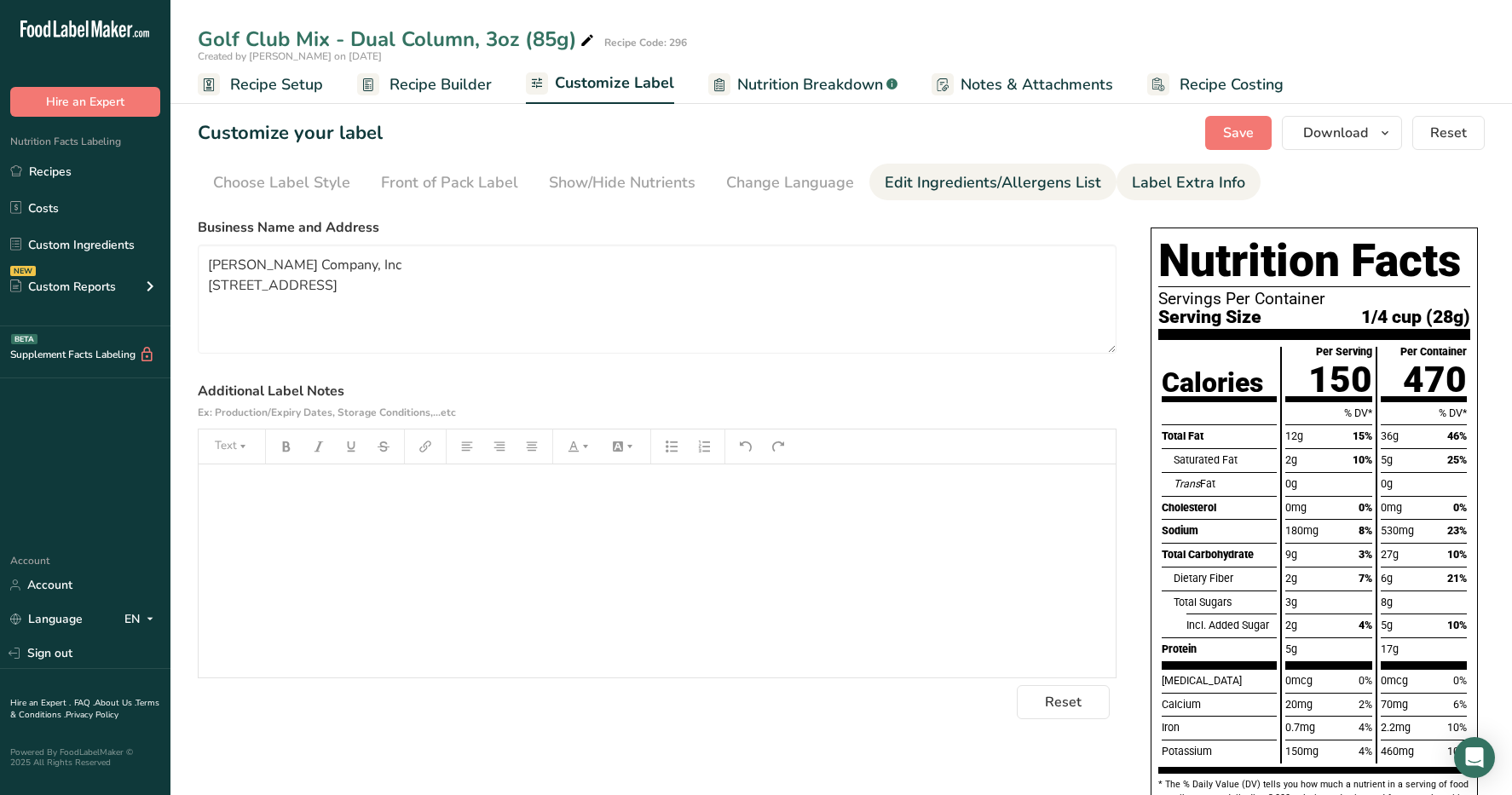
click at [1038, 184] on div "Edit Ingredients/Allergens List" at bounding box center [993, 182] width 217 height 23
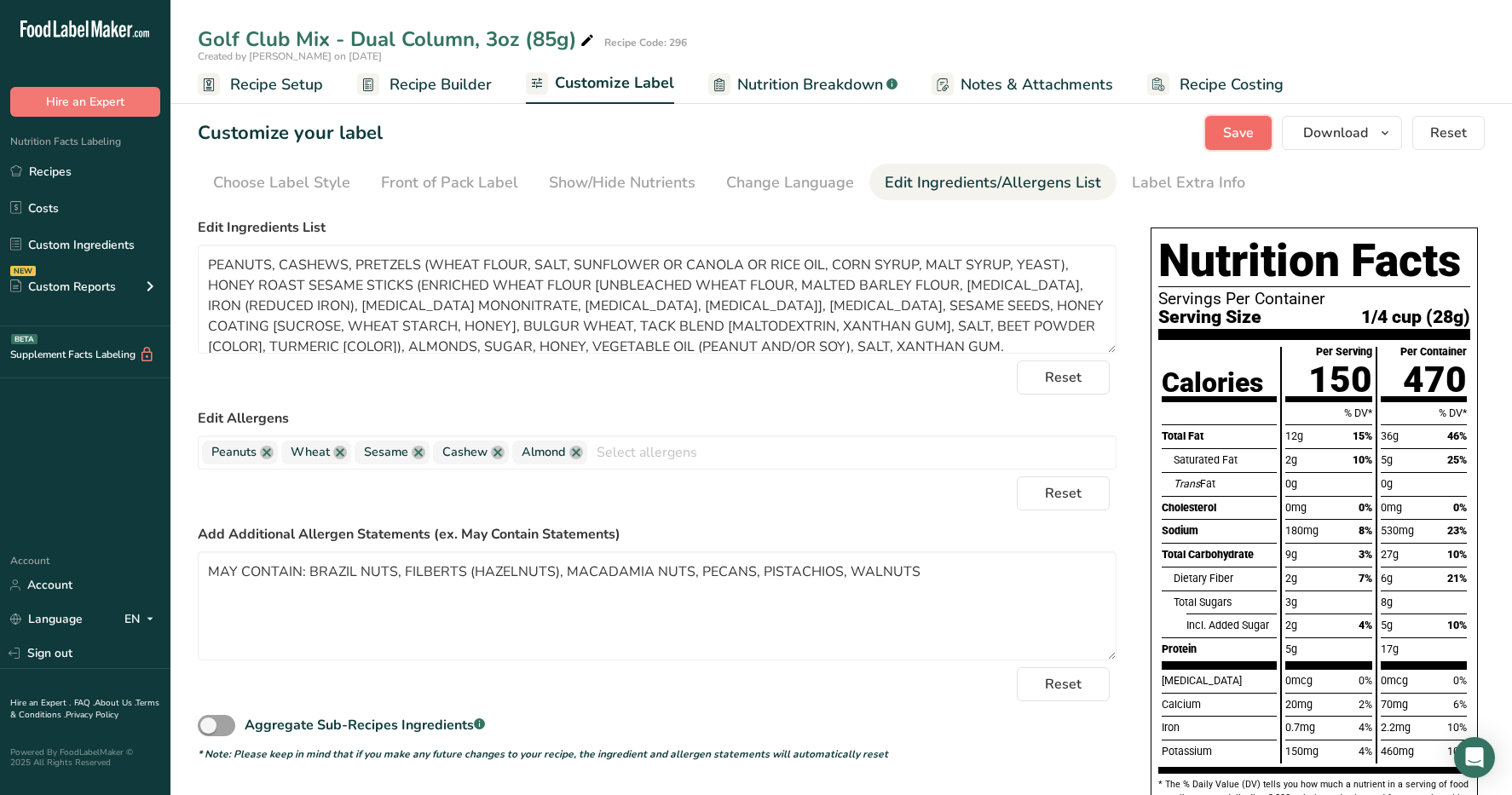
click at [1239, 130] on span "Save" at bounding box center [1239, 133] width 31 height 21
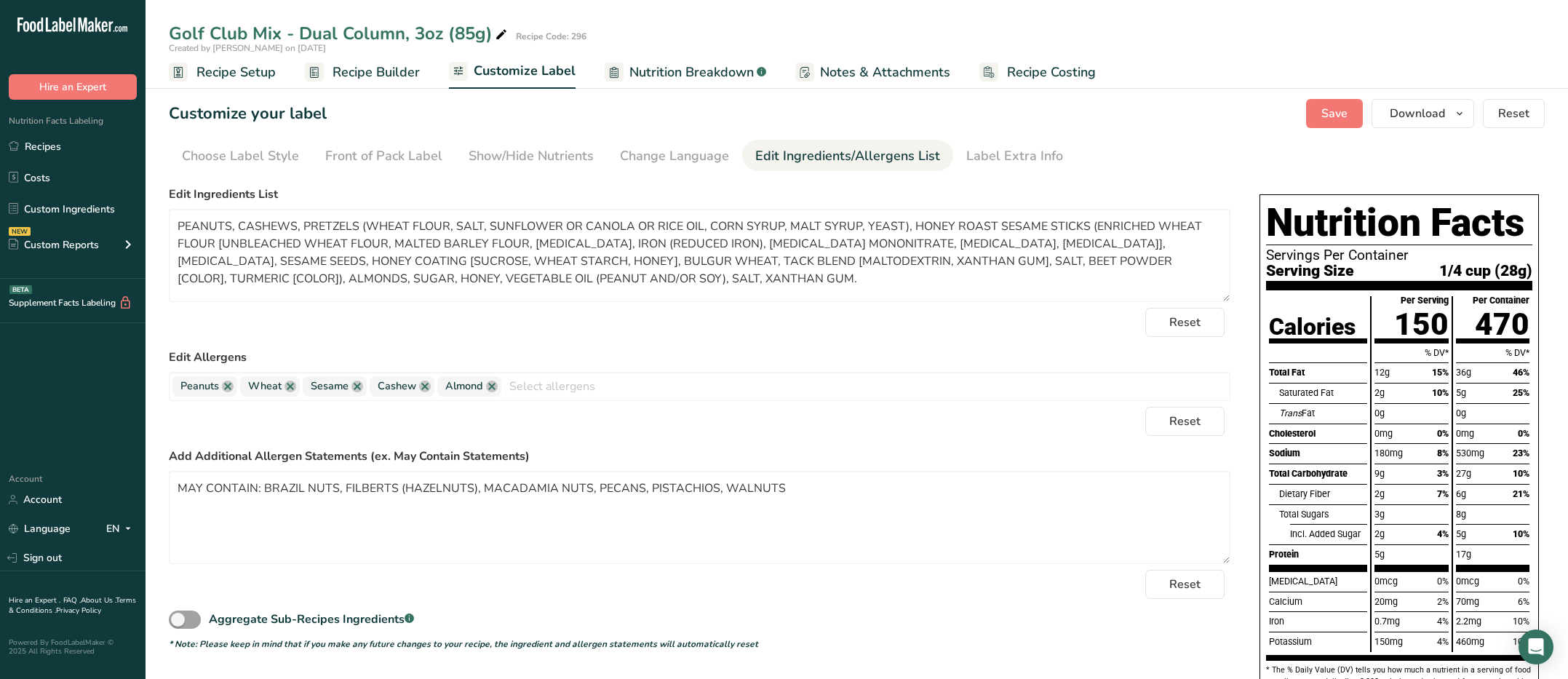
drag, startPoint x: 71, startPoint y: 146, endPoint x: 818, endPoint y: 327, distance: 768.6
click at [71, 146] on link "Recipes" at bounding box center [72, 147] width 146 height 28
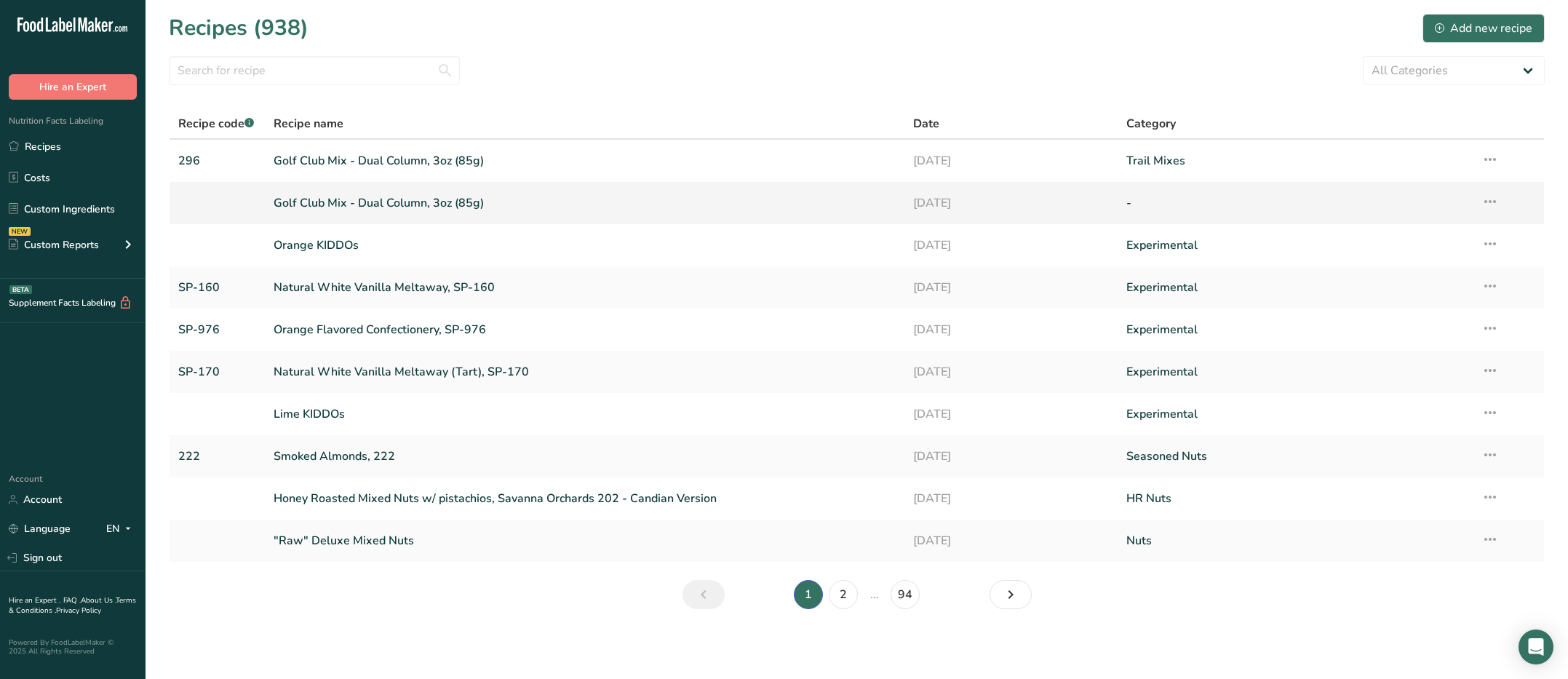
click at [1206, 200] on icon at bounding box center [1490, 201] width 18 height 26
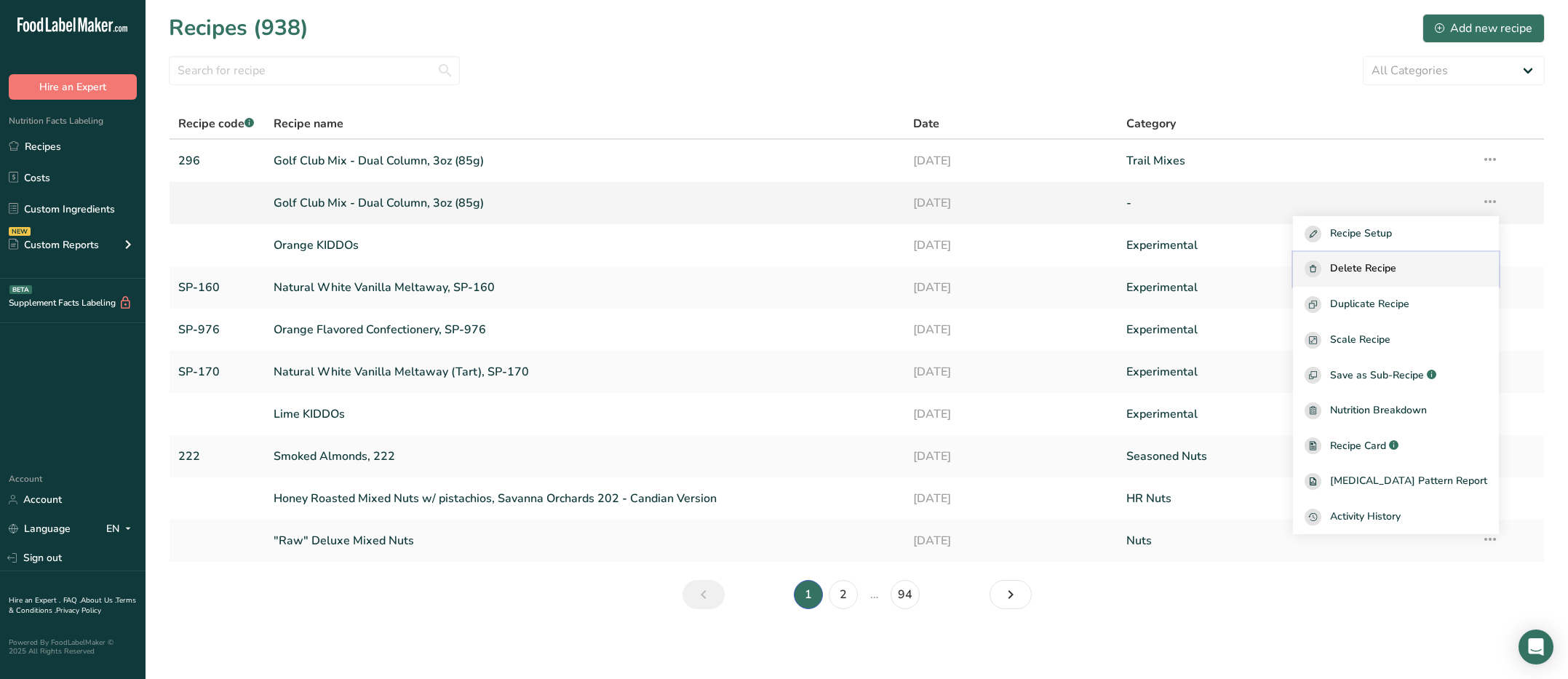
click at [1206, 269] on span "Delete Recipe" at bounding box center [1363, 269] width 66 height 17
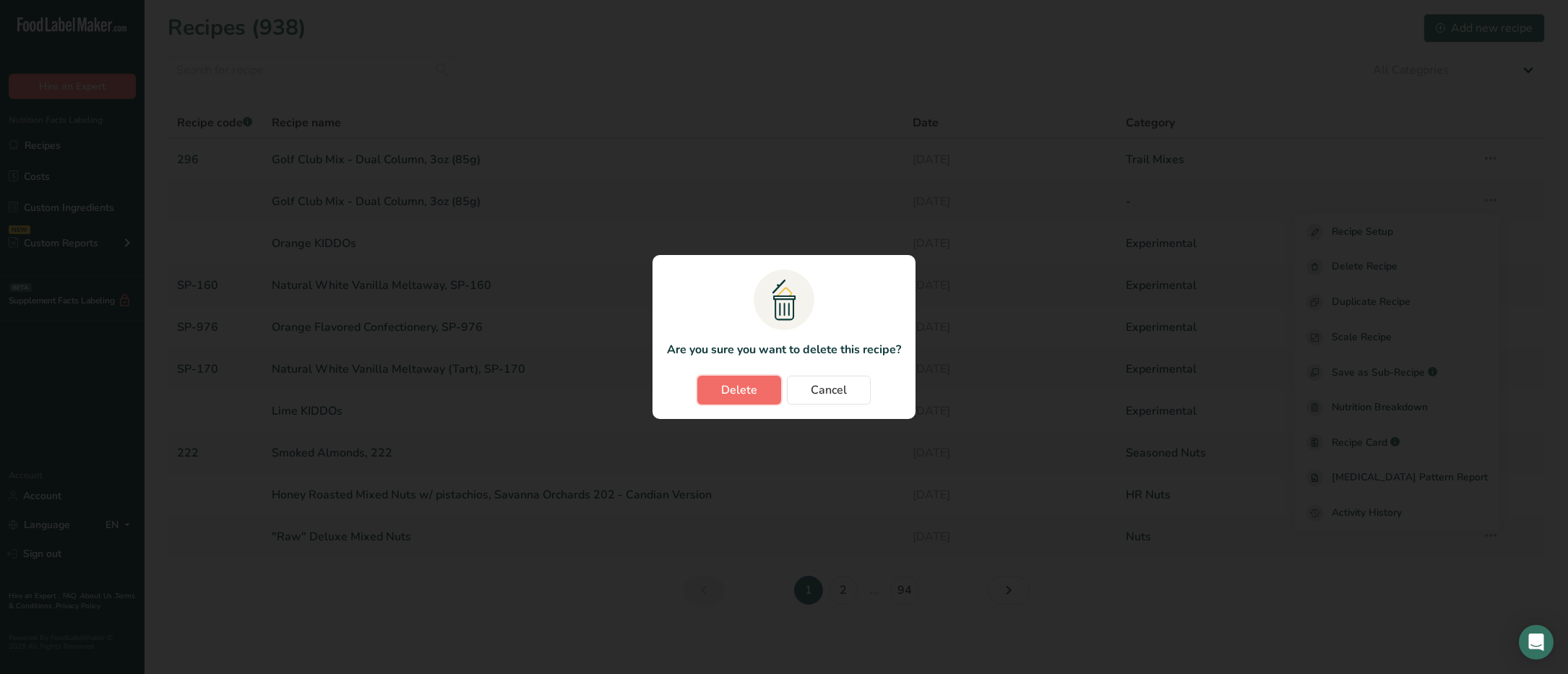
click at [747, 384] on span "Delete" at bounding box center [738, 390] width 36 height 18
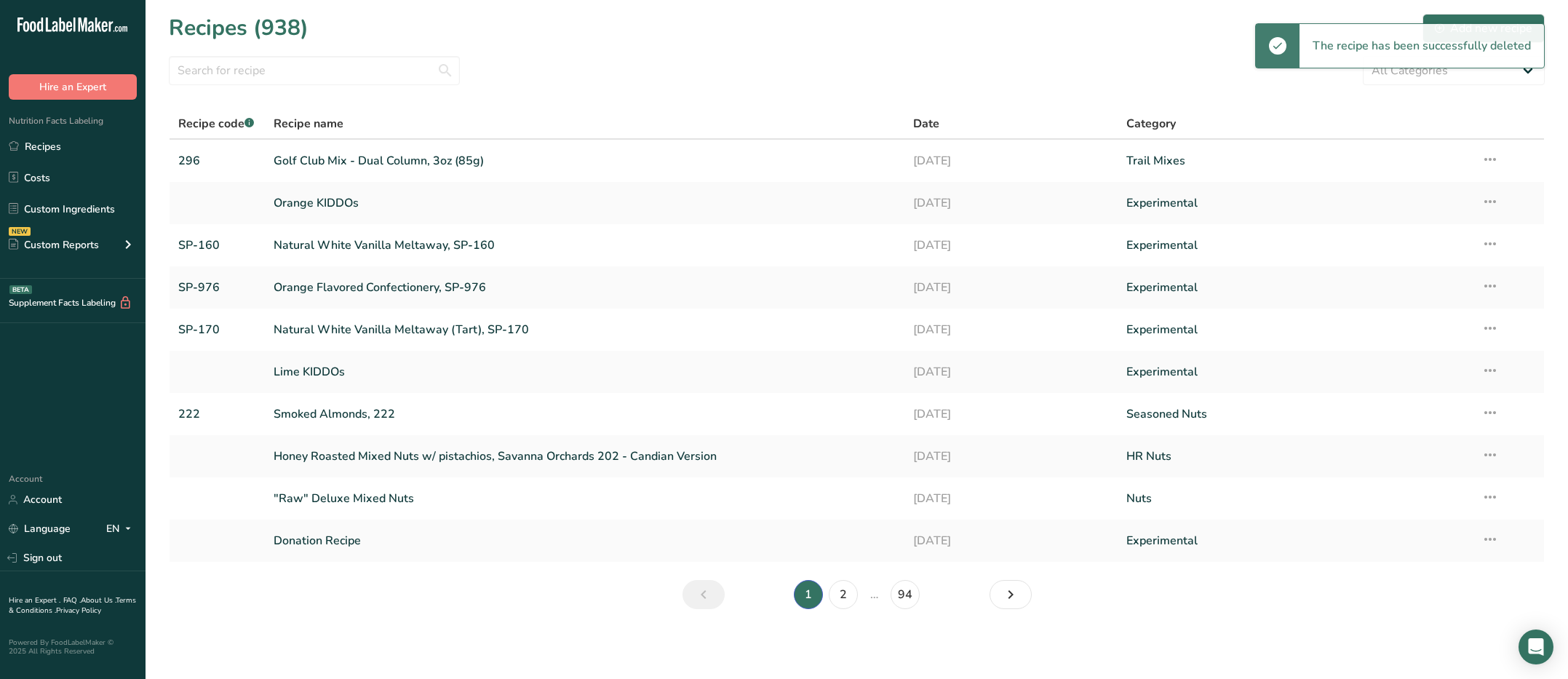
click at [680, 67] on div "All Categories Archived Baked Goods [GEOGRAPHIC_DATA] Chocolate Covered Nuts Ch…" at bounding box center [857, 71] width 1376 height 29
